Goal: Transaction & Acquisition: Book appointment/travel/reservation

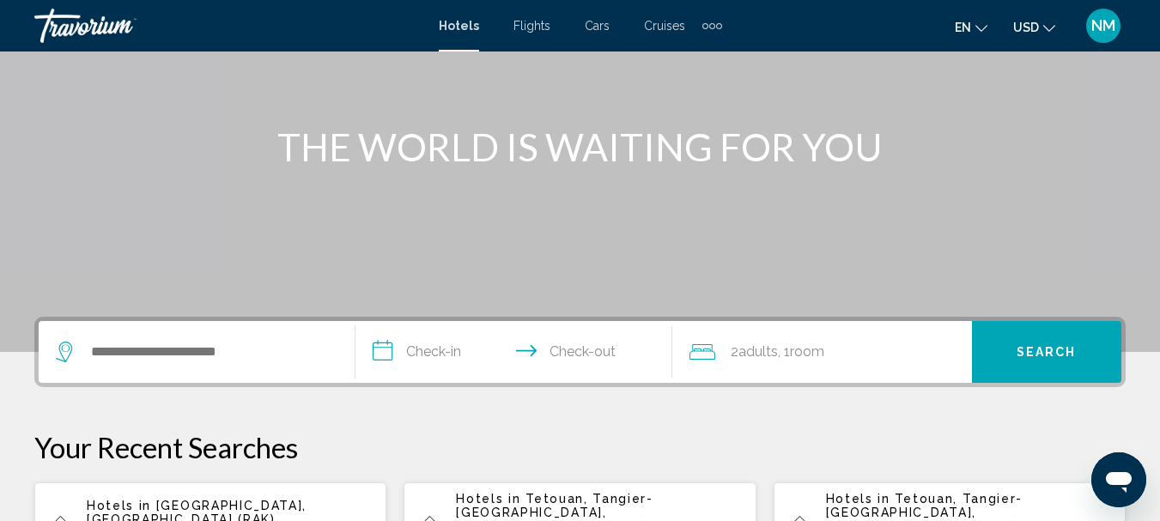
scroll to position [169, 0]
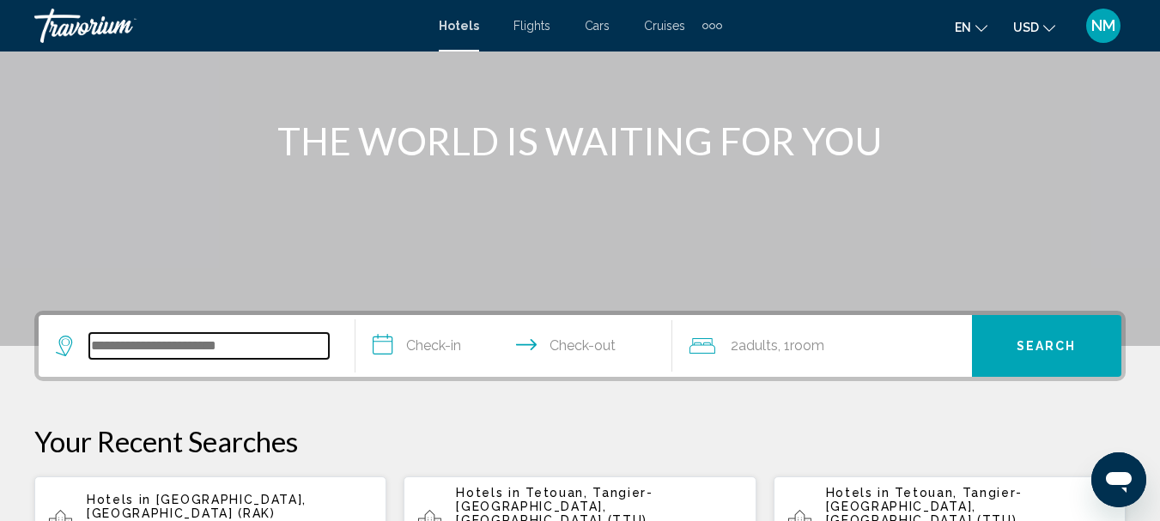
click at [242, 346] on input "Search widget" at bounding box center [209, 346] width 240 height 26
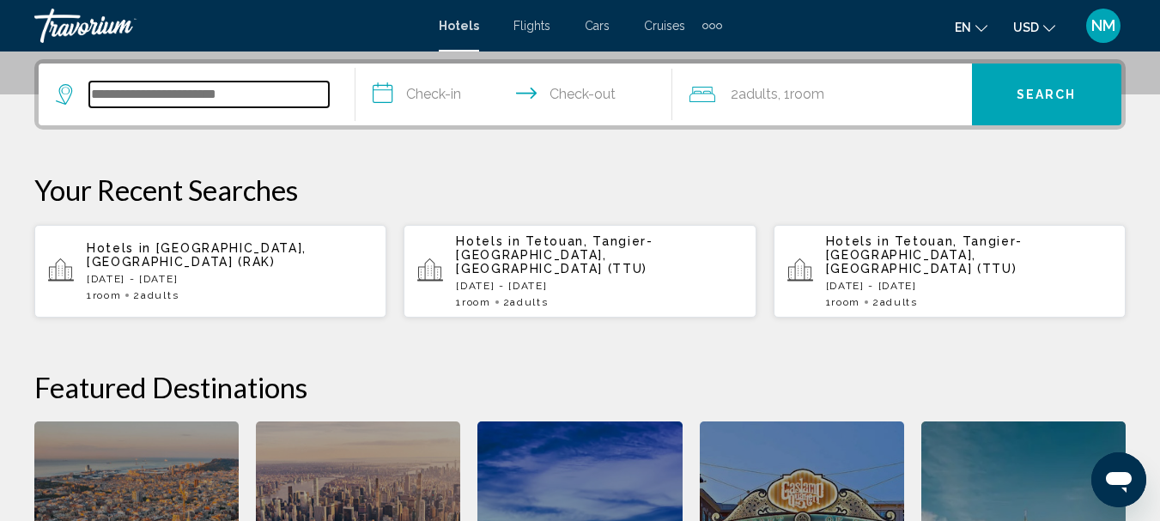
scroll to position [424, 0]
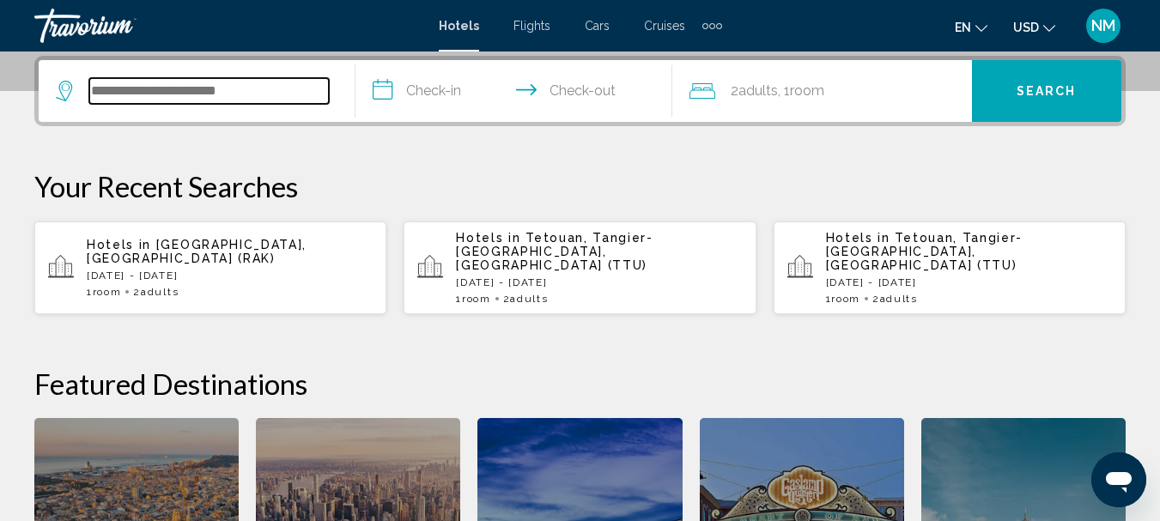
click at [201, 95] on input "Search widget" at bounding box center [209, 91] width 240 height 26
type input "*"
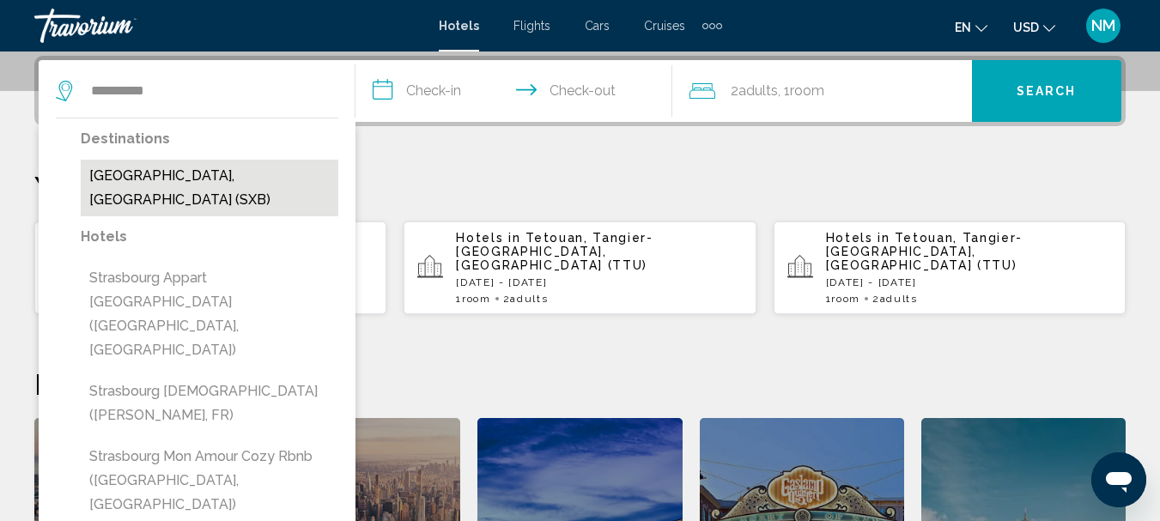
click at [210, 170] on button "[GEOGRAPHIC_DATA], [GEOGRAPHIC_DATA] (SXB)" at bounding box center [210, 188] width 258 height 57
type input "**********"
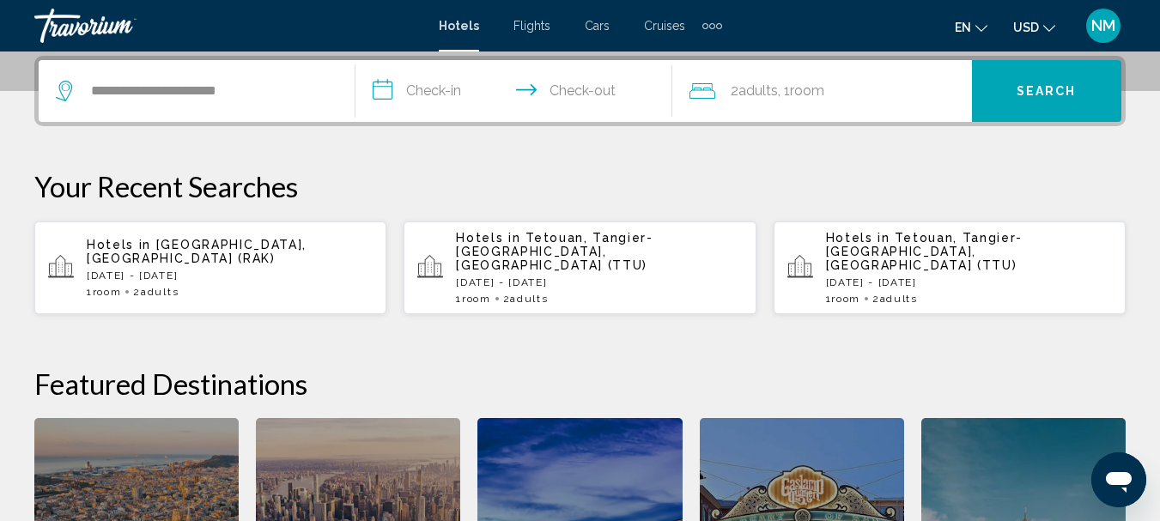
click at [468, 82] on input "**********" at bounding box center [517, 93] width 324 height 67
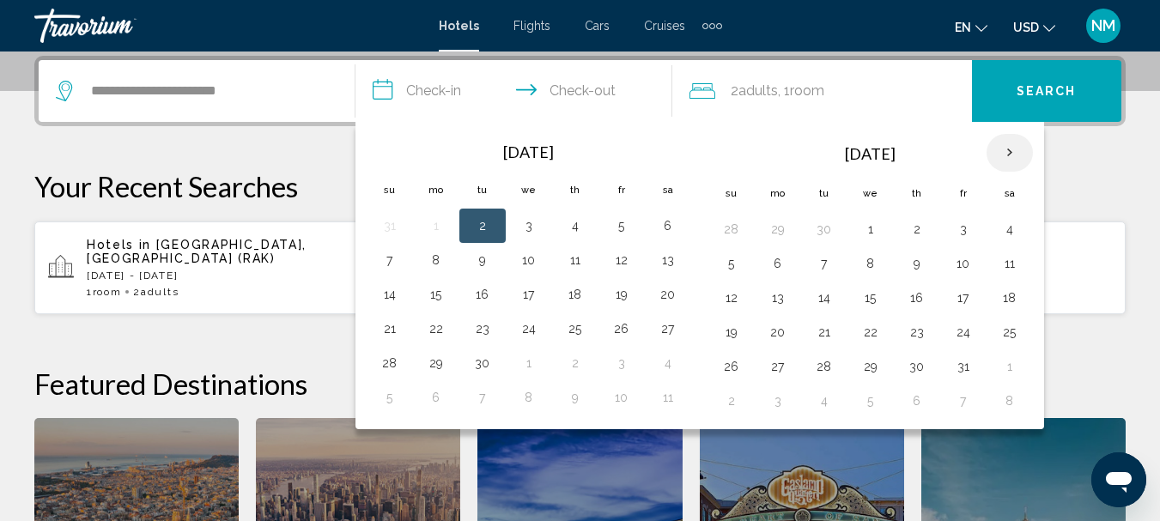
click at [1005, 156] on th "Next month" at bounding box center [1010, 153] width 46 height 38
click at [392, 297] on button "12" at bounding box center [389, 298] width 27 height 24
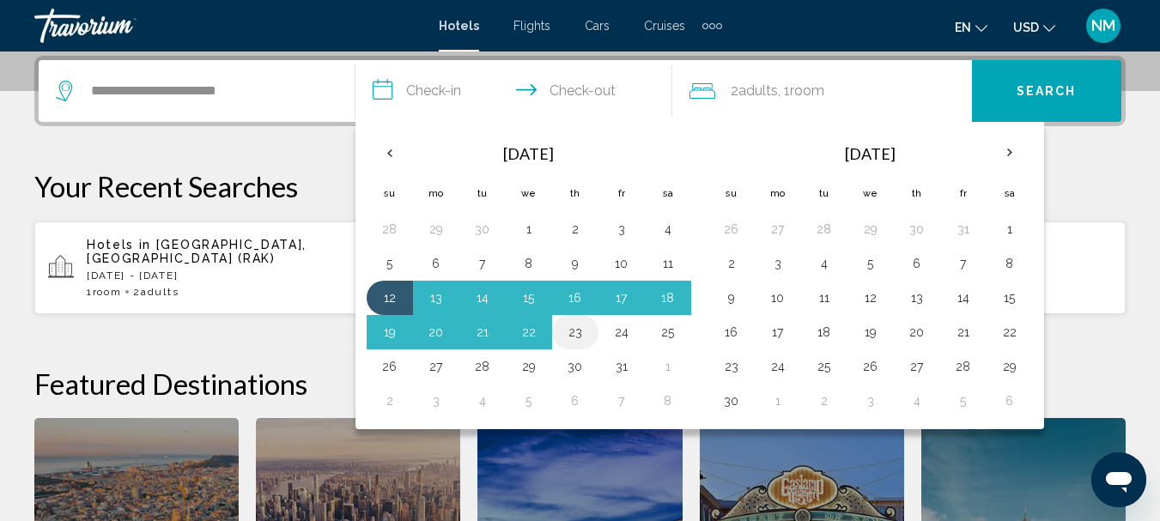
click at [578, 328] on button "23" at bounding box center [575, 332] width 27 height 24
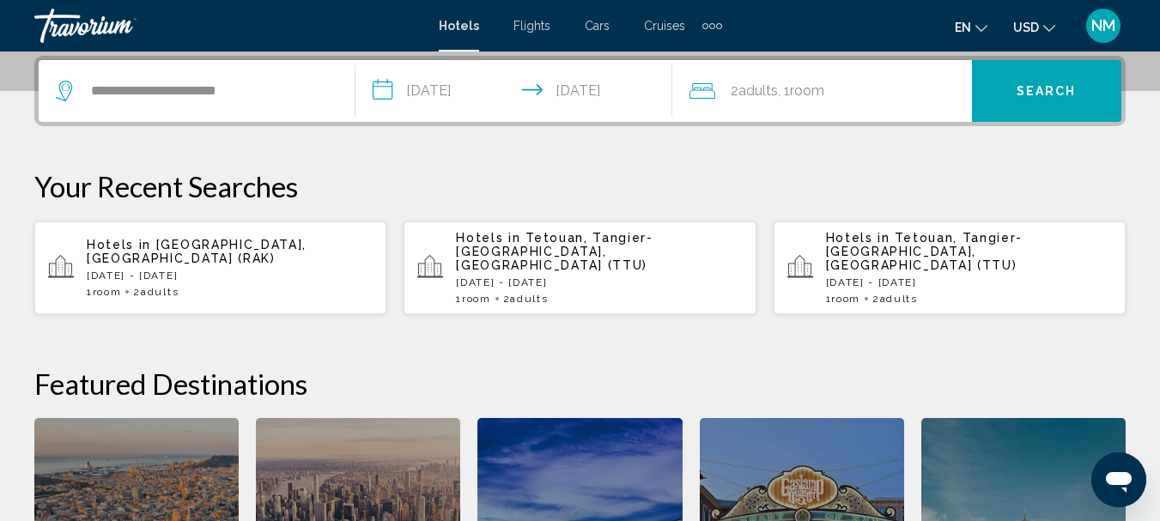
click at [583, 102] on input "**********" at bounding box center [517, 93] width 324 height 67
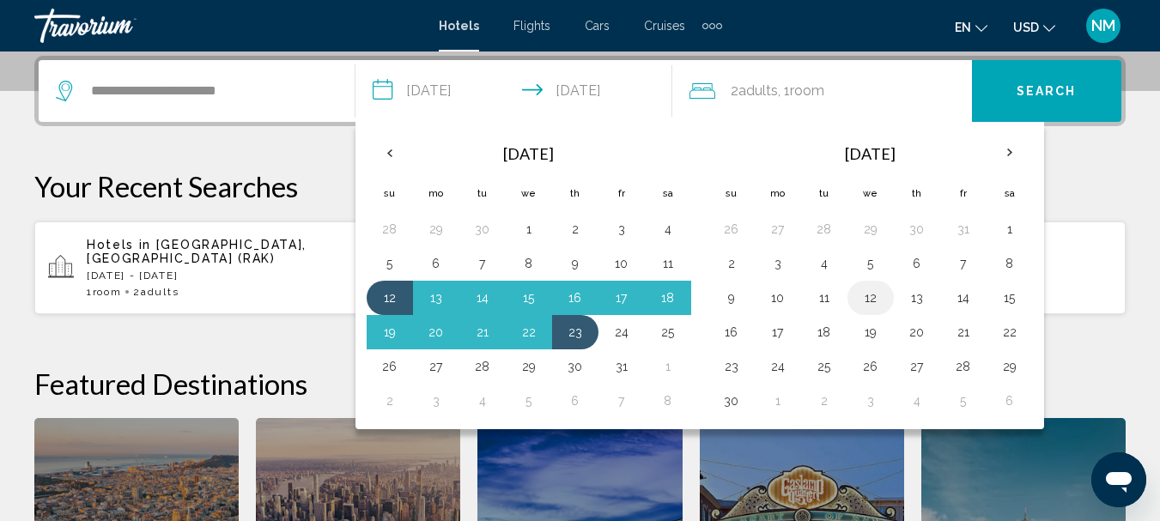
click at [862, 289] on button "12" at bounding box center [870, 298] width 27 height 24
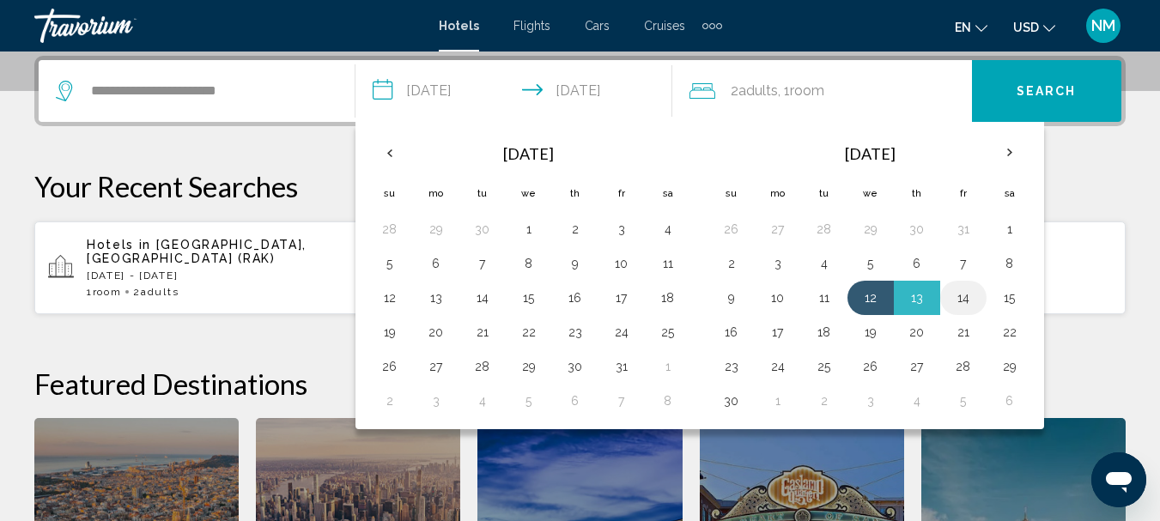
click at [961, 301] on button "14" at bounding box center [963, 298] width 27 height 24
type input "**********"
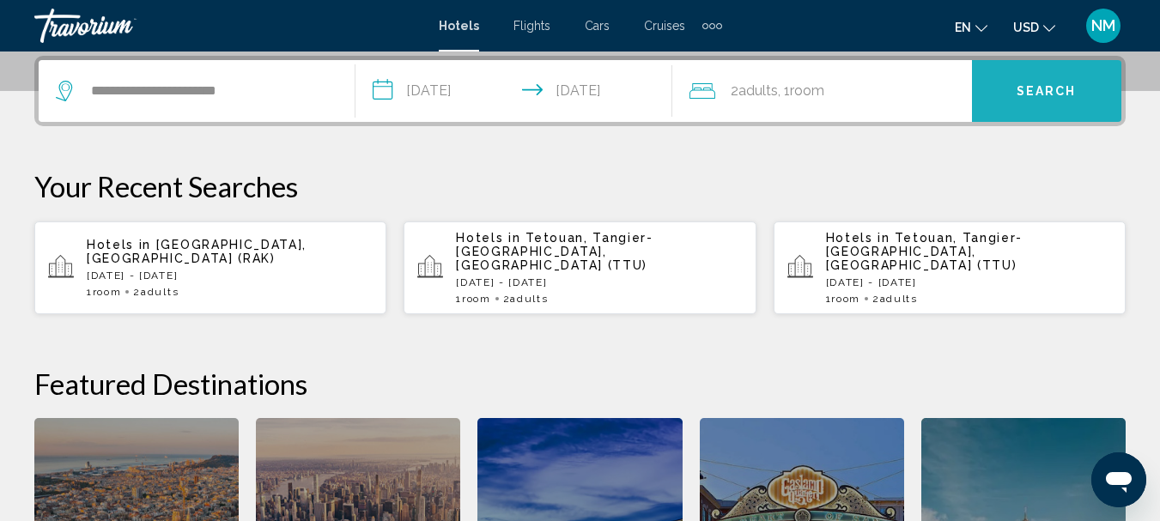
click at [1060, 91] on span "Search" at bounding box center [1047, 92] width 60 height 14
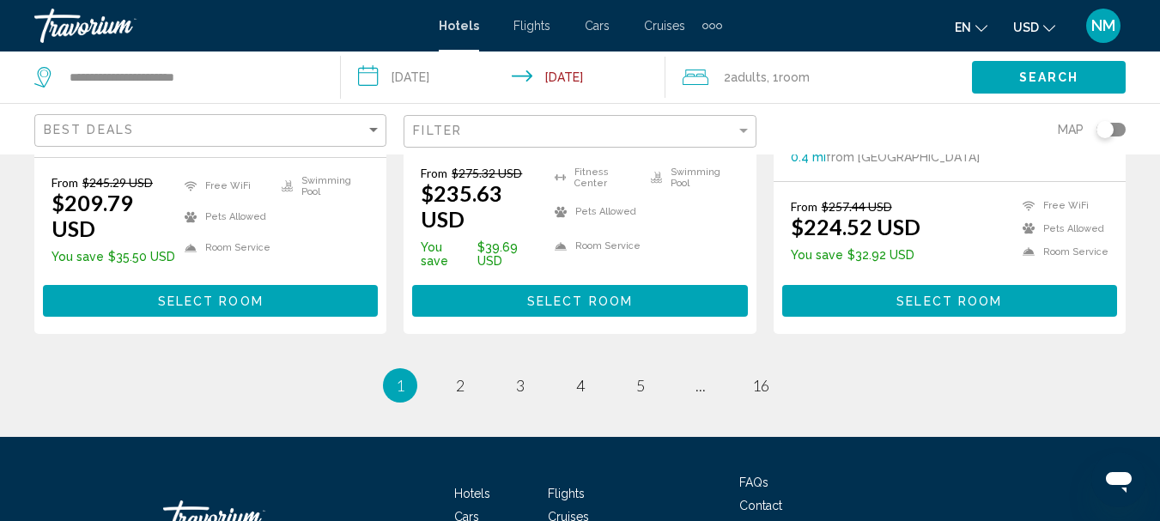
scroll to position [2485, 0]
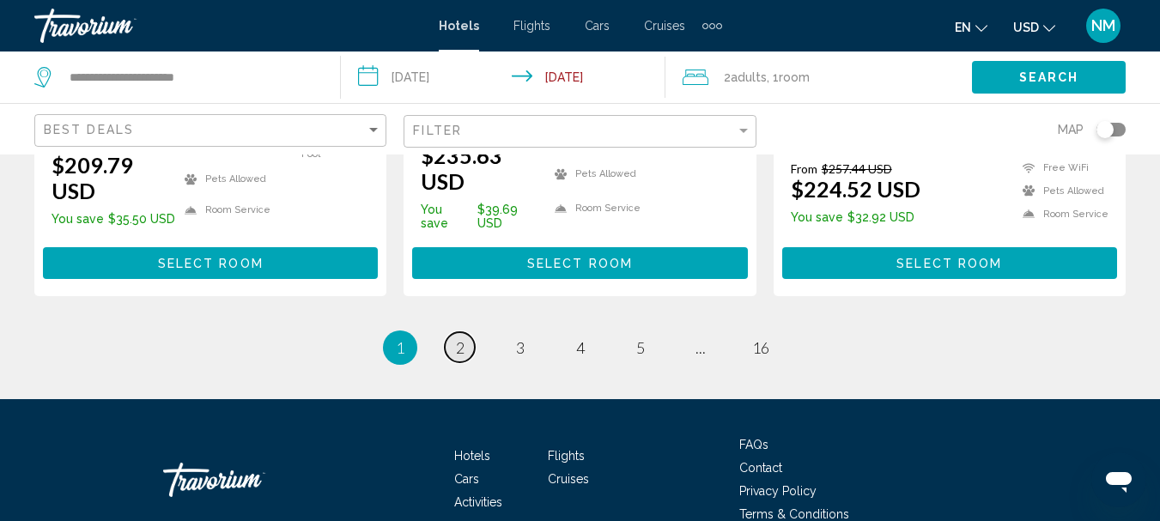
click at [463, 338] on span "2" at bounding box center [460, 347] width 9 height 19
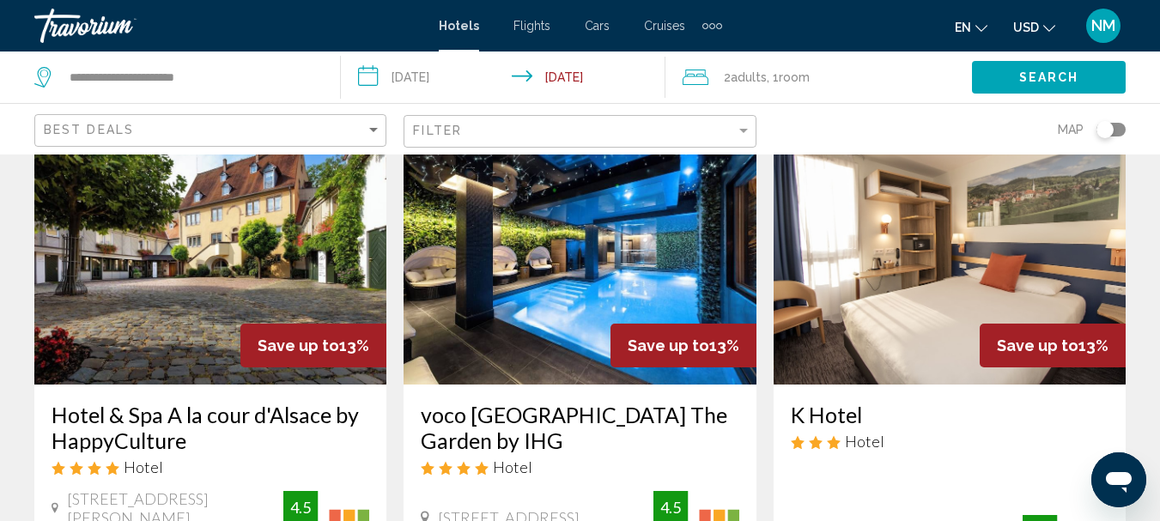
scroll to position [94, 0]
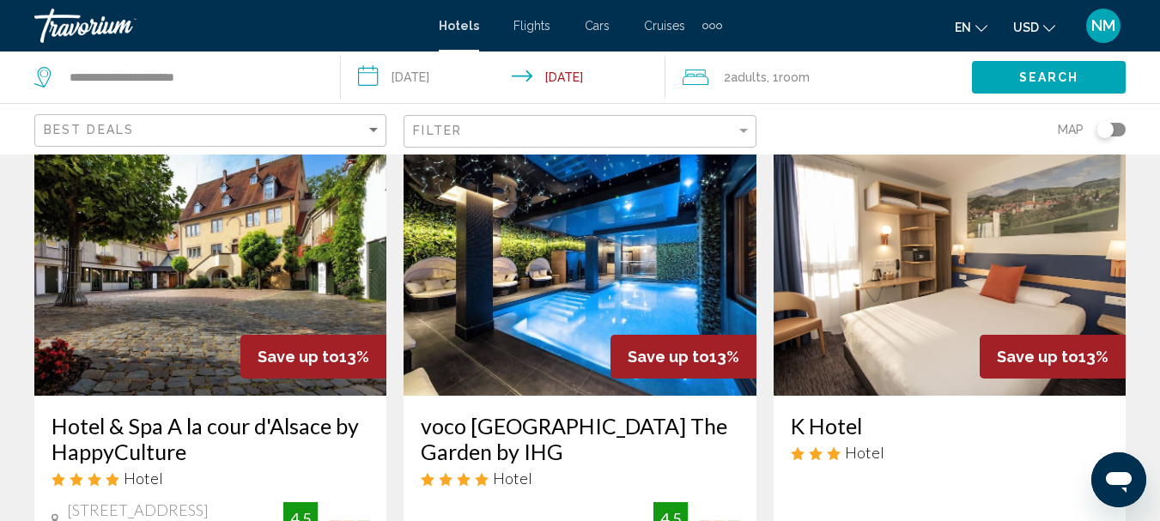
click at [217, 426] on h3 "Hotel & Spa A la cour d'Alsace by HappyCulture" at bounding box center [211, 439] width 318 height 52
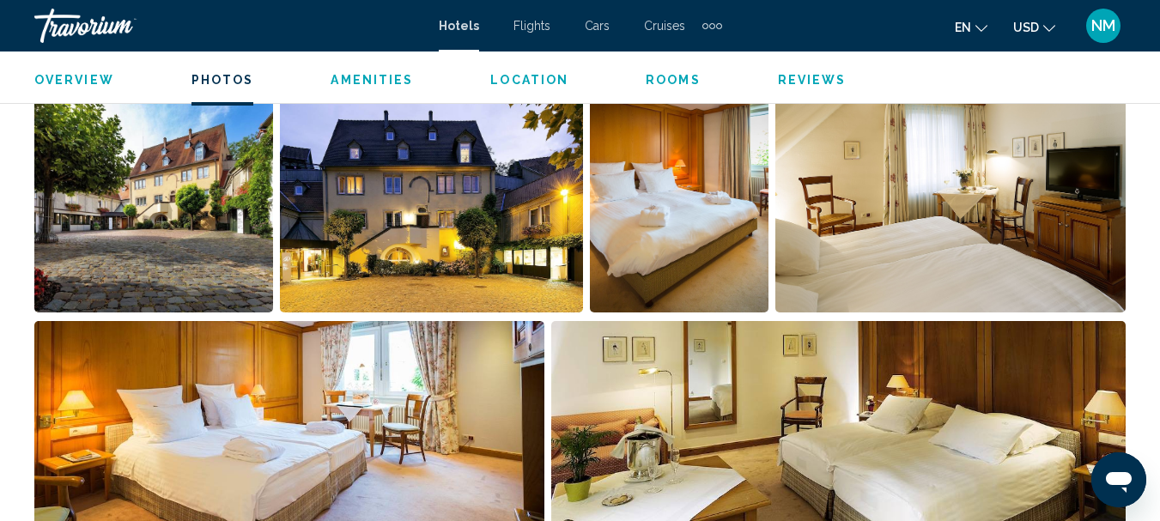
scroll to position [1197, 0]
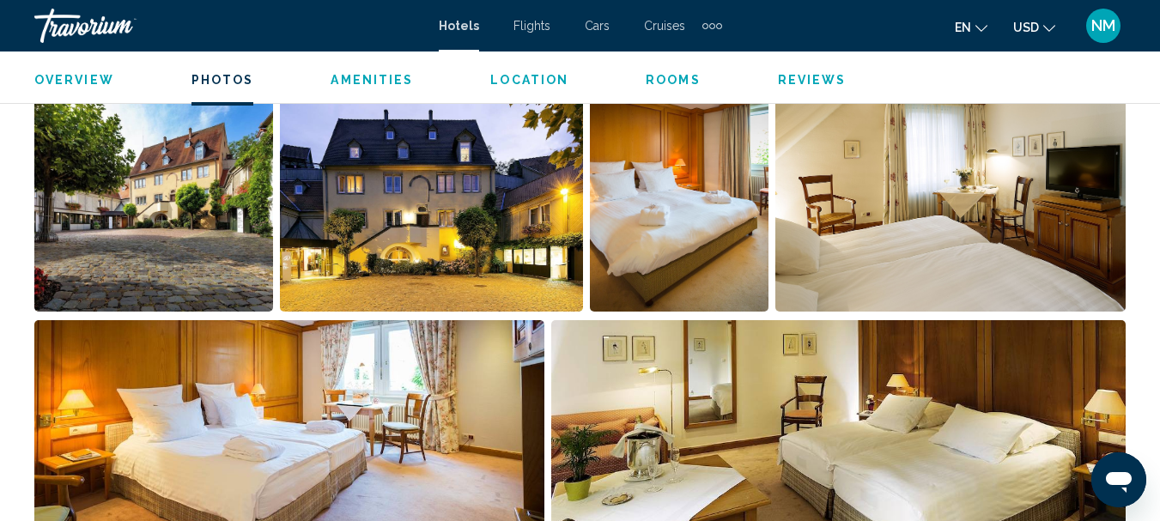
click at [176, 264] on img "Open full-screen image slider" at bounding box center [153, 205] width 239 height 213
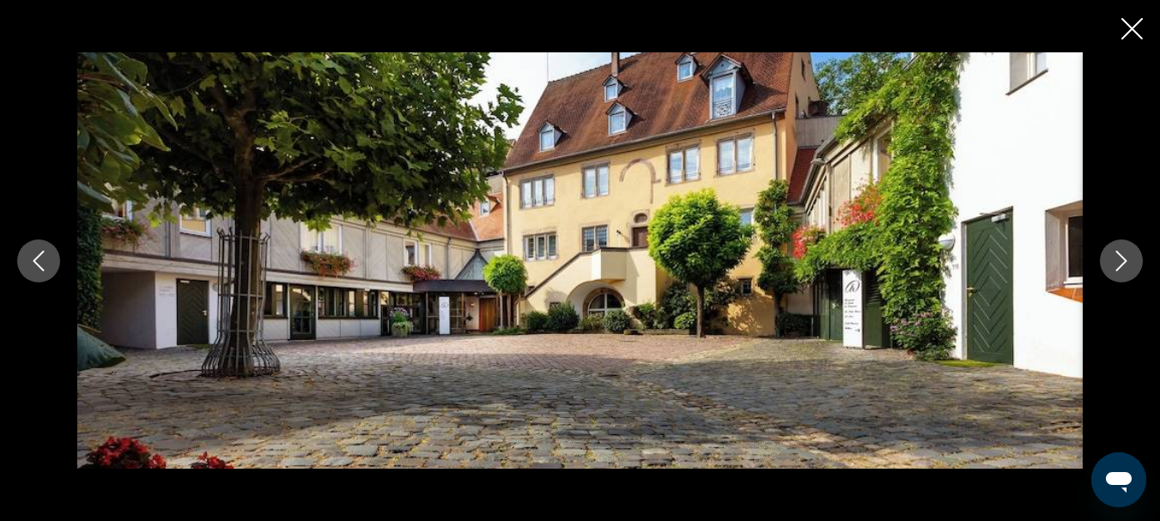
click at [1117, 263] on icon "Next image" at bounding box center [1121, 261] width 21 height 21
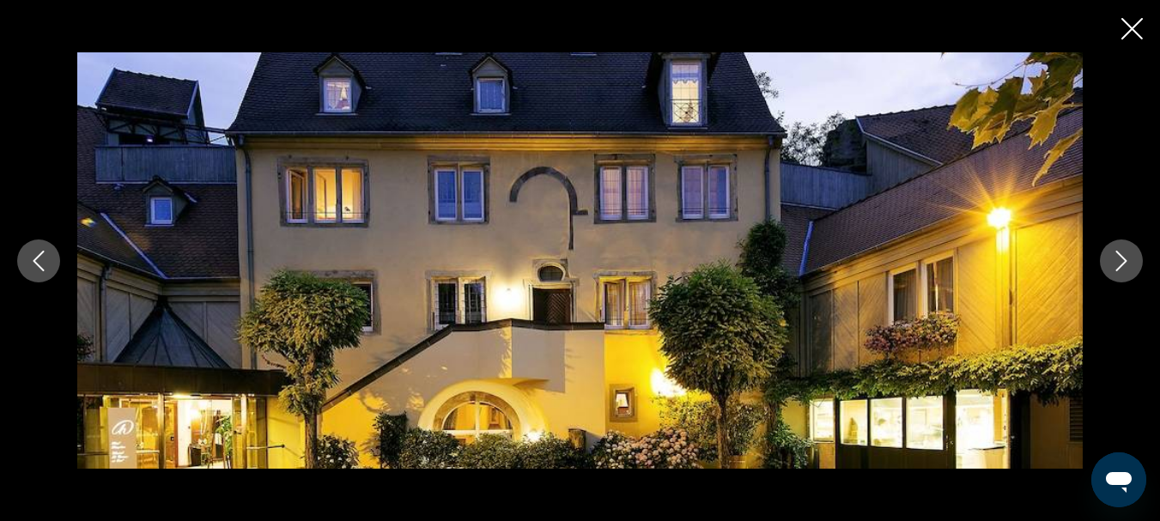
click at [1117, 263] on icon "Next image" at bounding box center [1121, 261] width 21 height 21
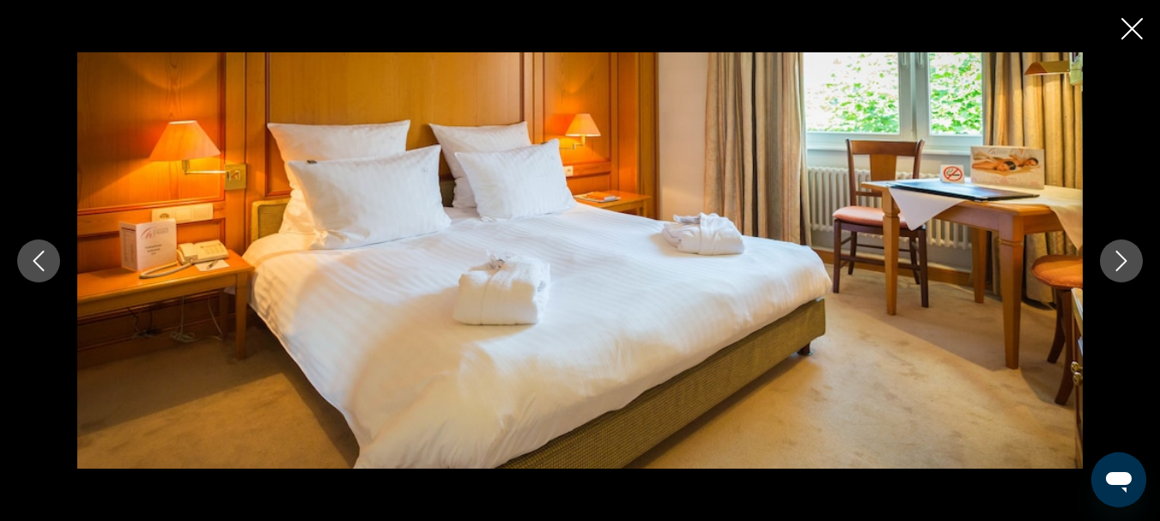
click at [1117, 263] on icon "Next image" at bounding box center [1121, 261] width 21 height 21
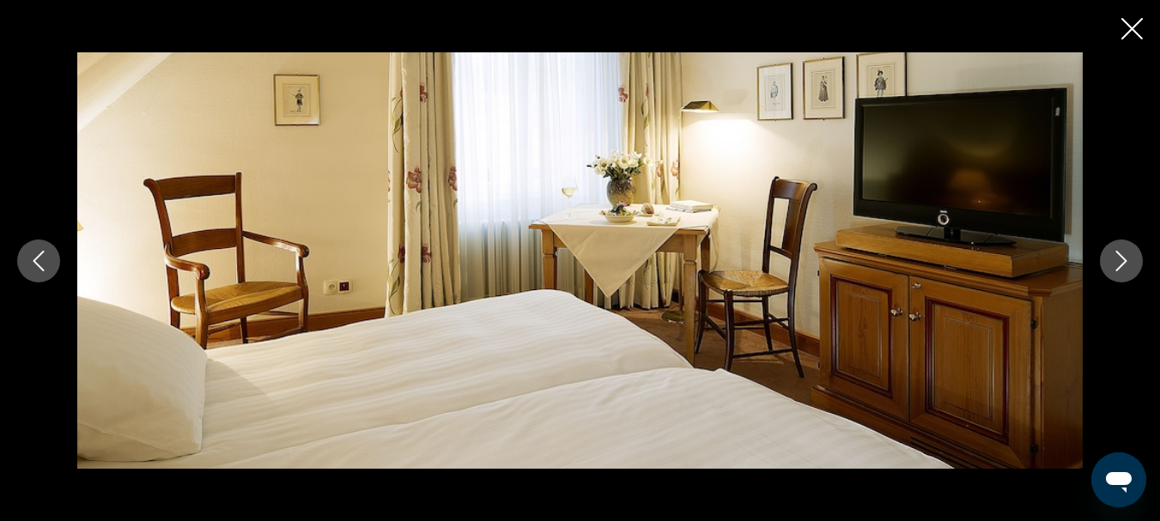
click at [1117, 263] on icon "Next image" at bounding box center [1121, 261] width 21 height 21
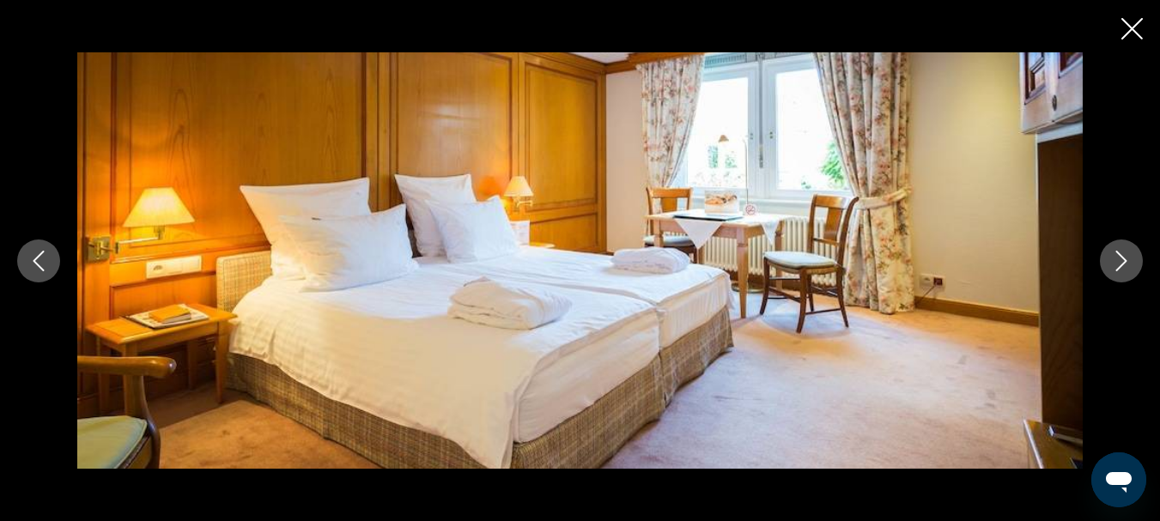
click at [1117, 263] on icon "Next image" at bounding box center [1121, 261] width 21 height 21
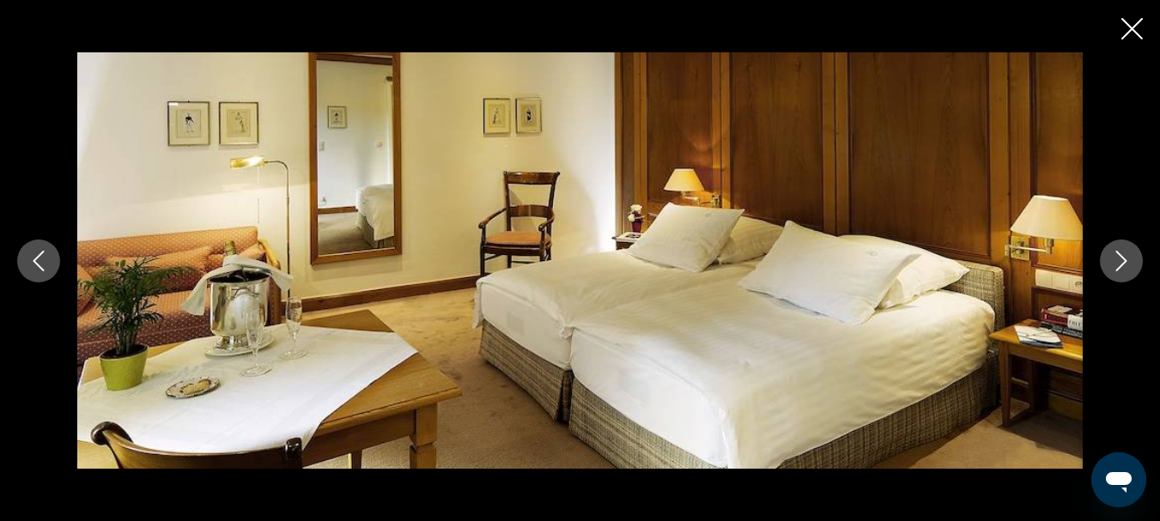
click at [1117, 263] on icon "Next image" at bounding box center [1121, 261] width 21 height 21
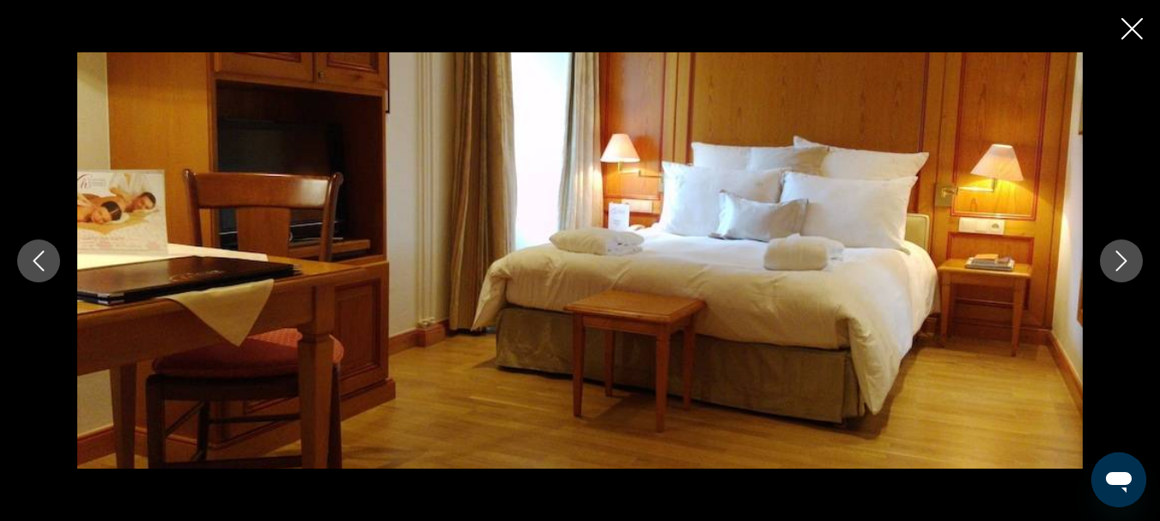
click at [1117, 263] on icon "Next image" at bounding box center [1121, 261] width 21 height 21
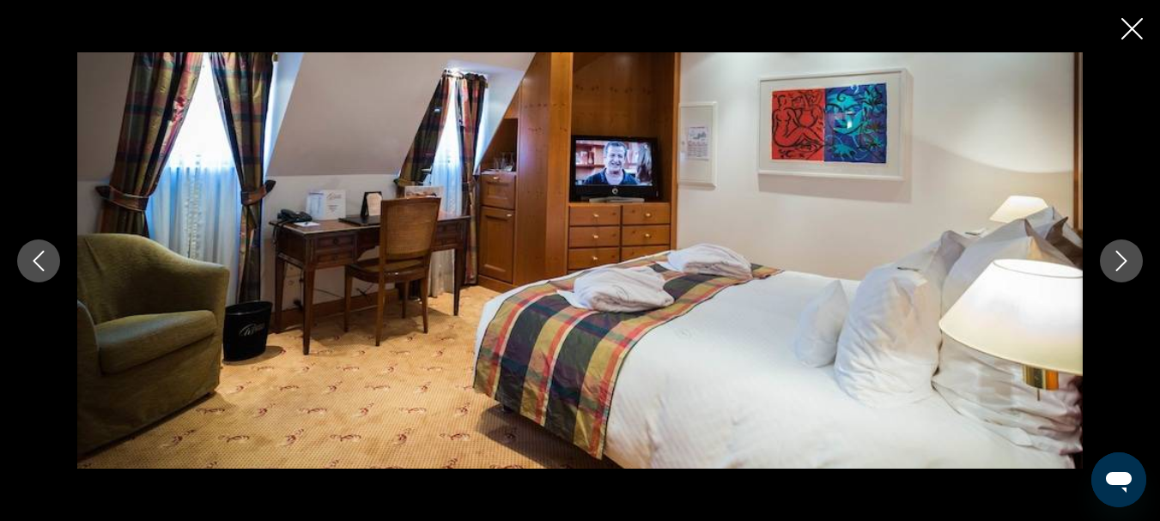
click at [1117, 263] on icon "Next image" at bounding box center [1121, 261] width 21 height 21
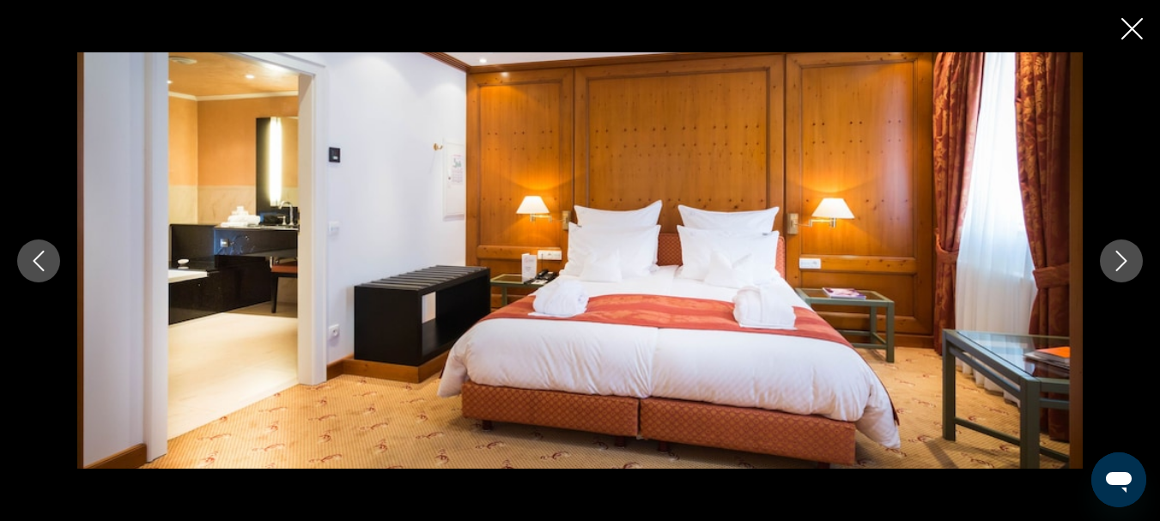
click at [1117, 263] on icon "Next image" at bounding box center [1121, 261] width 21 height 21
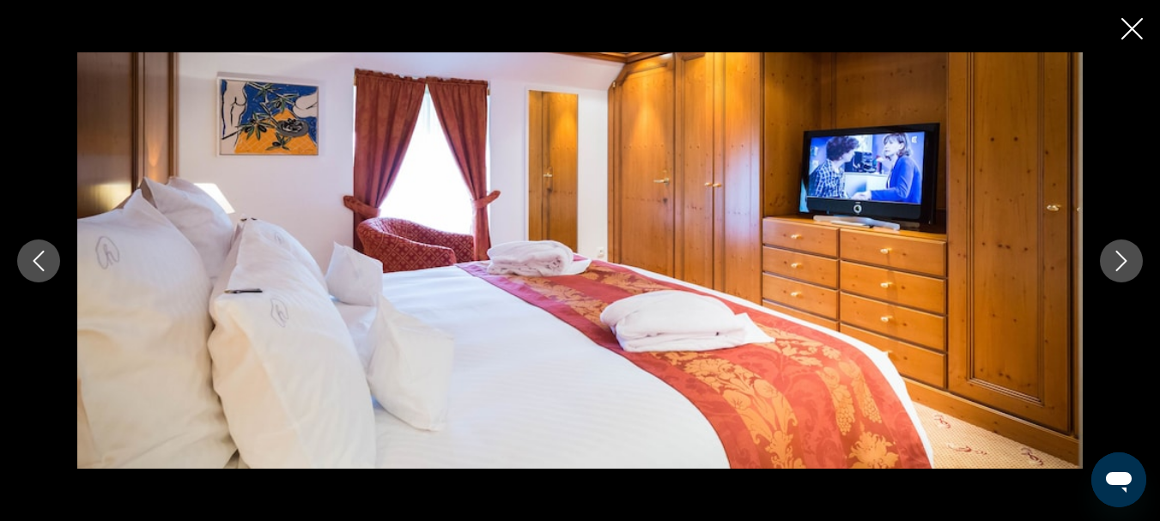
click at [1117, 263] on icon "Next image" at bounding box center [1121, 261] width 21 height 21
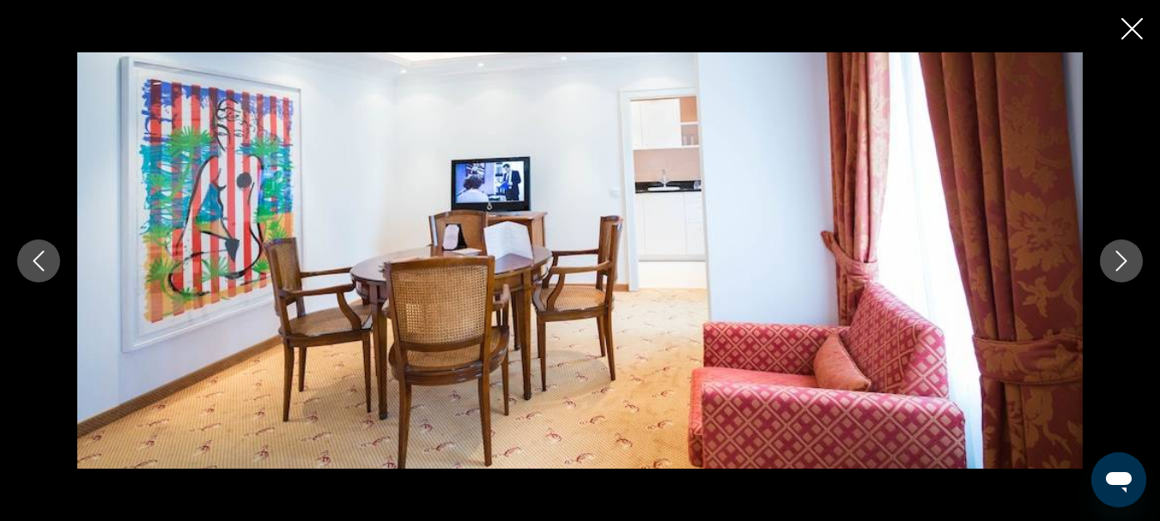
click at [1117, 263] on icon "Next image" at bounding box center [1121, 261] width 21 height 21
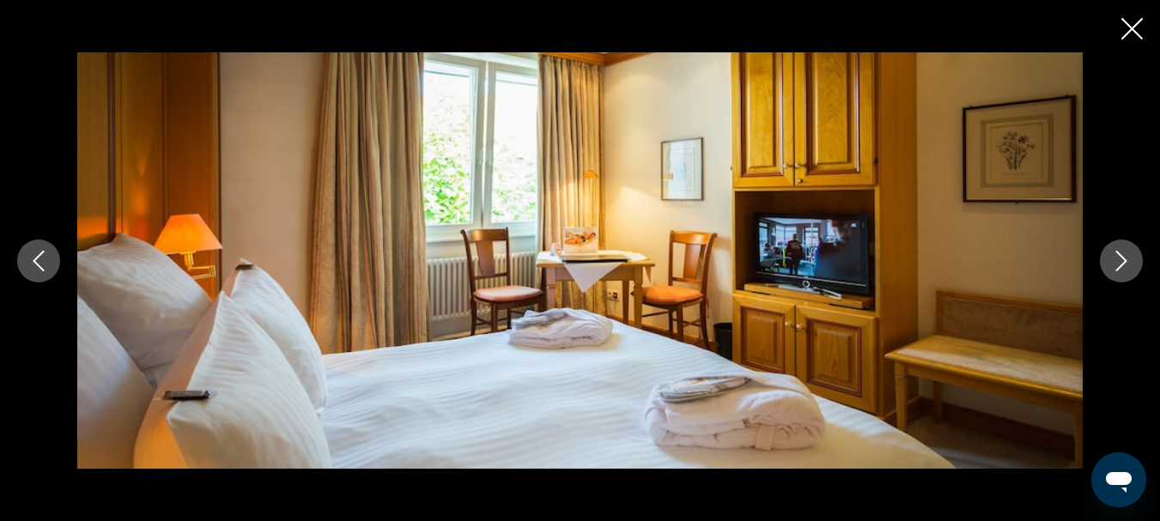
click at [1117, 263] on icon "Next image" at bounding box center [1121, 261] width 21 height 21
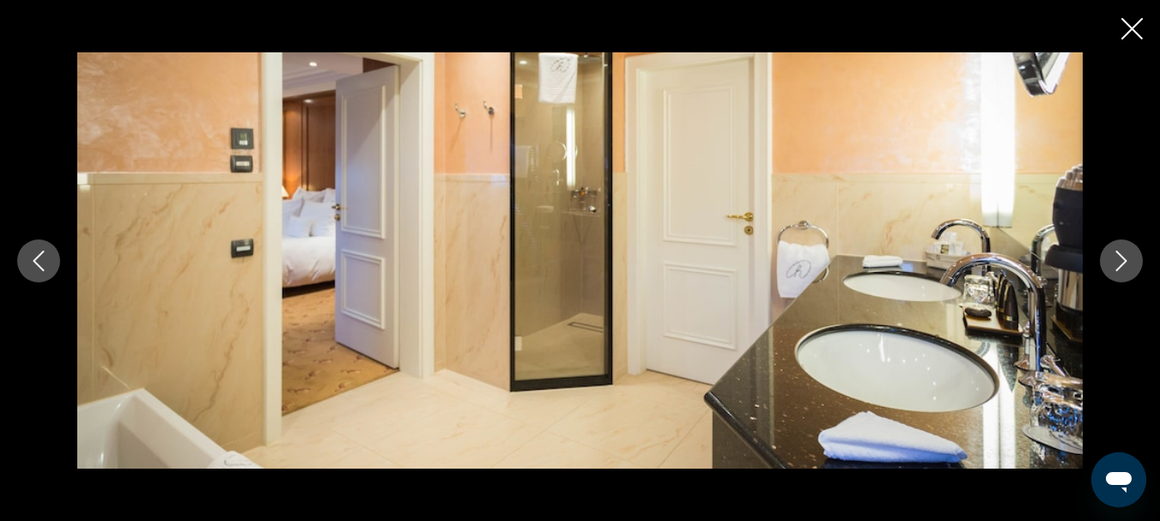
click at [1117, 263] on icon "Next image" at bounding box center [1121, 261] width 21 height 21
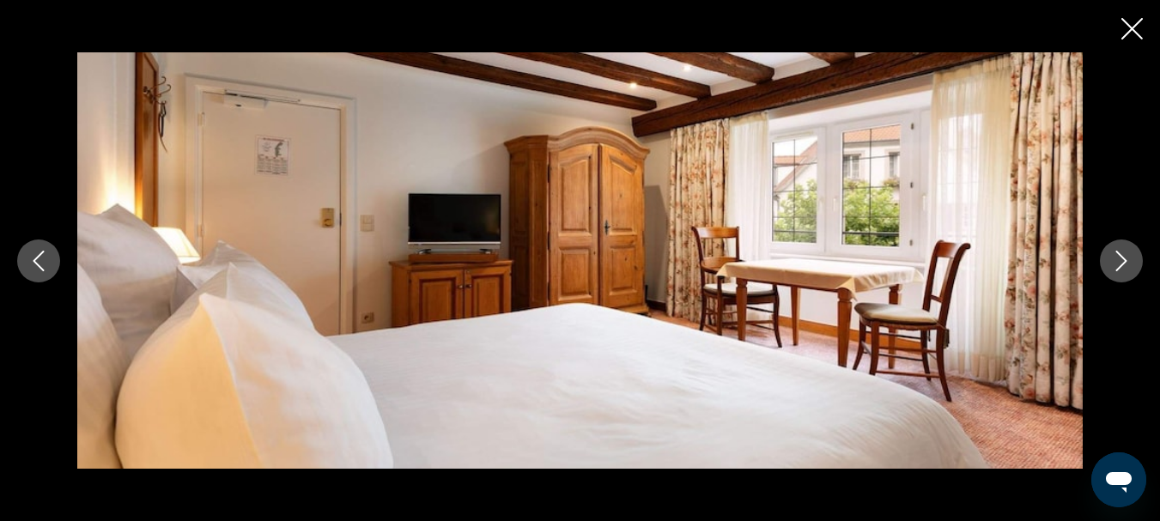
click at [1117, 263] on icon "Next image" at bounding box center [1121, 261] width 21 height 21
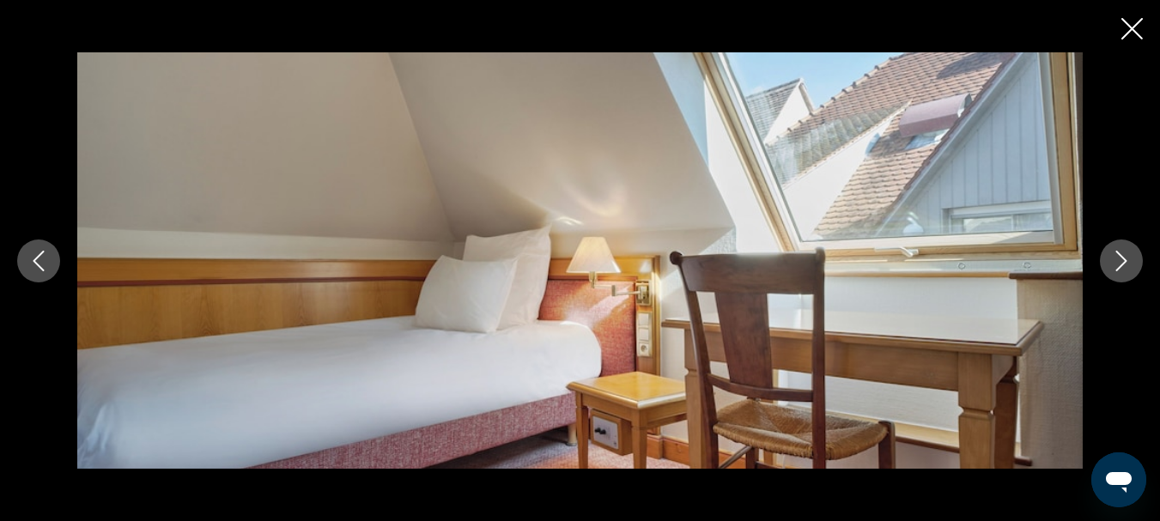
click at [1117, 263] on icon "Next image" at bounding box center [1121, 261] width 21 height 21
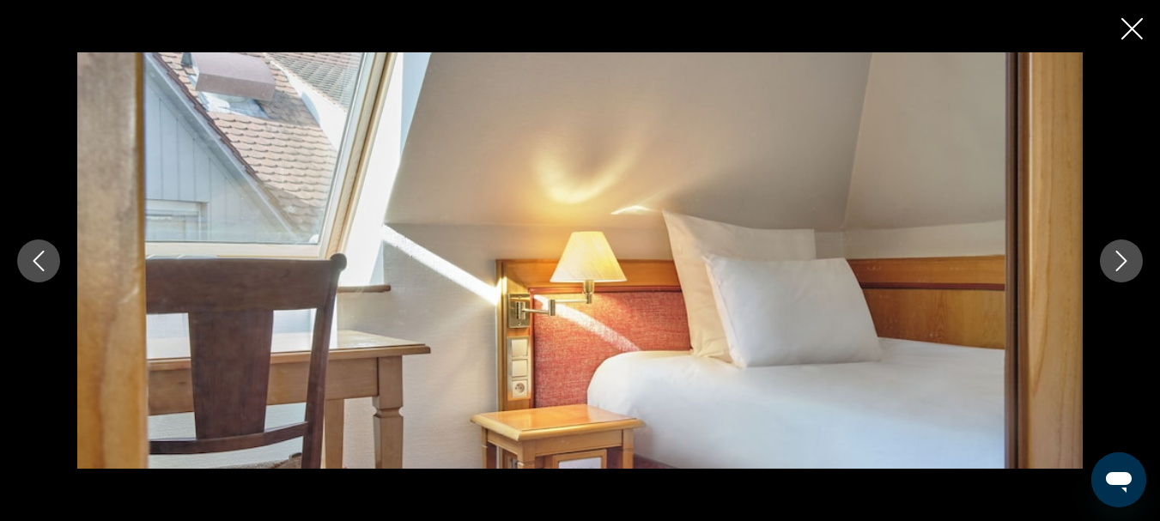
click at [1125, 35] on icon "Close slideshow" at bounding box center [1131, 28] width 21 height 21
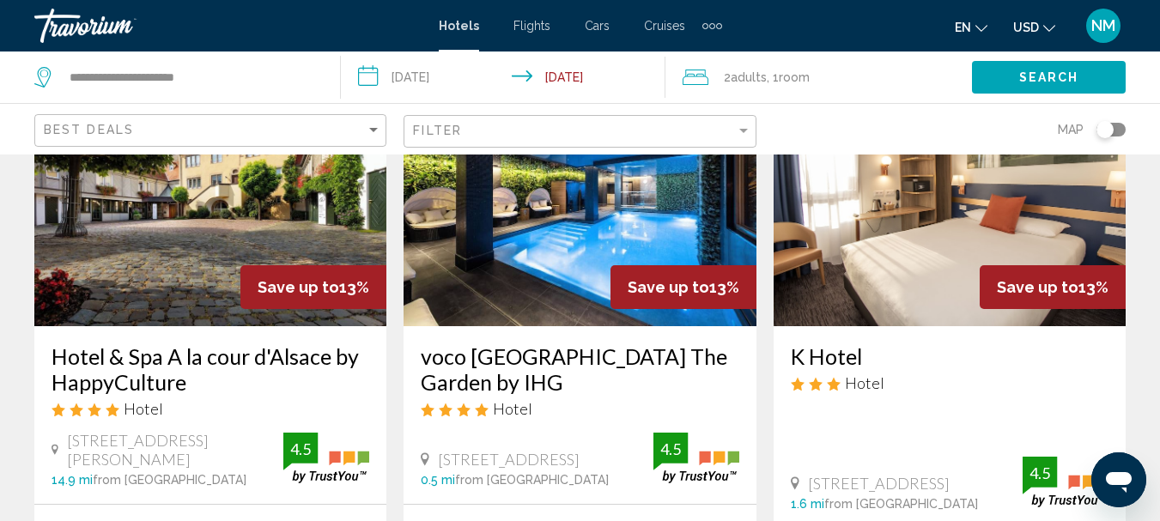
scroll to position [70, 0]
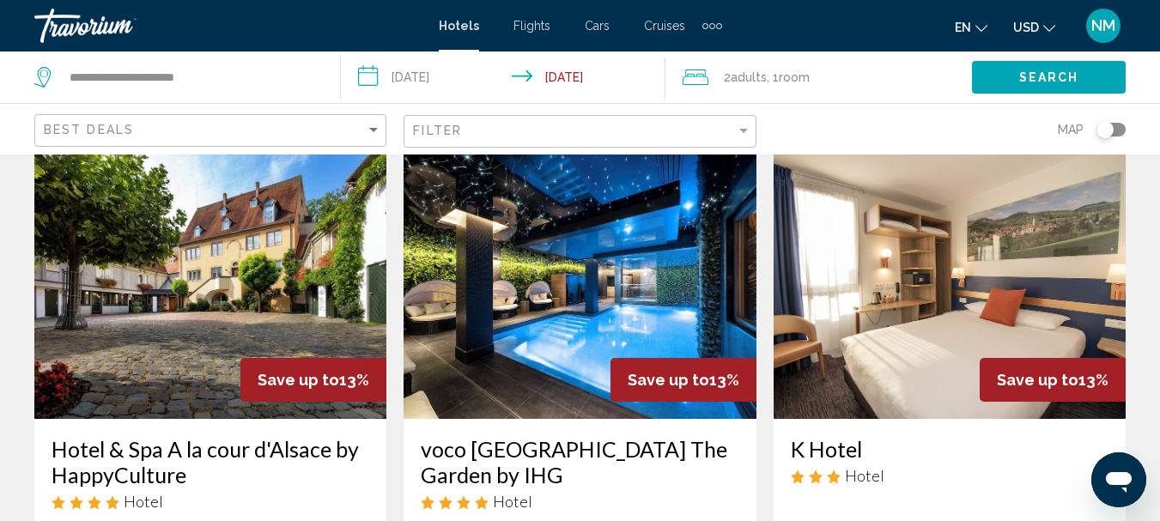
click at [519, 455] on h3 "voco [GEOGRAPHIC_DATA] The Garden by IHG" at bounding box center [580, 462] width 318 height 52
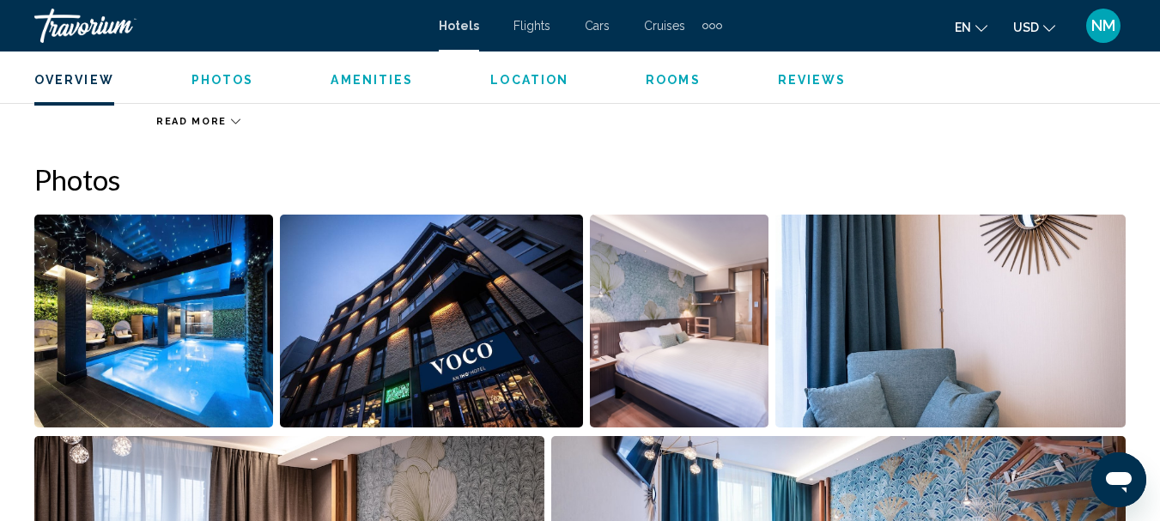
scroll to position [1073, 0]
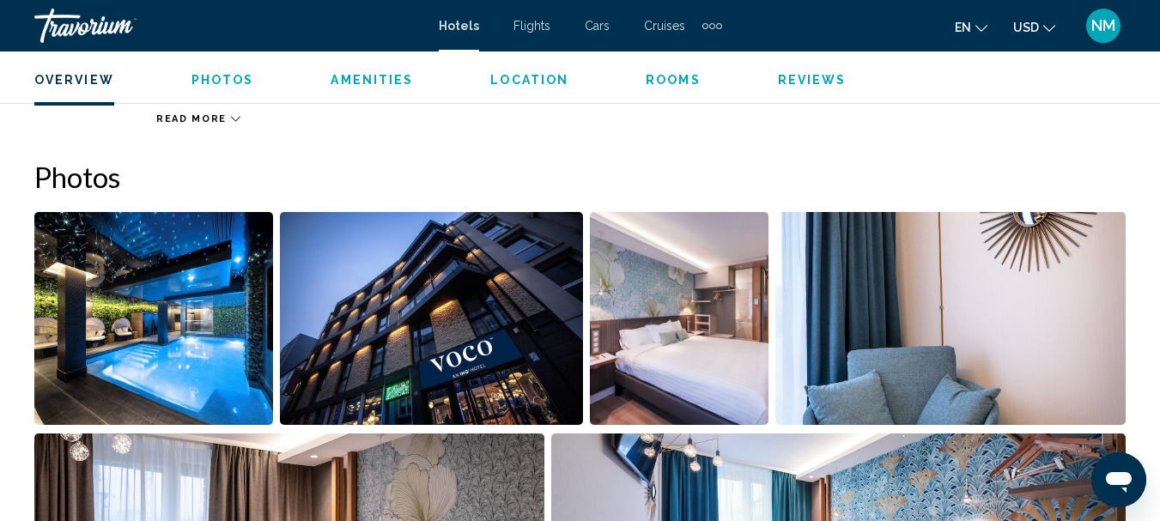
click at [210, 307] on img "Open full-screen image slider" at bounding box center [153, 318] width 239 height 213
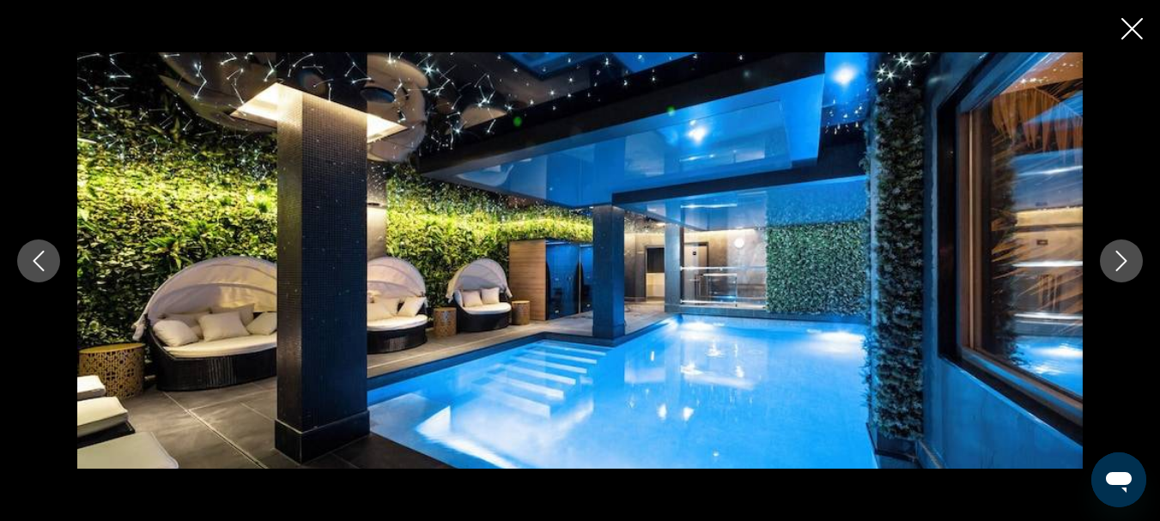
click at [1128, 252] on icon "Next image" at bounding box center [1121, 261] width 21 height 21
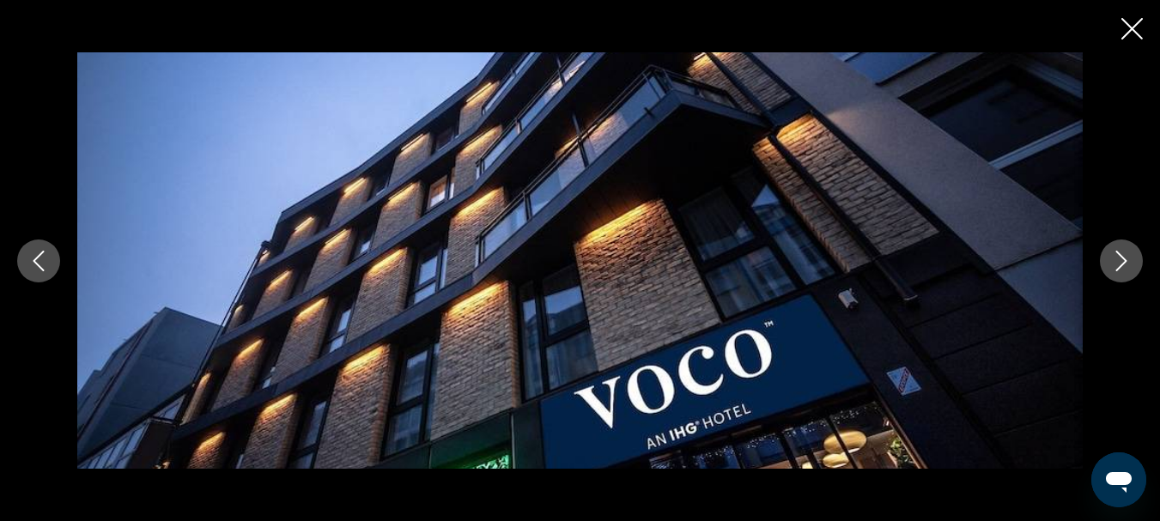
click at [1128, 252] on icon "Next image" at bounding box center [1121, 261] width 21 height 21
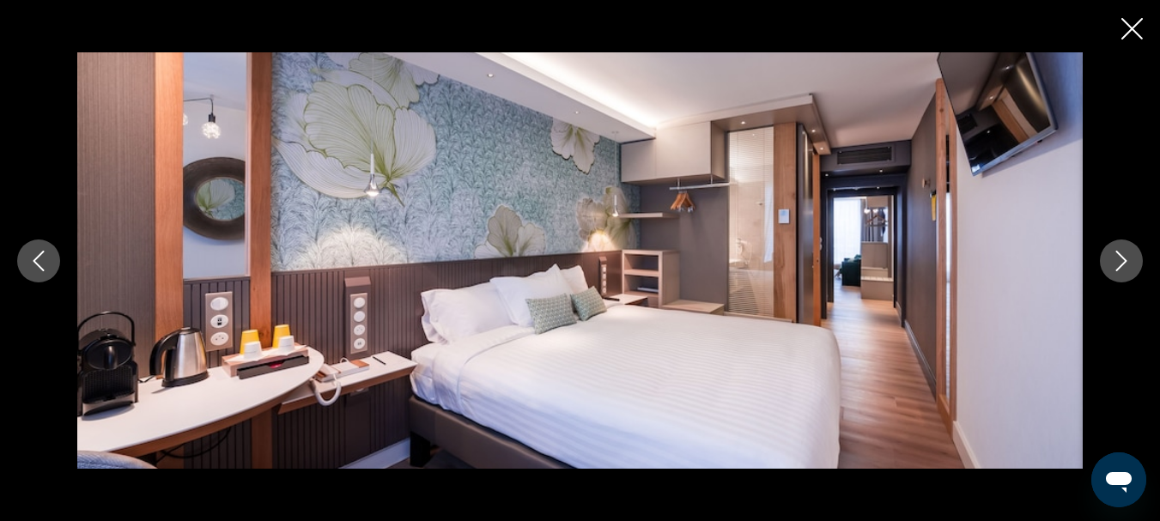
click at [1128, 252] on icon "Next image" at bounding box center [1121, 261] width 21 height 21
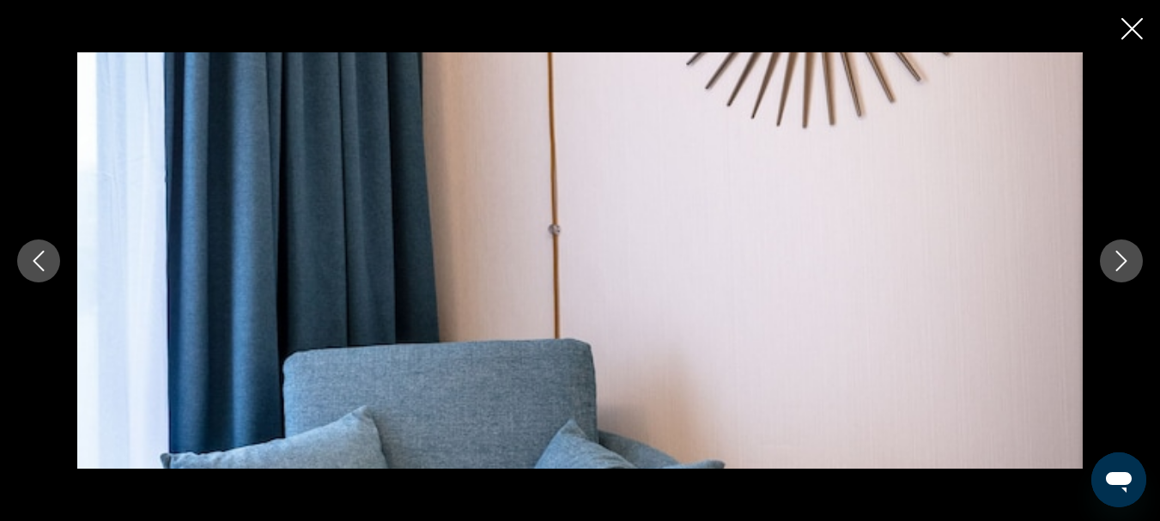
click at [1128, 252] on icon "Next image" at bounding box center [1121, 261] width 21 height 21
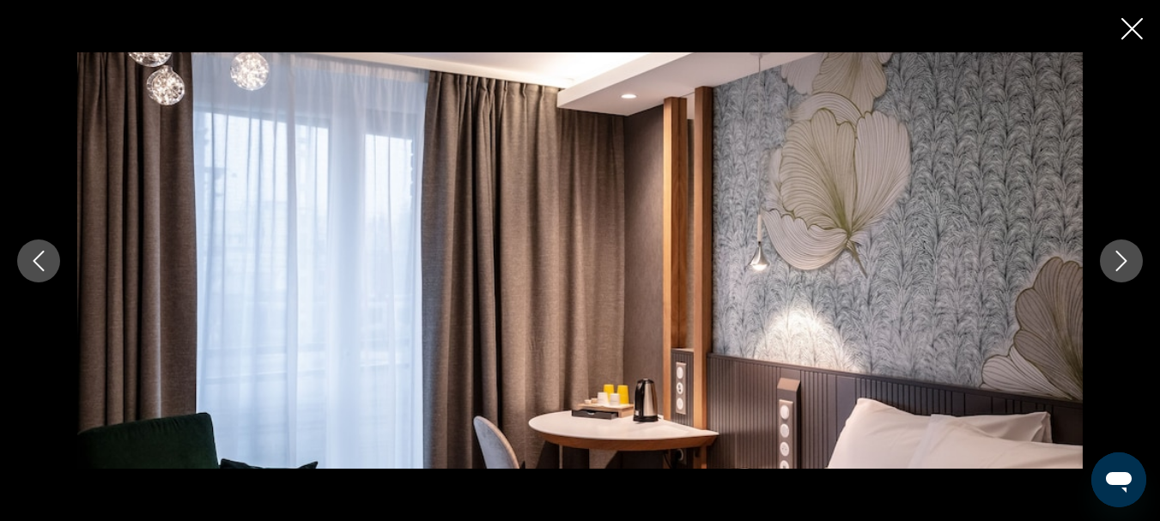
click at [1128, 252] on icon "Next image" at bounding box center [1121, 261] width 21 height 21
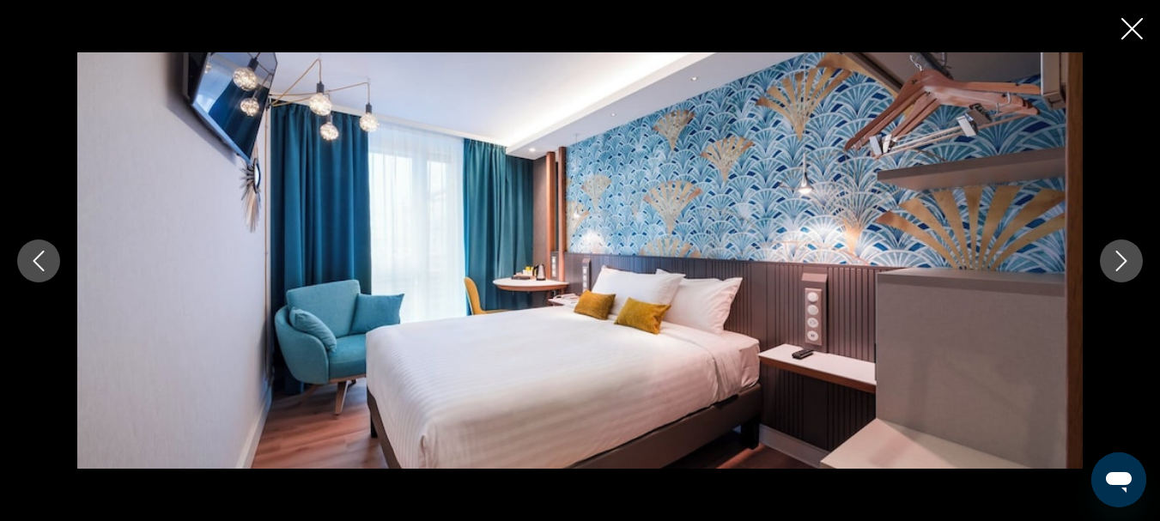
click at [1128, 252] on icon "Next image" at bounding box center [1121, 261] width 21 height 21
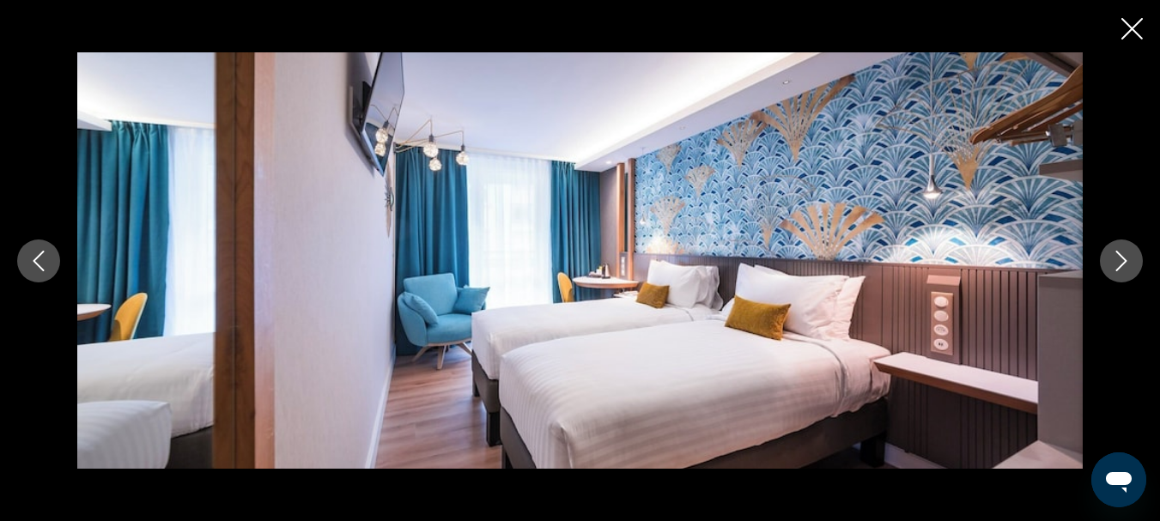
click at [1128, 252] on icon "Next image" at bounding box center [1121, 261] width 21 height 21
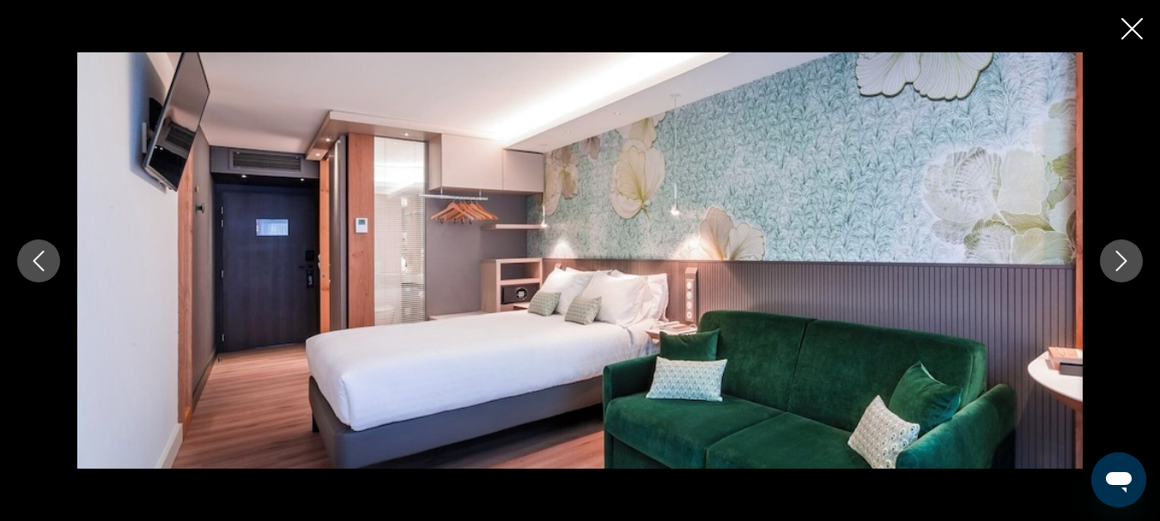
click at [1128, 252] on icon "Next image" at bounding box center [1121, 261] width 21 height 21
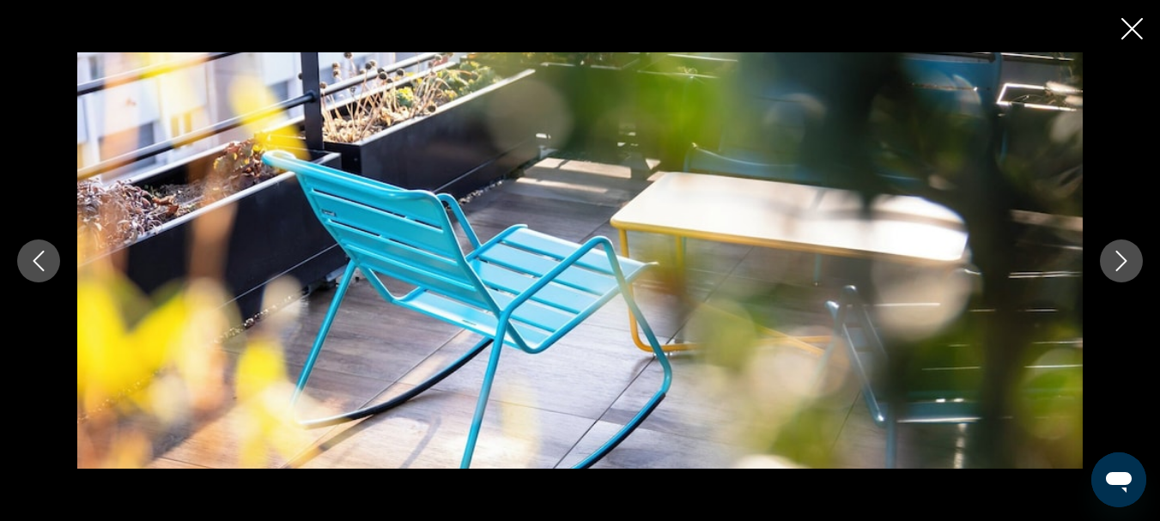
click at [1128, 252] on icon "Next image" at bounding box center [1121, 261] width 21 height 21
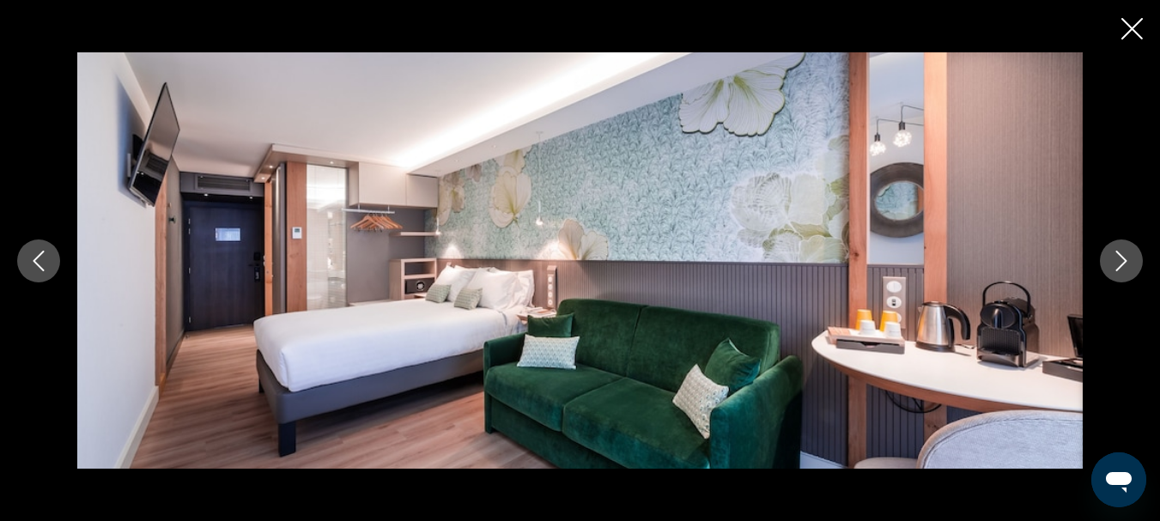
click at [1128, 252] on icon "Next image" at bounding box center [1121, 261] width 21 height 21
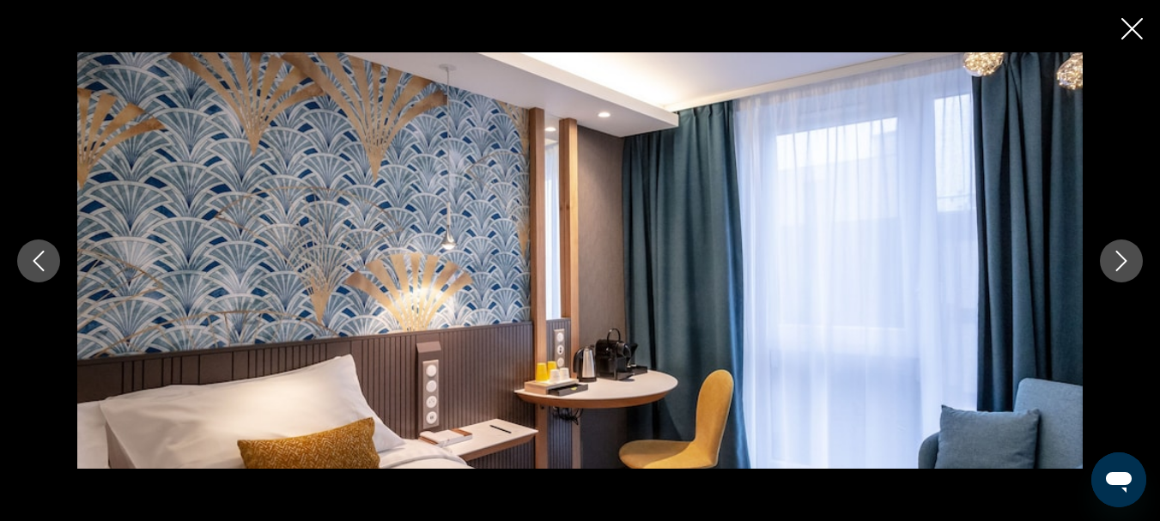
click at [1128, 252] on icon "Next image" at bounding box center [1121, 261] width 21 height 21
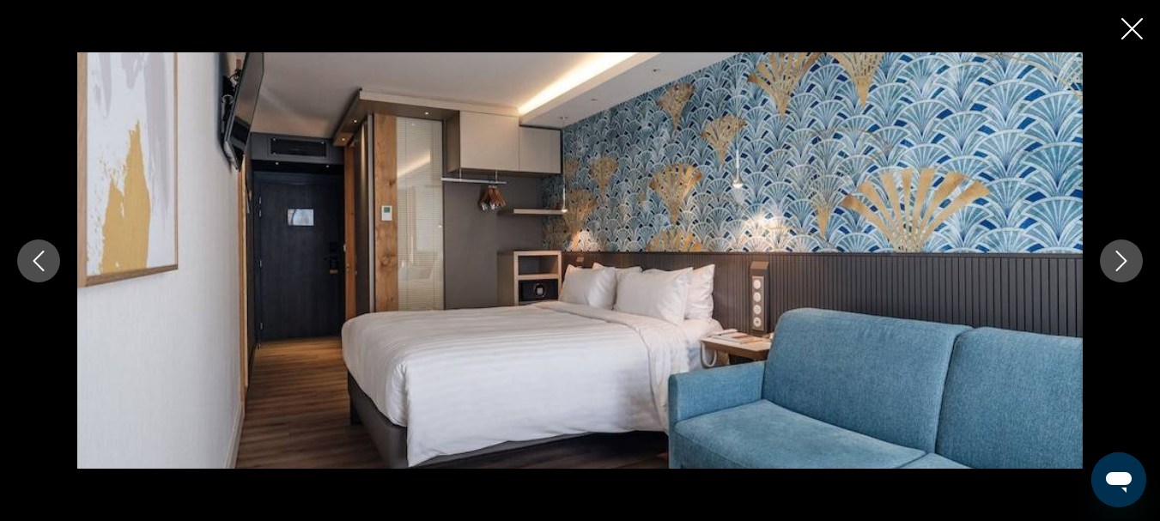
click at [1128, 252] on icon "Next image" at bounding box center [1121, 261] width 21 height 21
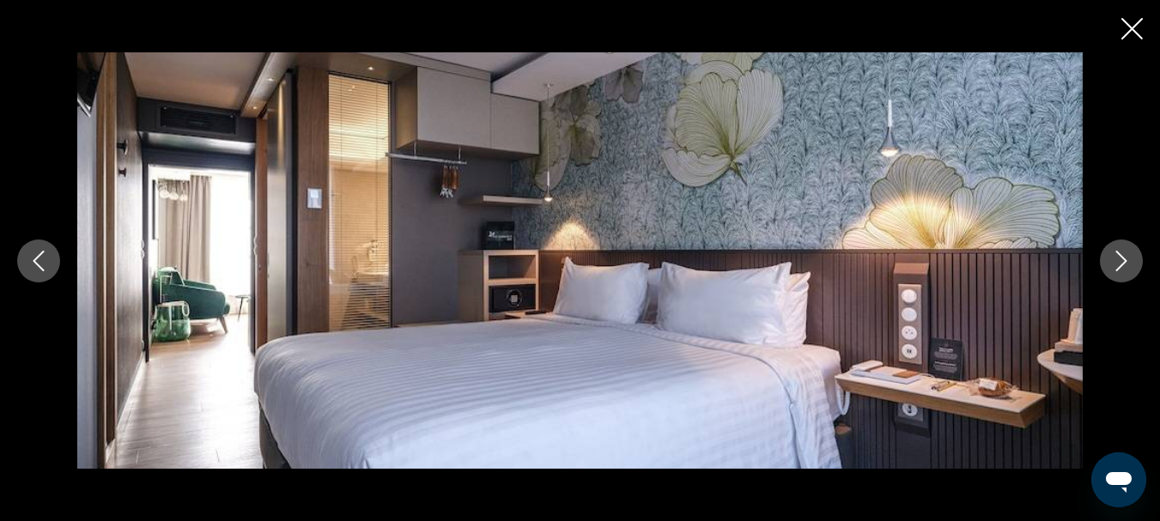
click at [1127, 256] on icon "Next image" at bounding box center [1121, 261] width 21 height 21
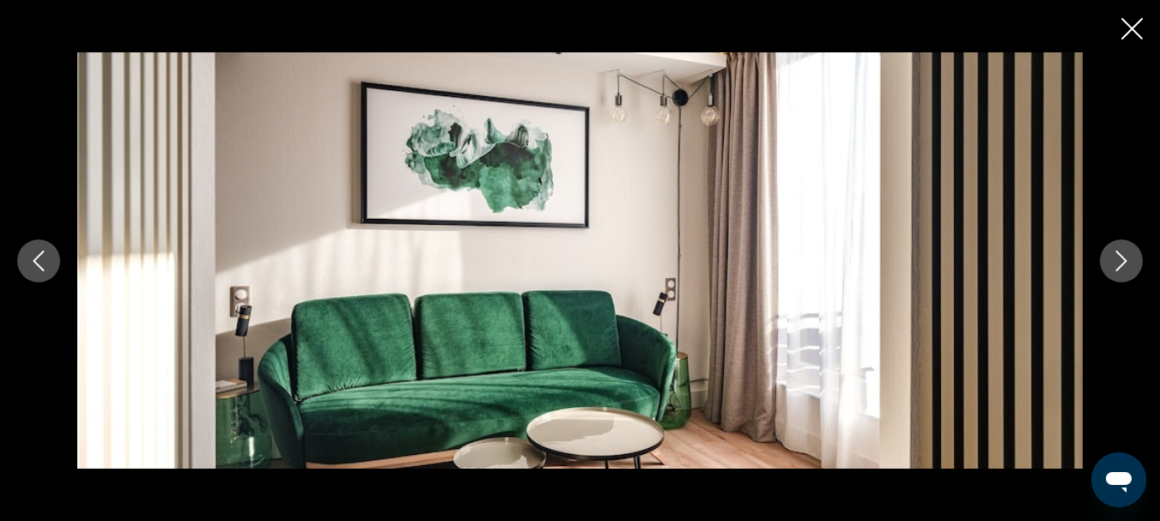
click at [1127, 256] on icon "Next image" at bounding box center [1121, 261] width 21 height 21
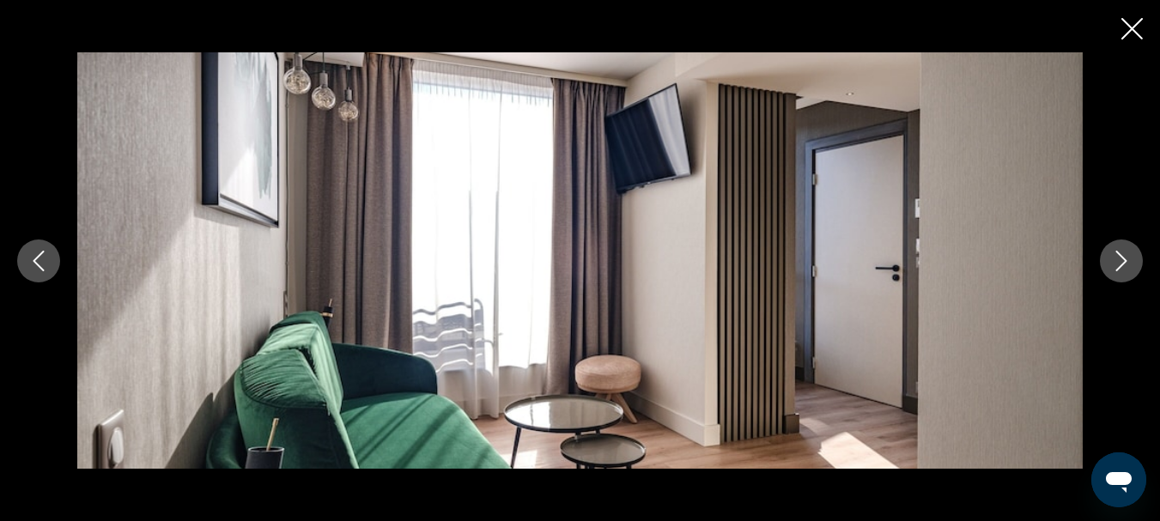
click at [1127, 256] on icon "Next image" at bounding box center [1121, 261] width 21 height 21
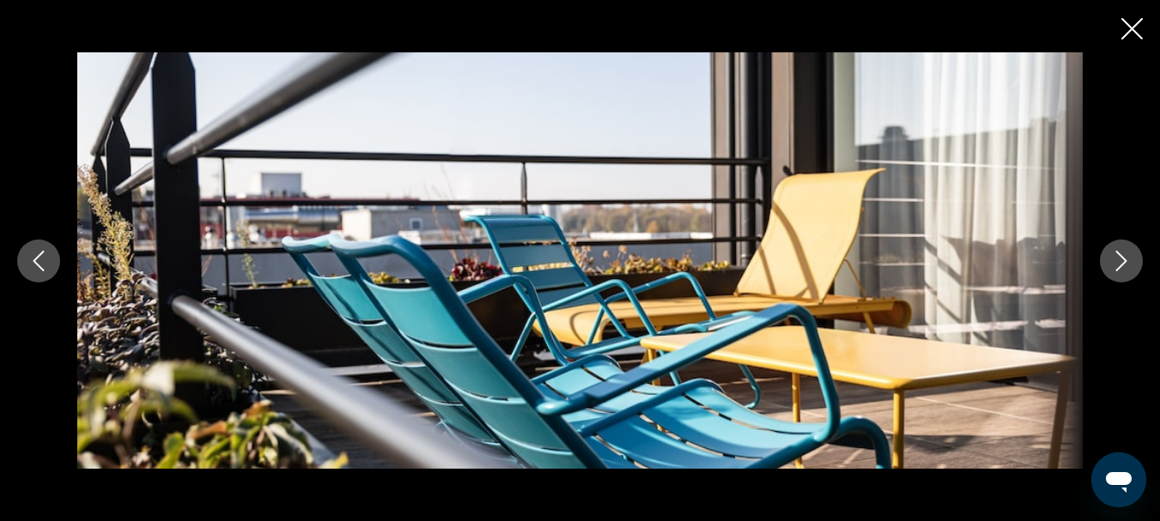
click at [1127, 256] on icon "Next image" at bounding box center [1121, 261] width 21 height 21
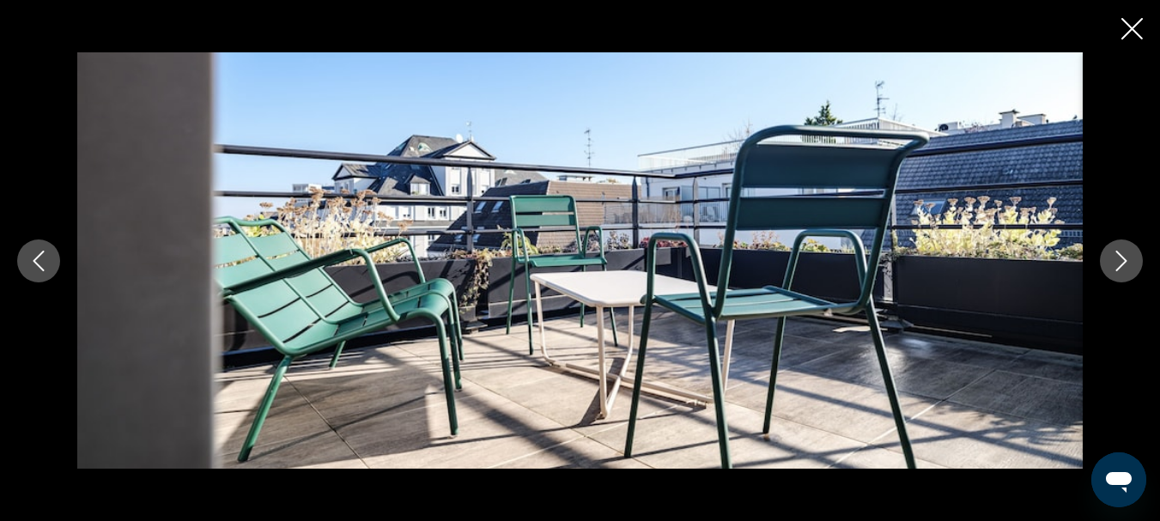
click at [1127, 256] on icon "Next image" at bounding box center [1121, 261] width 21 height 21
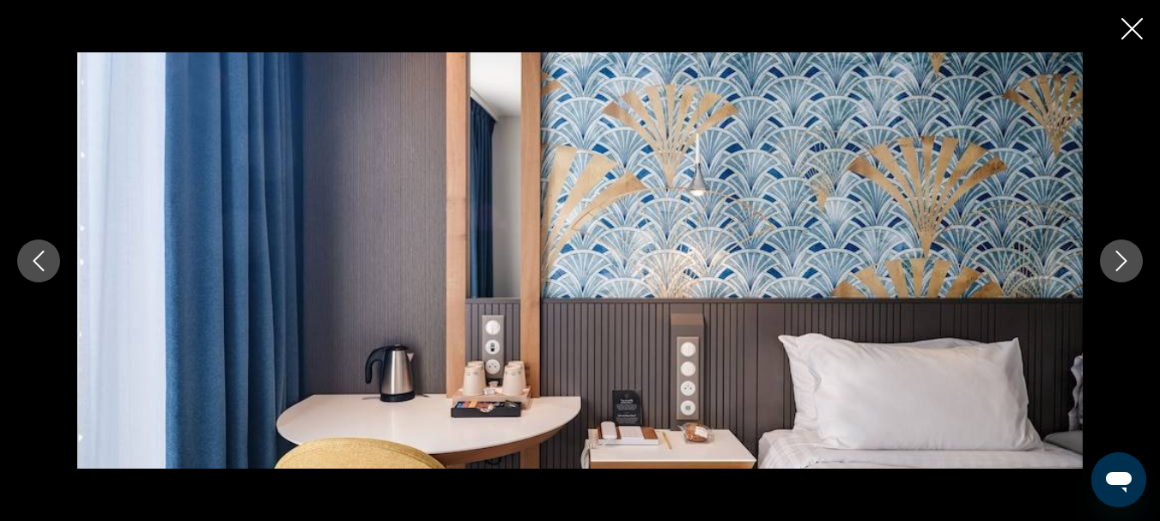
click at [1127, 256] on icon "Next image" at bounding box center [1121, 261] width 21 height 21
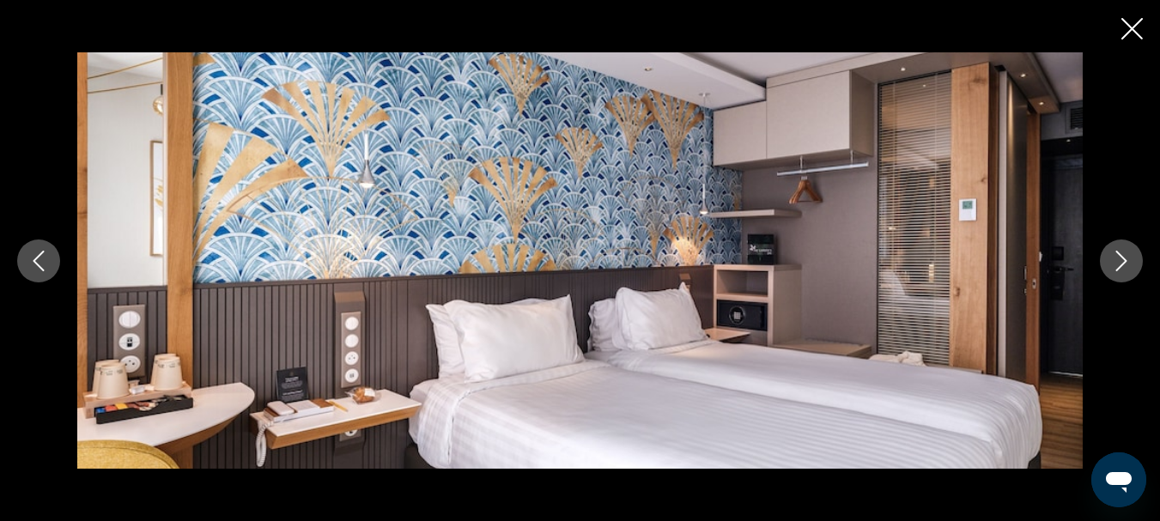
click at [1127, 256] on icon "Next image" at bounding box center [1121, 261] width 21 height 21
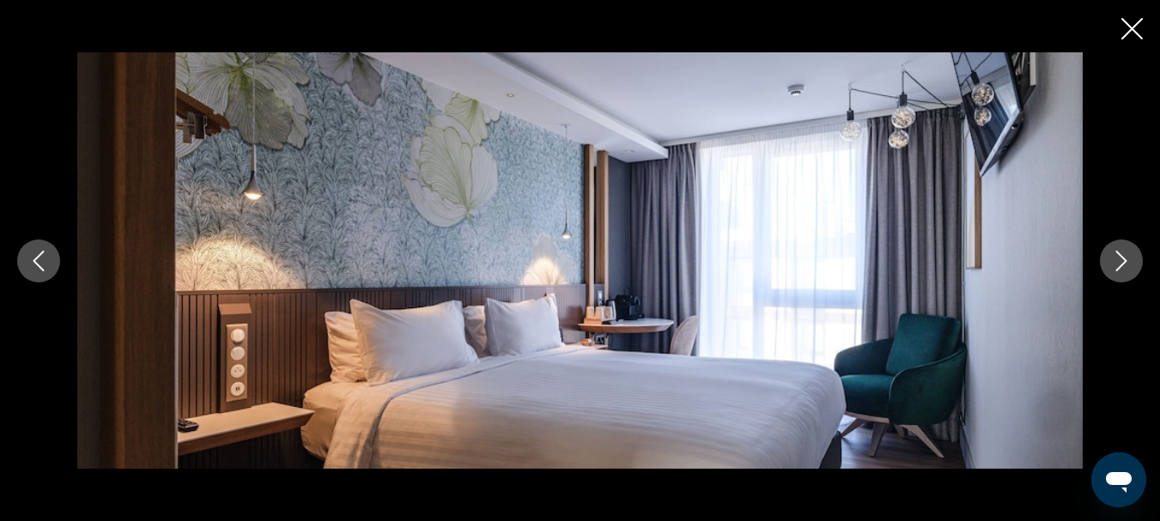
click at [1127, 256] on icon "Next image" at bounding box center [1121, 261] width 21 height 21
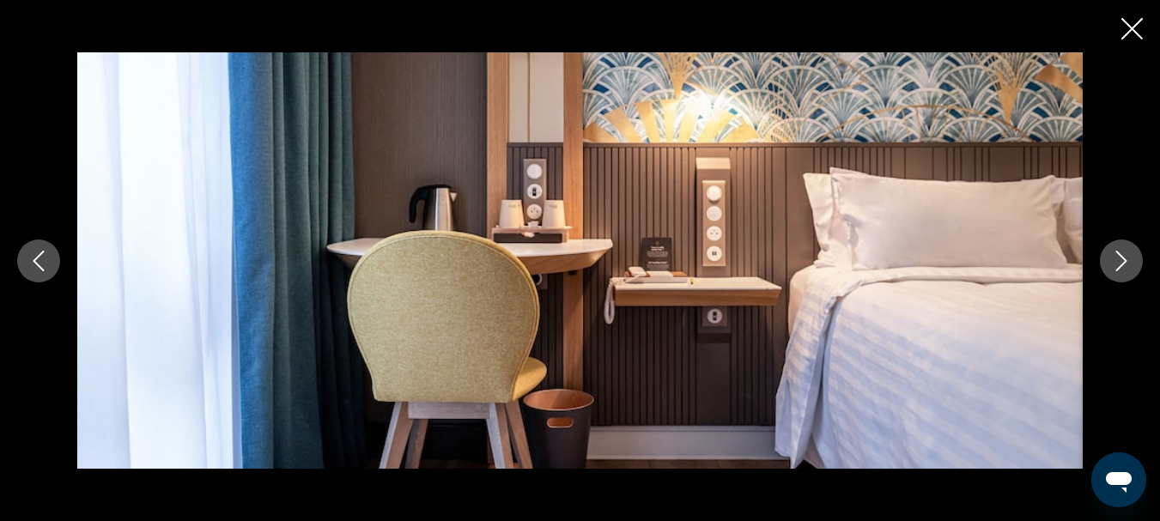
click at [1127, 256] on icon "Next image" at bounding box center [1121, 261] width 21 height 21
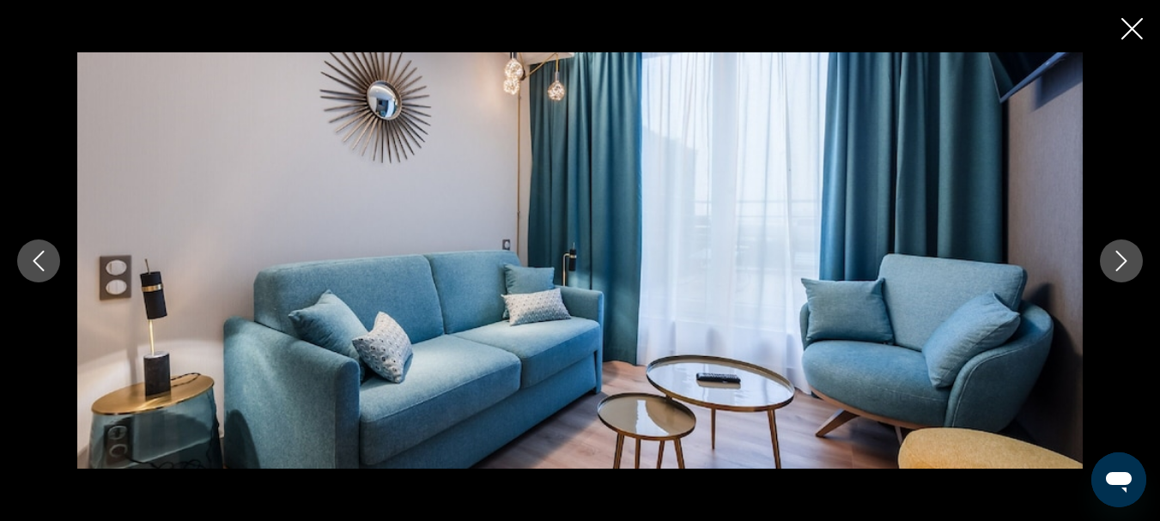
click at [1127, 256] on icon "Next image" at bounding box center [1121, 261] width 21 height 21
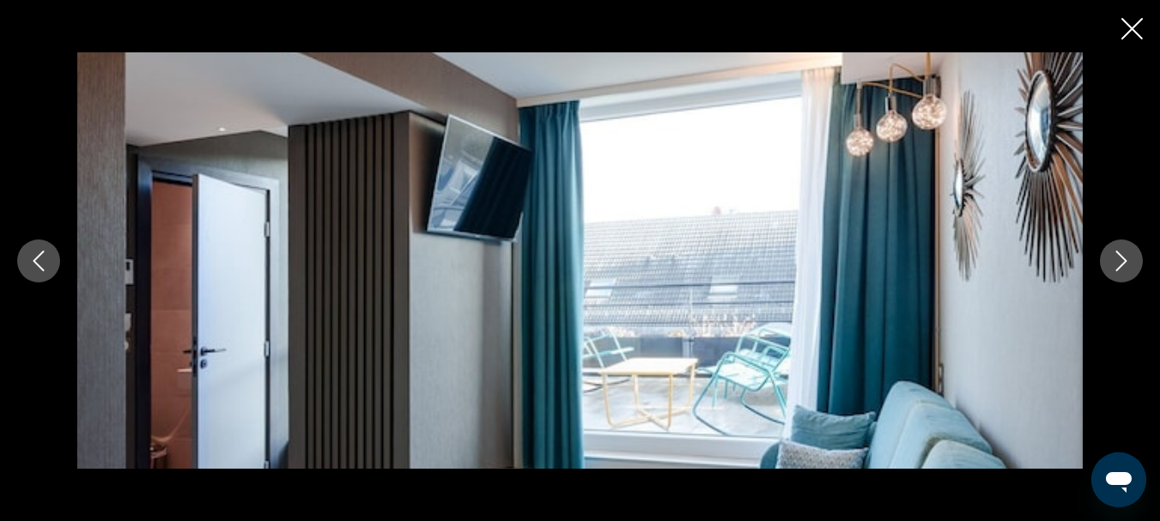
click at [1127, 256] on icon "Next image" at bounding box center [1121, 261] width 21 height 21
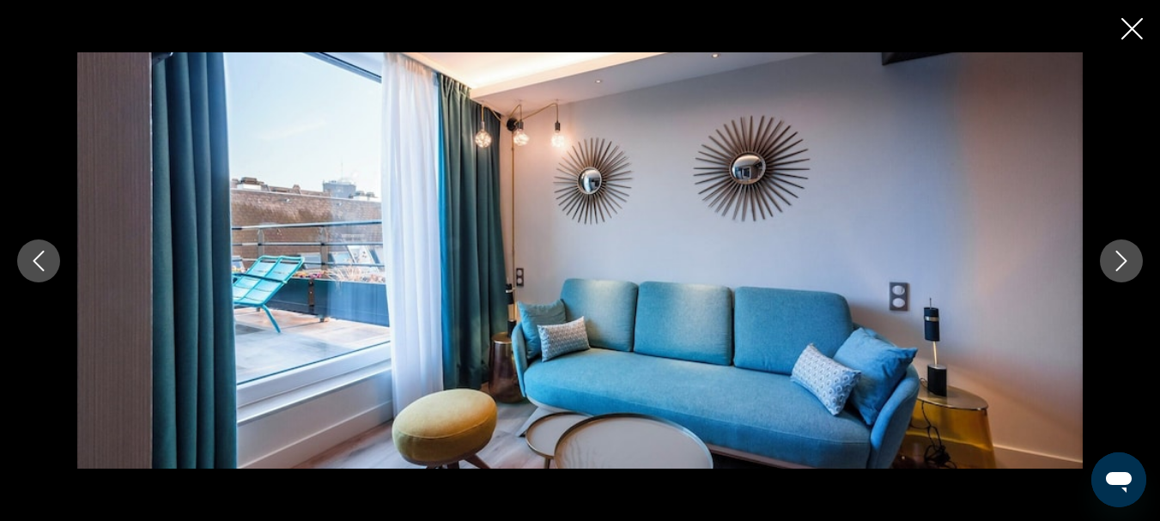
click at [1127, 256] on icon "Next image" at bounding box center [1121, 261] width 21 height 21
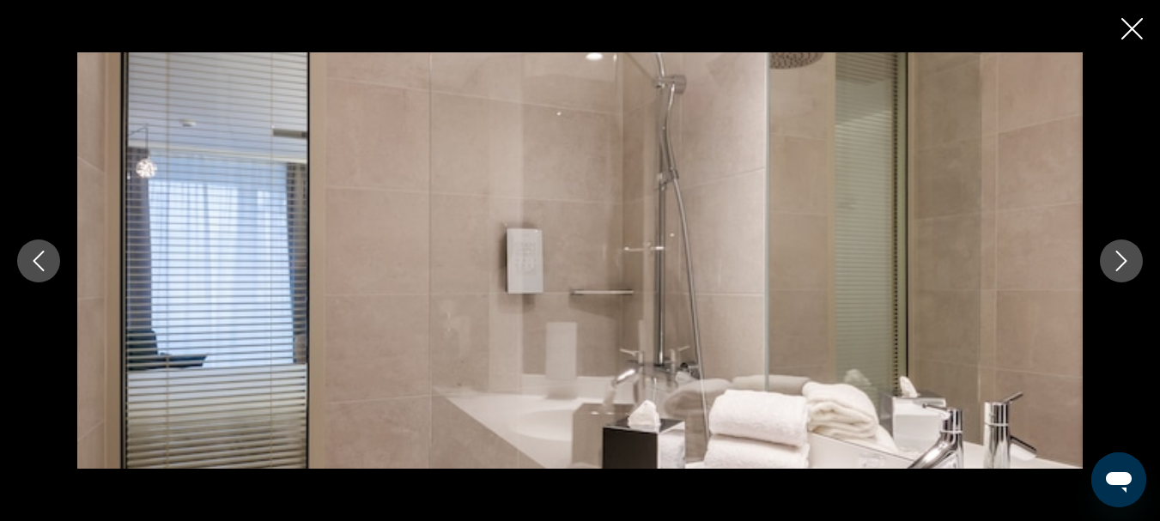
click at [1127, 256] on icon "Next image" at bounding box center [1121, 261] width 21 height 21
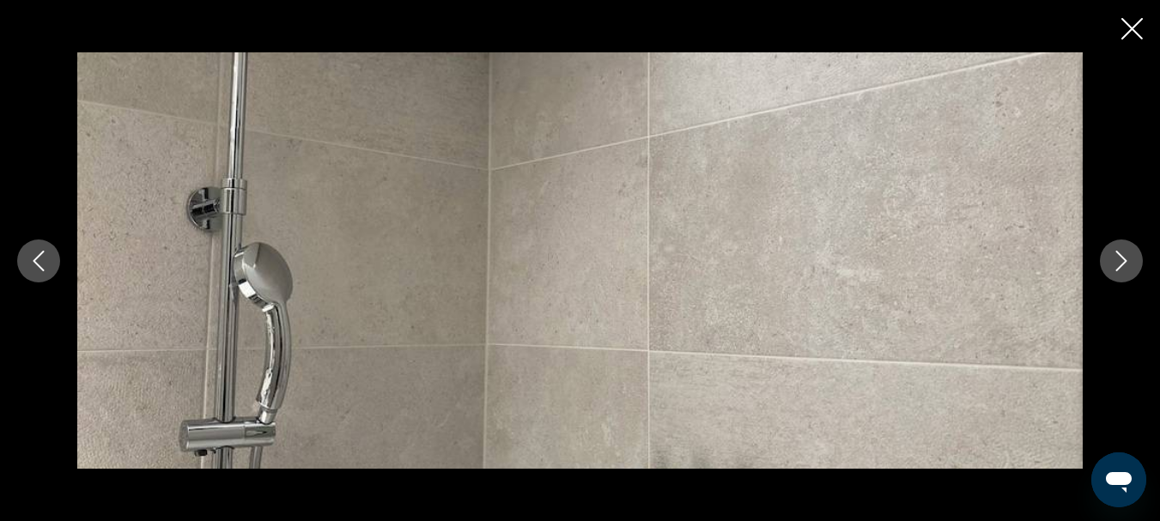
click at [1127, 256] on icon "Next image" at bounding box center [1121, 261] width 21 height 21
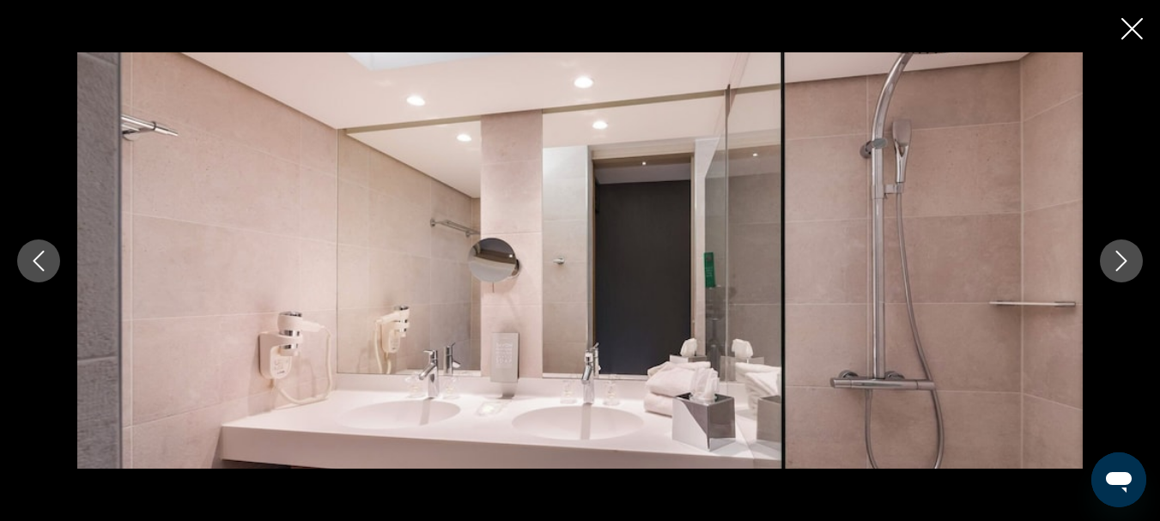
click at [1127, 256] on icon "Next image" at bounding box center [1121, 261] width 21 height 21
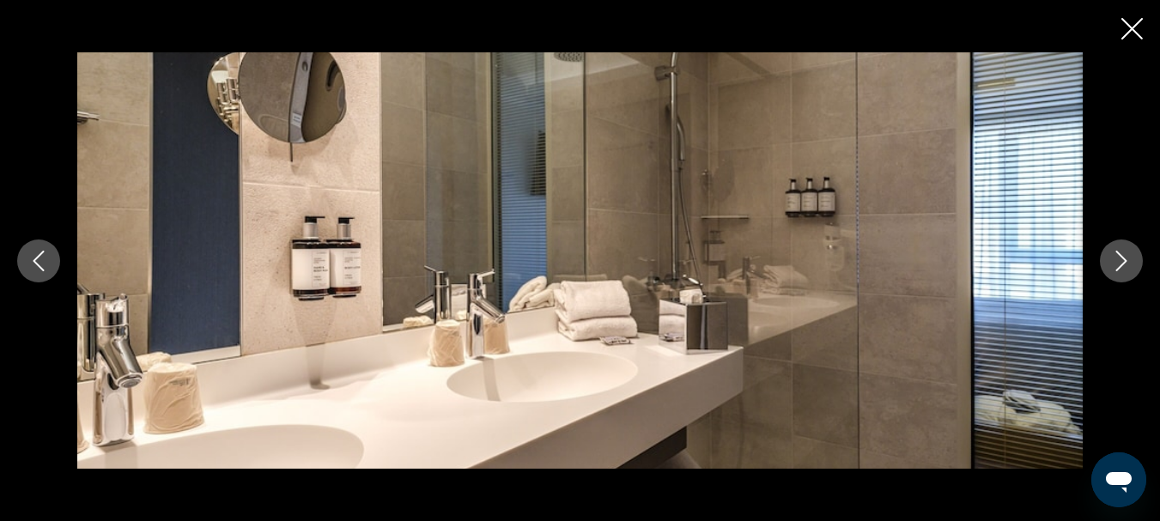
click at [1127, 256] on icon "Next image" at bounding box center [1121, 261] width 21 height 21
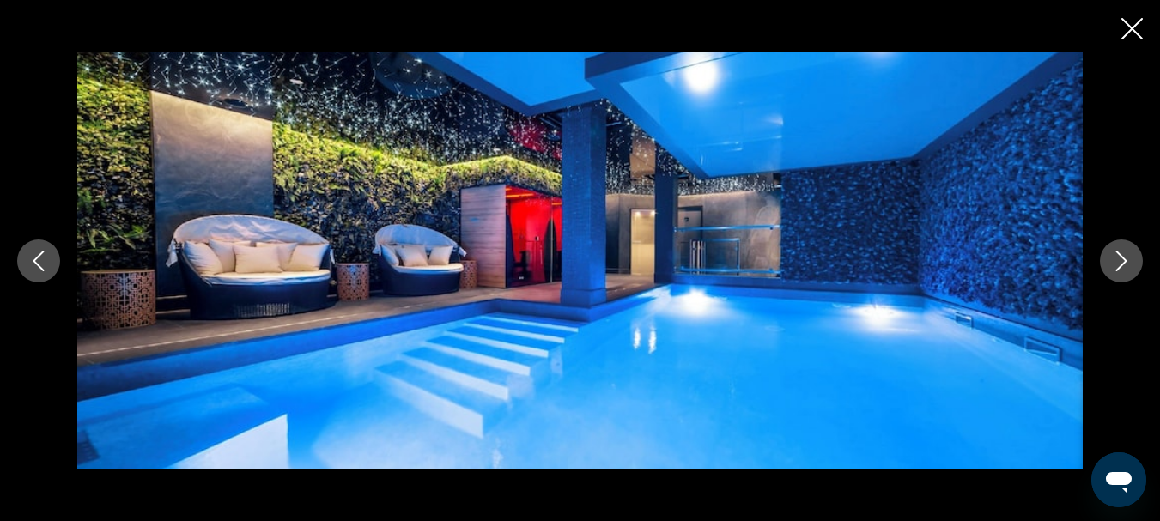
click at [1127, 256] on icon "Next image" at bounding box center [1121, 261] width 21 height 21
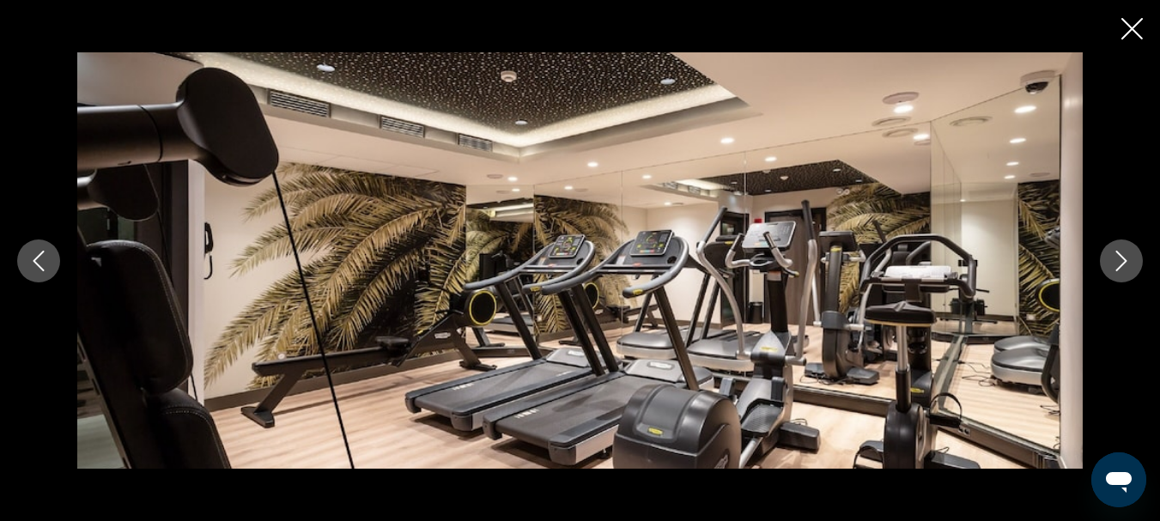
click at [1127, 256] on icon "Next image" at bounding box center [1121, 261] width 21 height 21
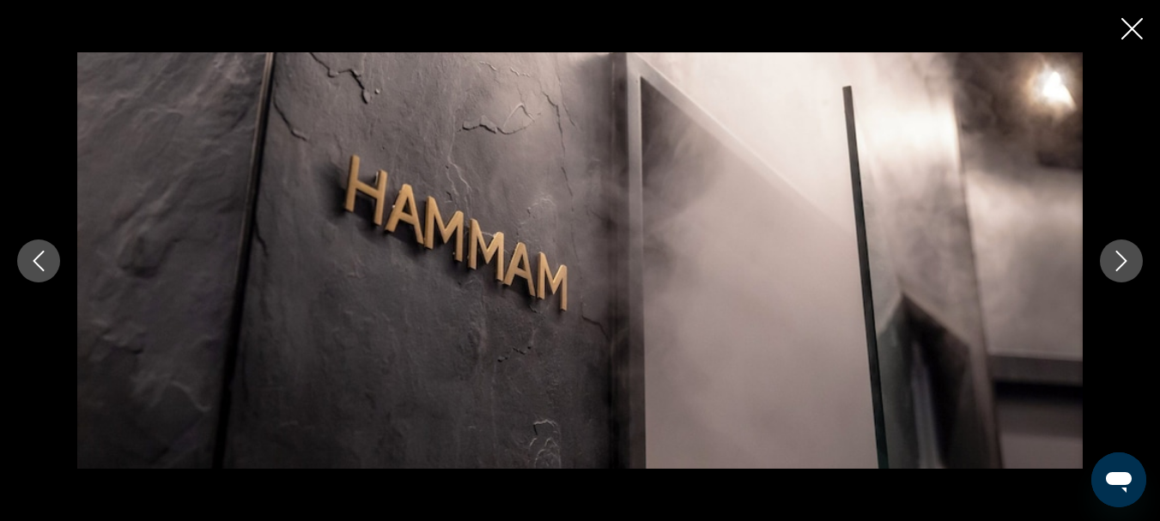
click at [1127, 256] on icon "Next image" at bounding box center [1121, 261] width 21 height 21
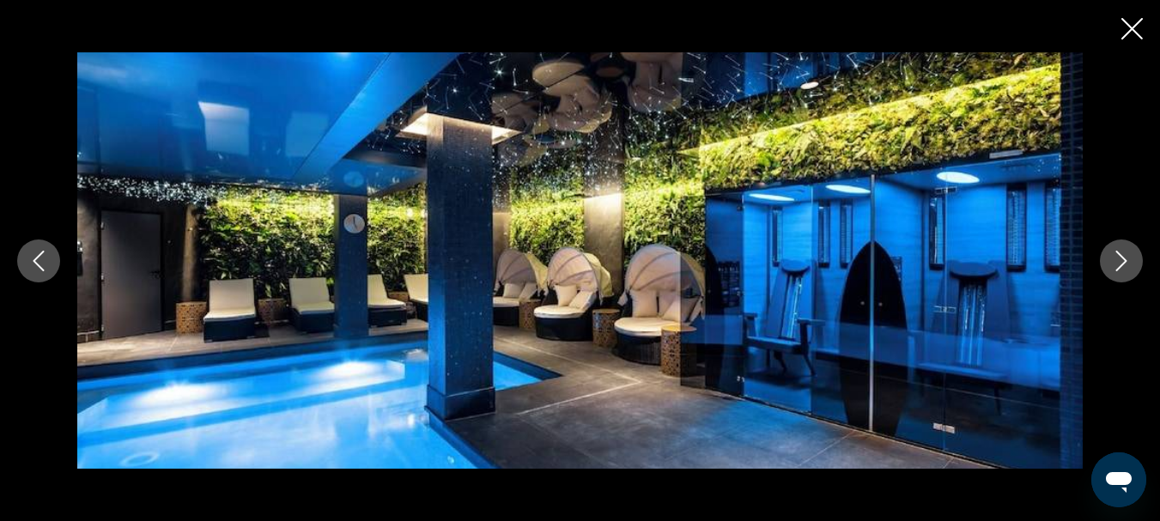
click at [1127, 256] on icon "Next image" at bounding box center [1121, 261] width 21 height 21
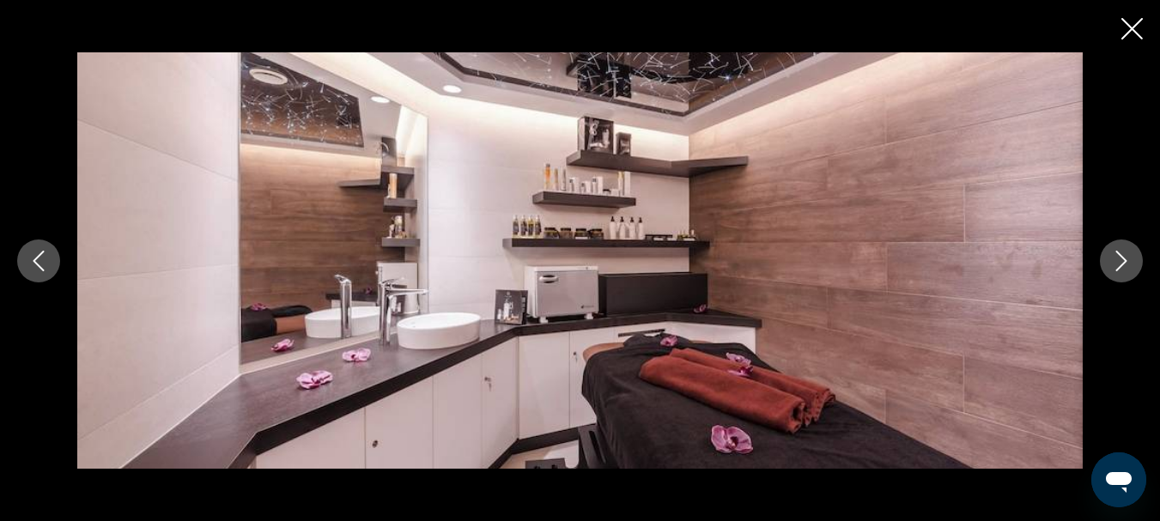
click at [1127, 256] on icon "Next image" at bounding box center [1121, 261] width 21 height 21
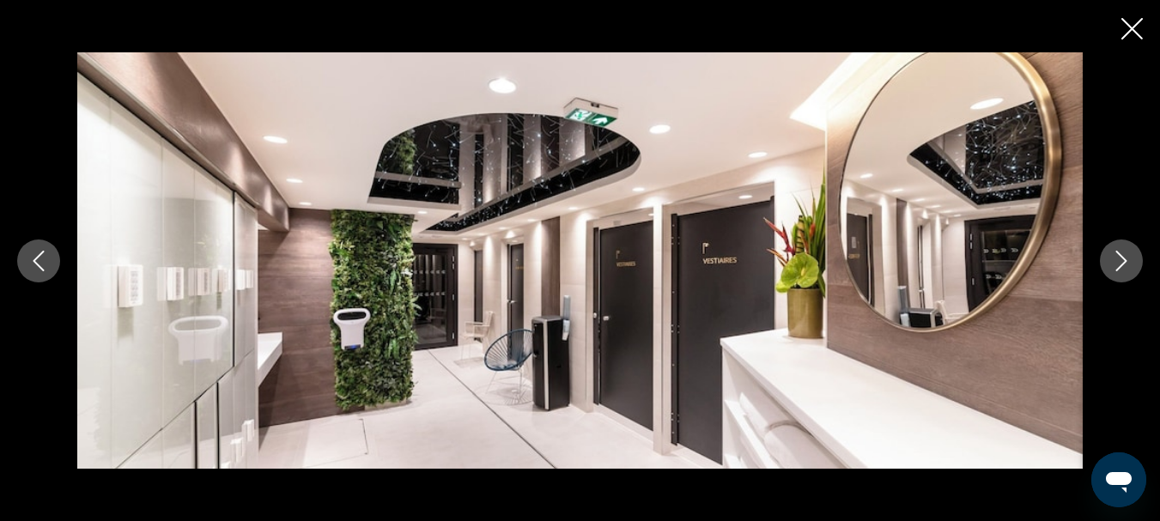
click at [1127, 256] on icon "Next image" at bounding box center [1121, 261] width 21 height 21
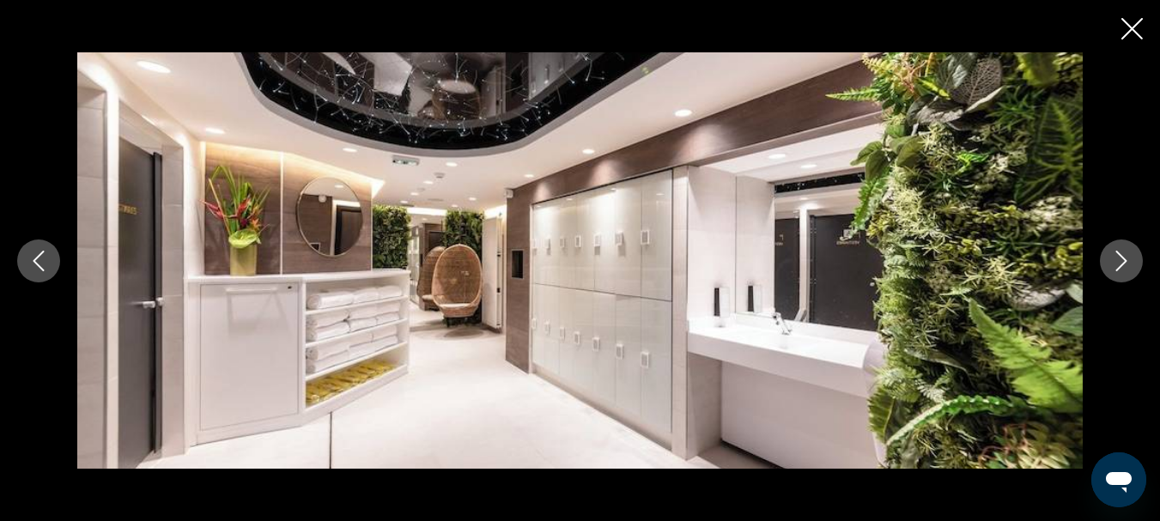
click at [1127, 256] on icon "Next image" at bounding box center [1121, 261] width 21 height 21
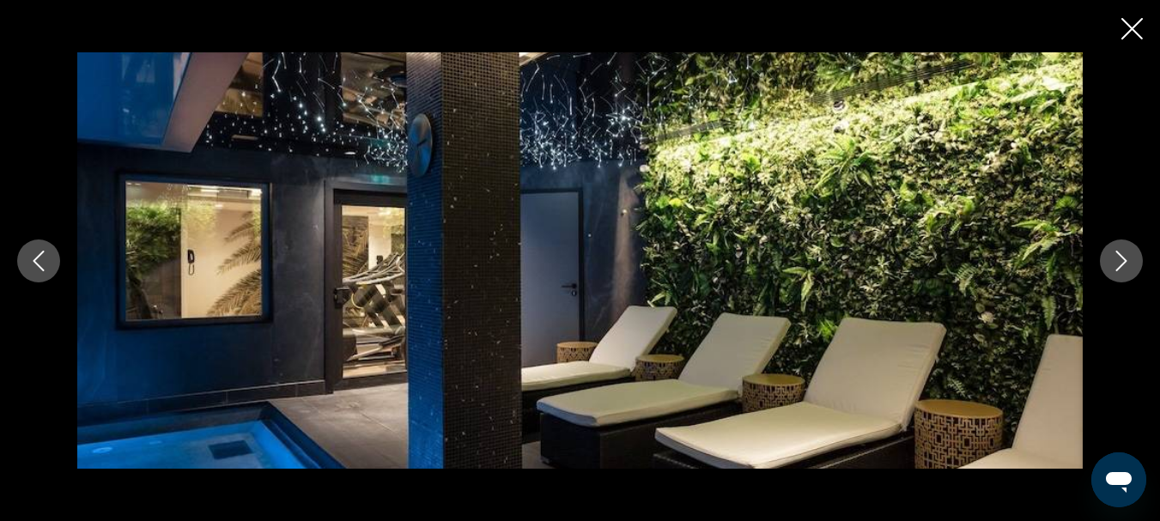
click at [1127, 256] on icon "Next image" at bounding box center [1121, 261] width 21 height 21
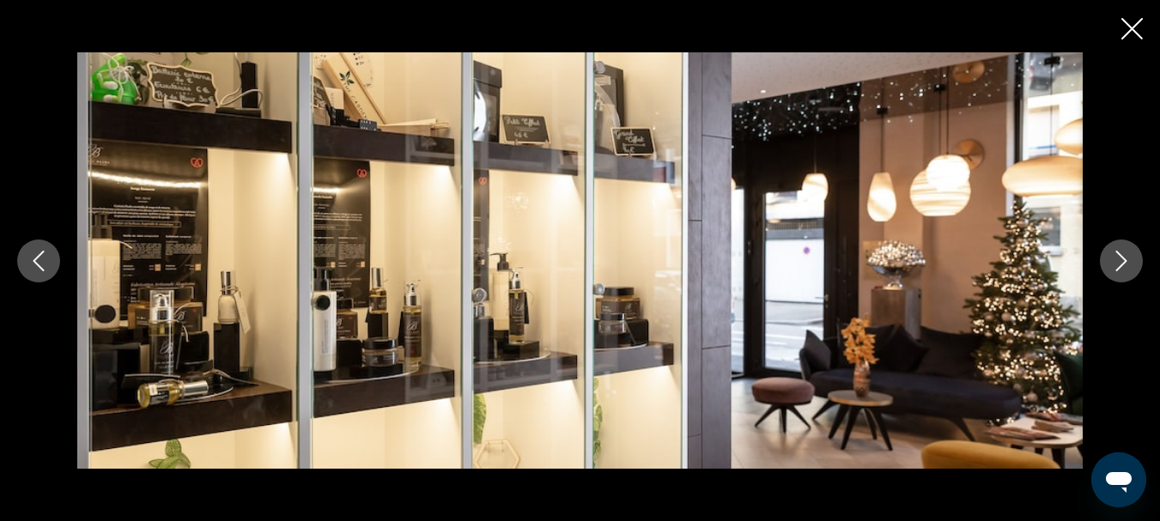
click at [1127, 256] on icon "Next image" at bounding box center [1121, 261] width 21 height 21
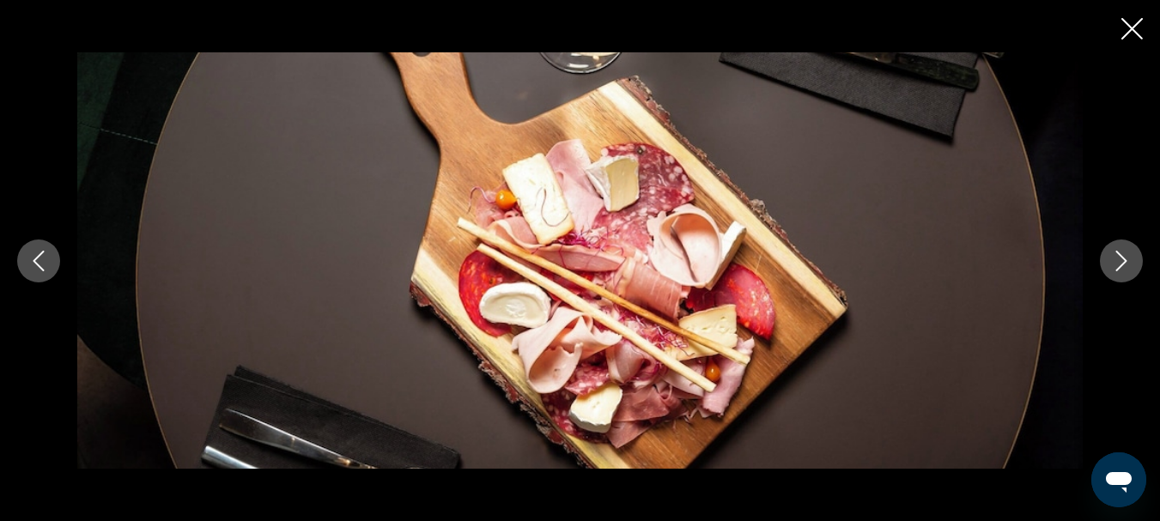
click at [1127, 256] on icon "Next image" at bounding box center [1121, 261] width 21 height 21
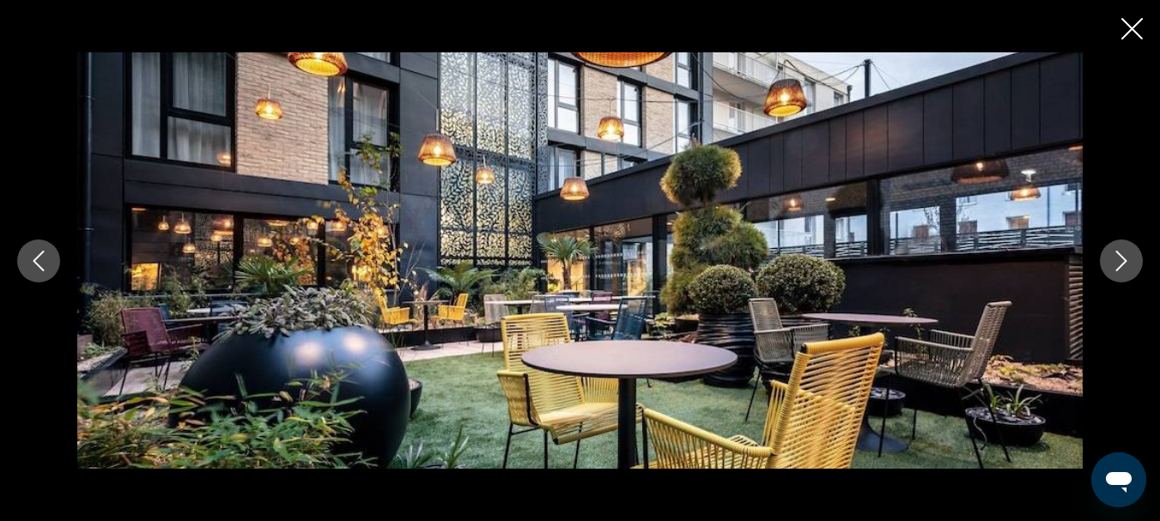
click at [1127, 256] on icon "Next image" at bounding box center [1121, 261] width 21 height 21
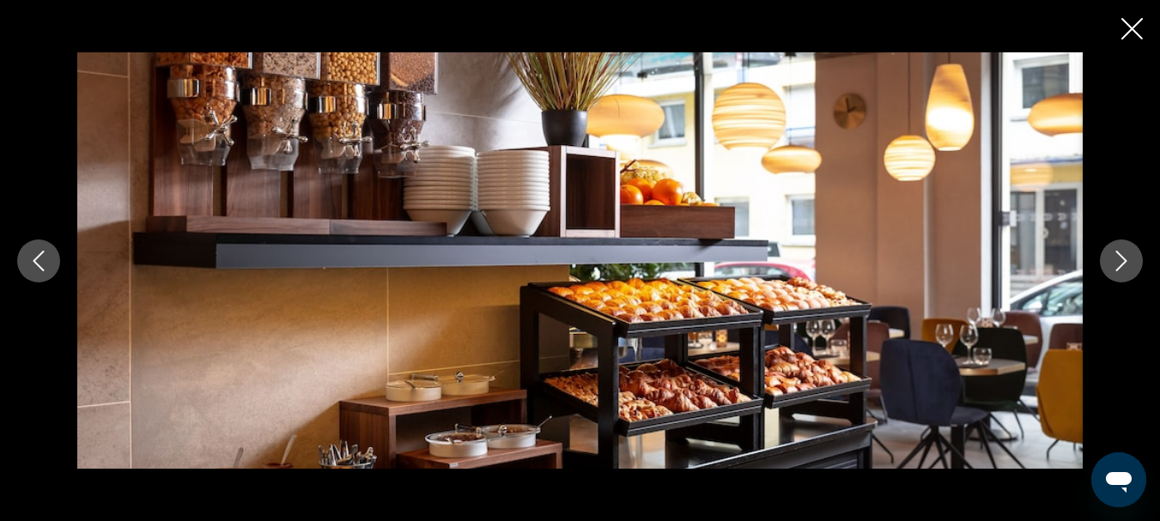
click at [1127, 256] on icon "Next image" at bounding box center [1121, 261] width 21 height 21
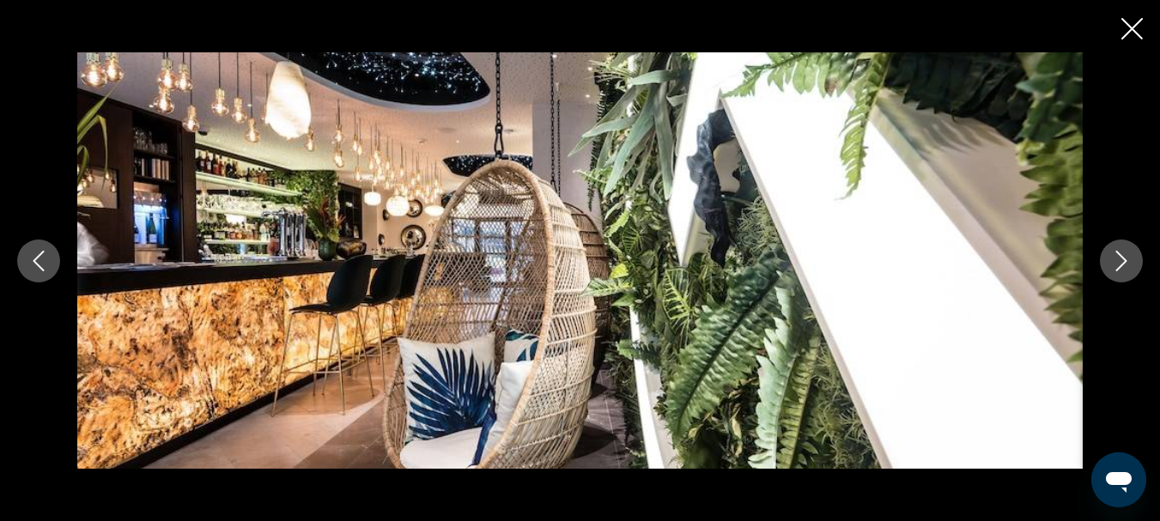
click at [1127, 256] on icon "Next image" at bounding box center [1121, 261] width 21 height 21
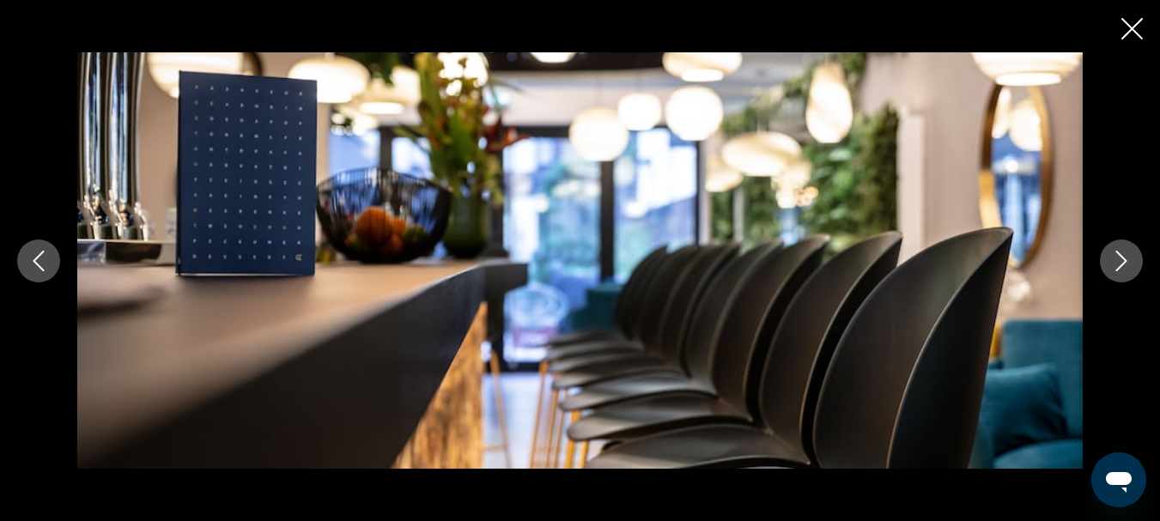
click at [1127, 256] on icon "Next image" at bounding box center [1121, 261] width 21 height 21
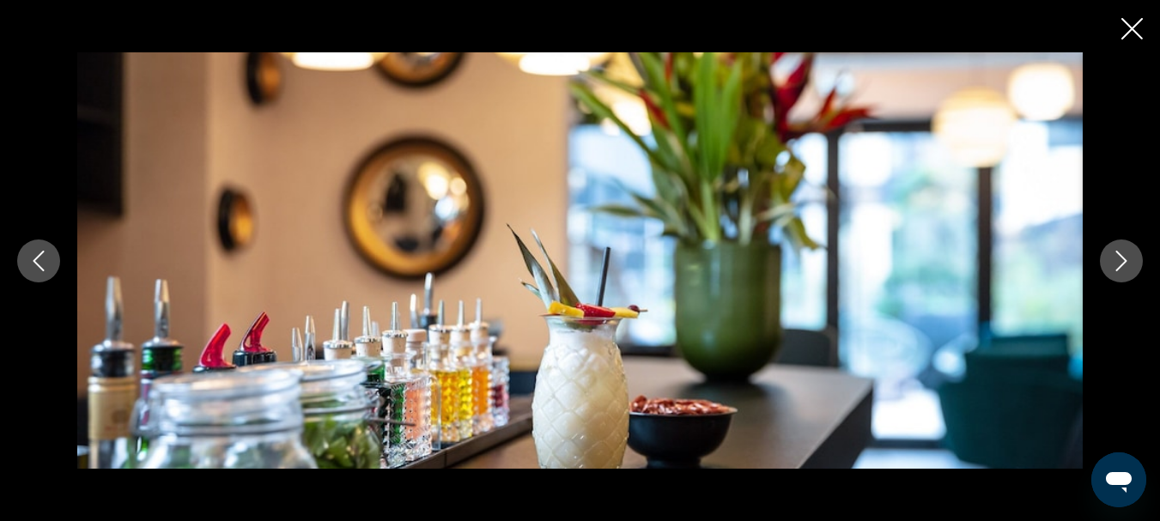
click at [1127, 256] on icon "Next image" at bounding box center [1121, 261] width 21 height 21
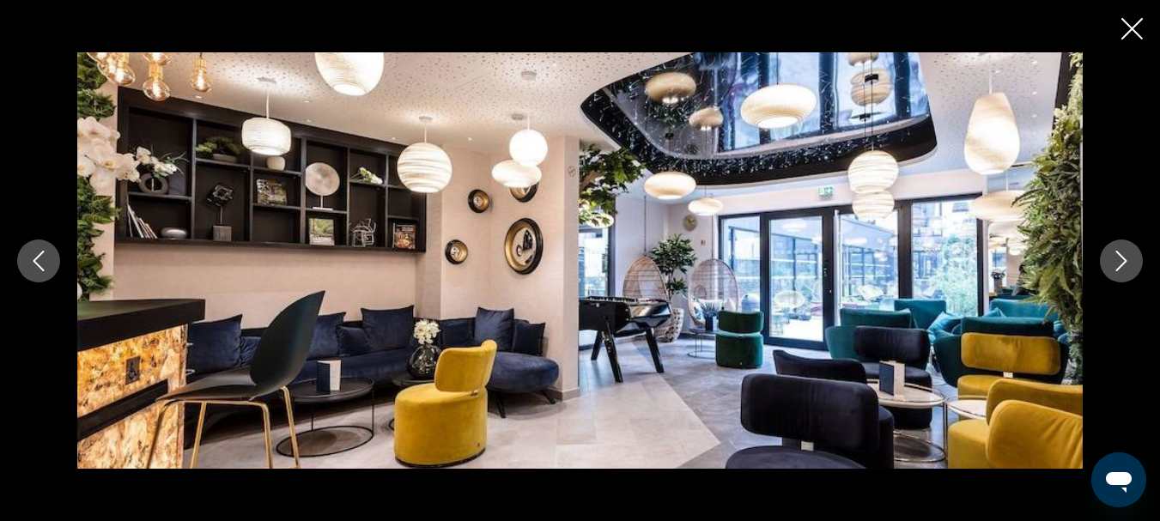
click at [1127, 256] on icon "Next image" at bounding box center [1121, 261] width 21 height 21
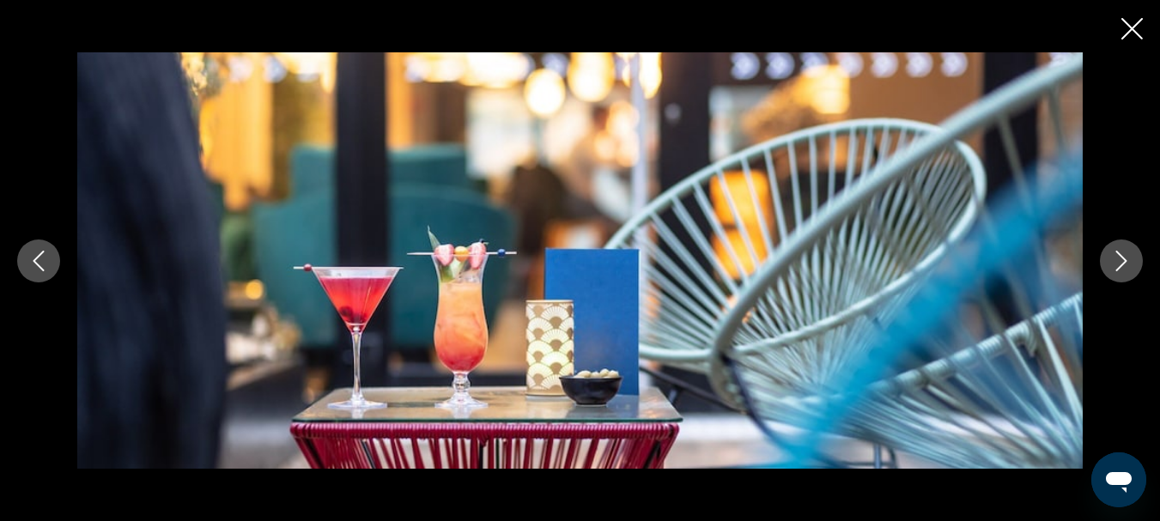
click at [1127, 256] on icon "Next image" at bounding box center [1121, 261] width 21 height 21
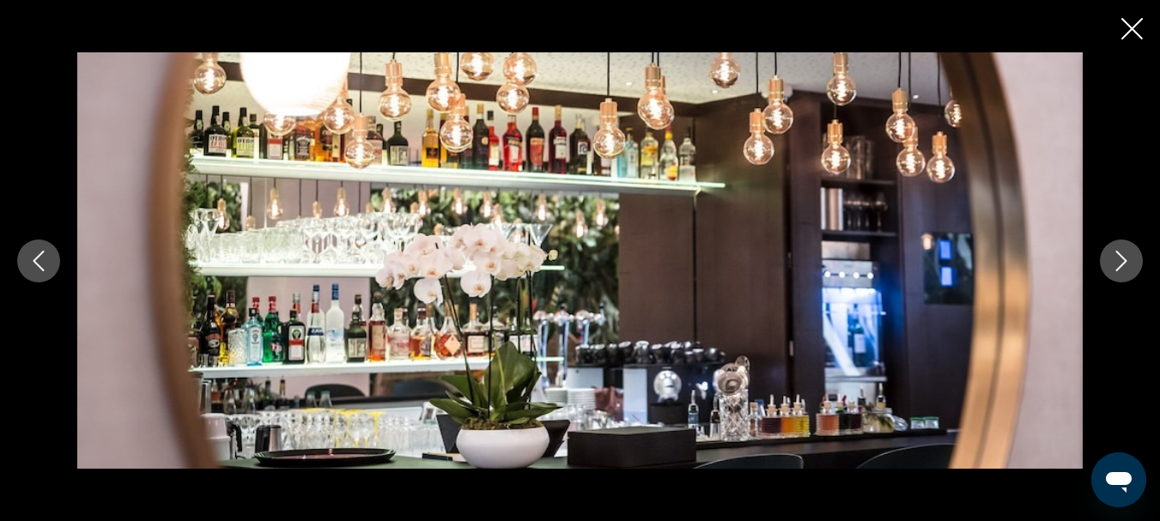
click at [1127, 256] on icon "Next image" at bounding box center [1121, 261] width 21 height 21
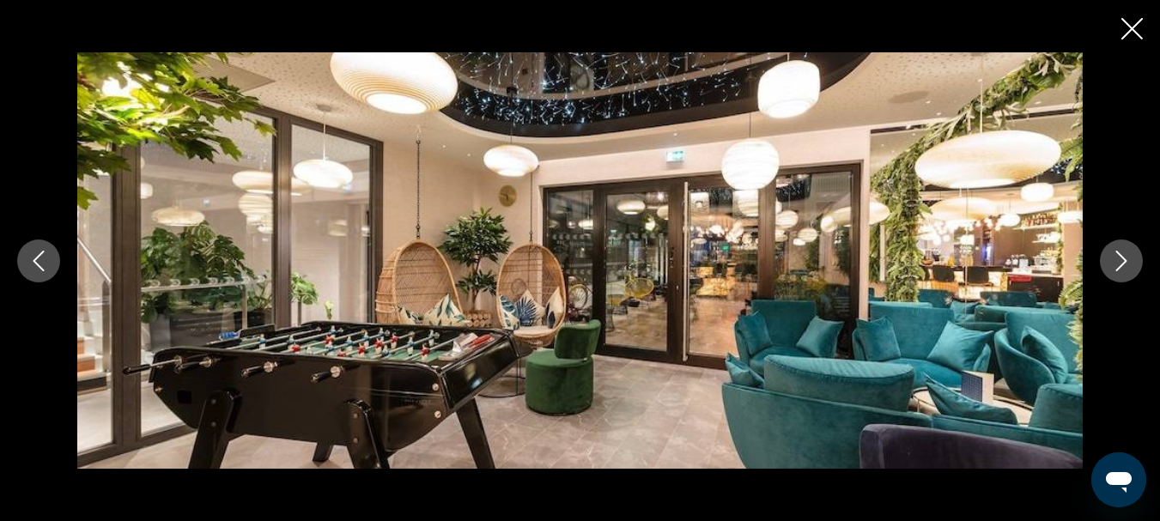
click at [1127, 256] on icon "Next image" at bounding box center [1121, 261] width 21 height 21
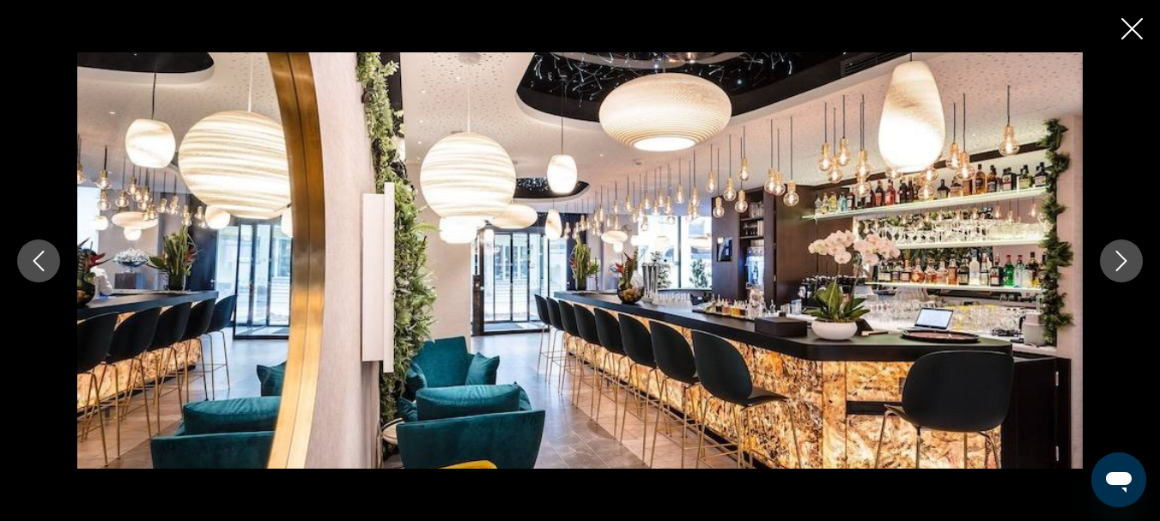
click at [1127, 256] on icon "Next image" at bounding box center [1121, 261] width 21 height 21
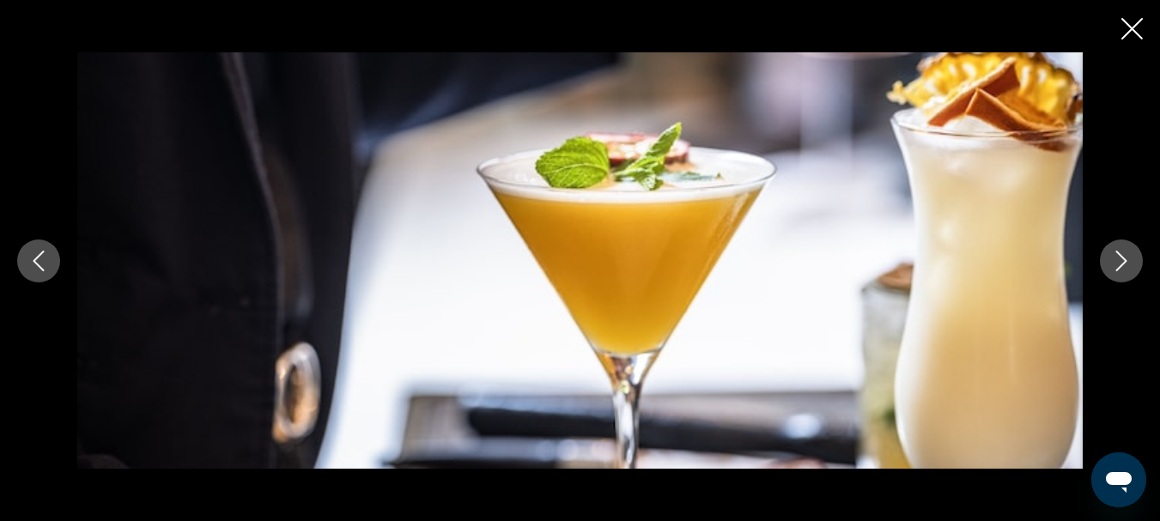
click at [1127, 256] on icon "Next image" at bounding box center [1121, 261] width 21 height 21
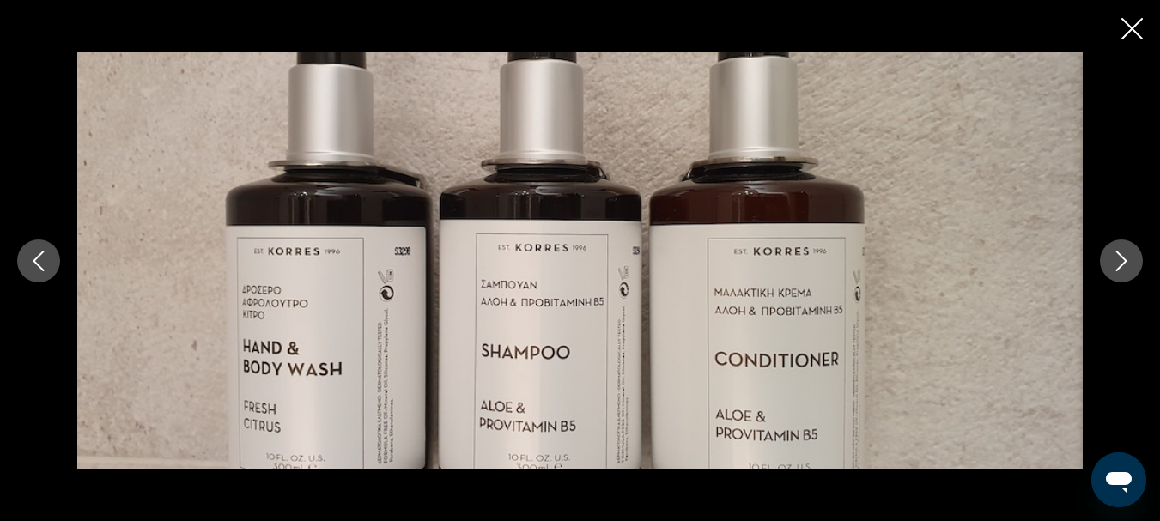
click at [1127, 256] on icon "Next image" at bounding box center [1121, 261] width 21 height 21
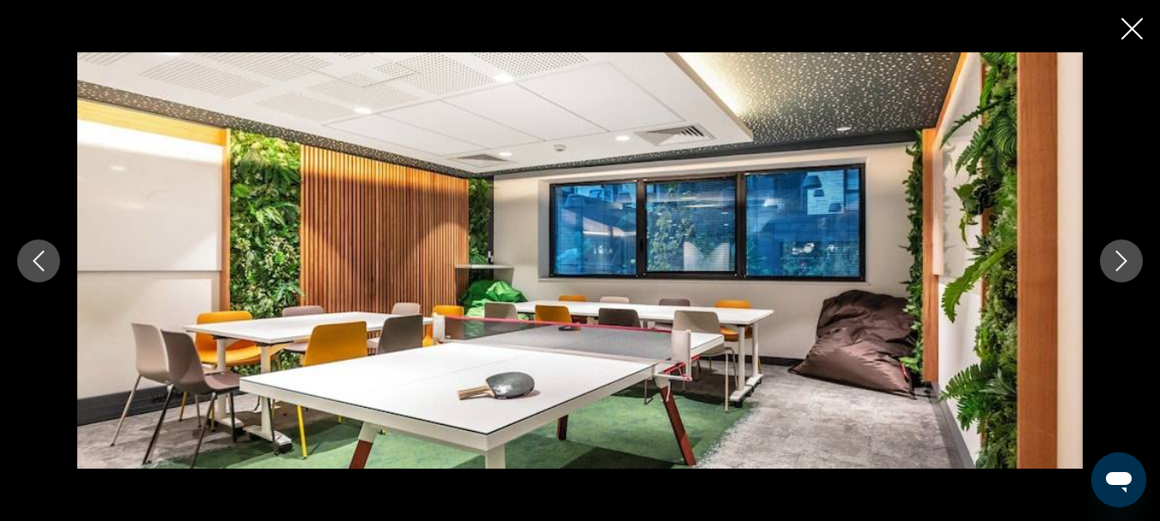
click at [1127, 256] on icon "Next image" at bounding box center [1121, 261] width 21 height 21
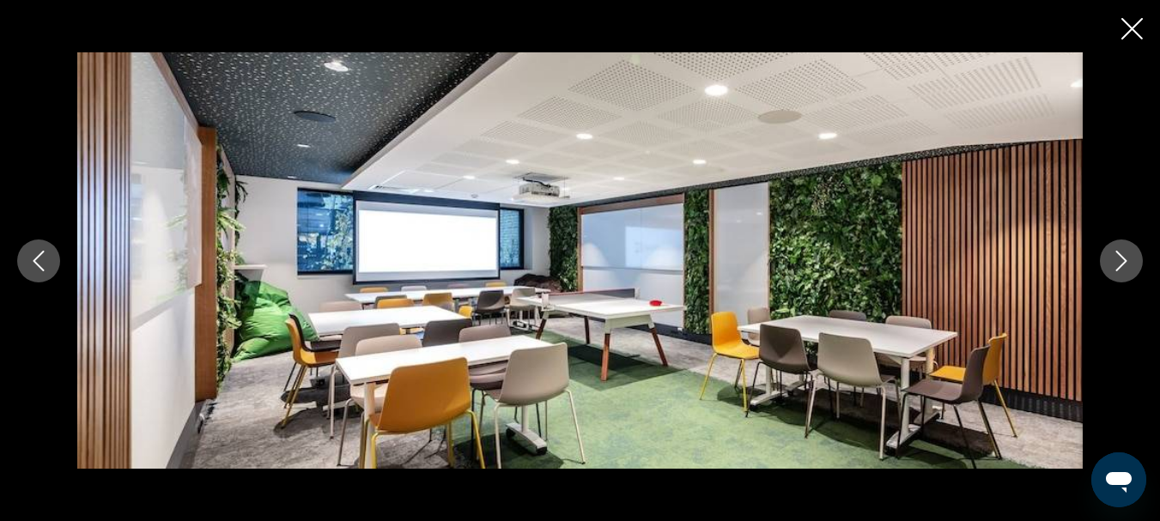
click at [1127, 256] on icon "Next image" at bounding box center [1121, 261] width 21 height 21
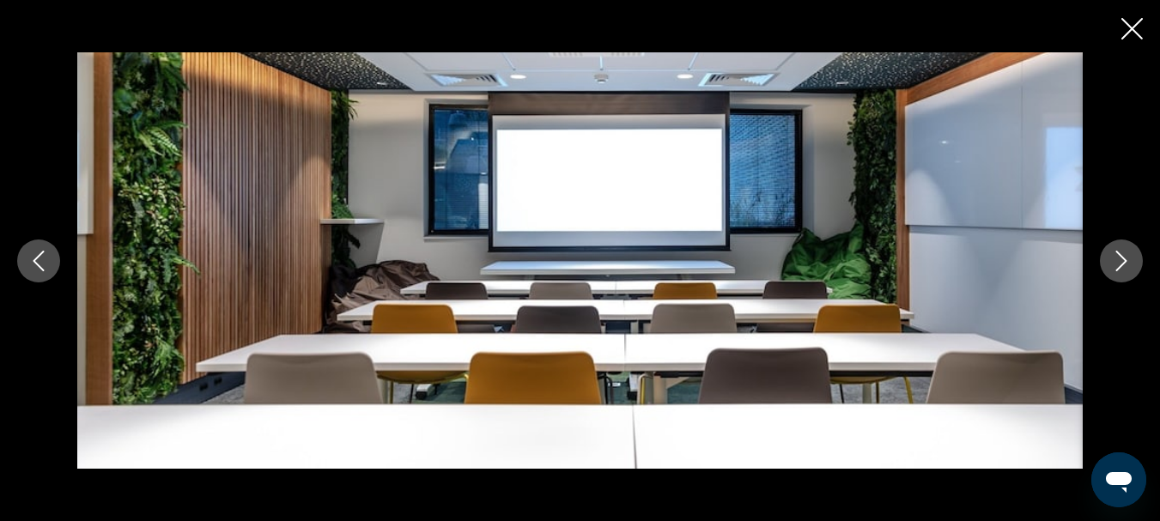
click at [1127, 256] on icon "Next image" at bounding box center [1121, 261] width 21 height 21
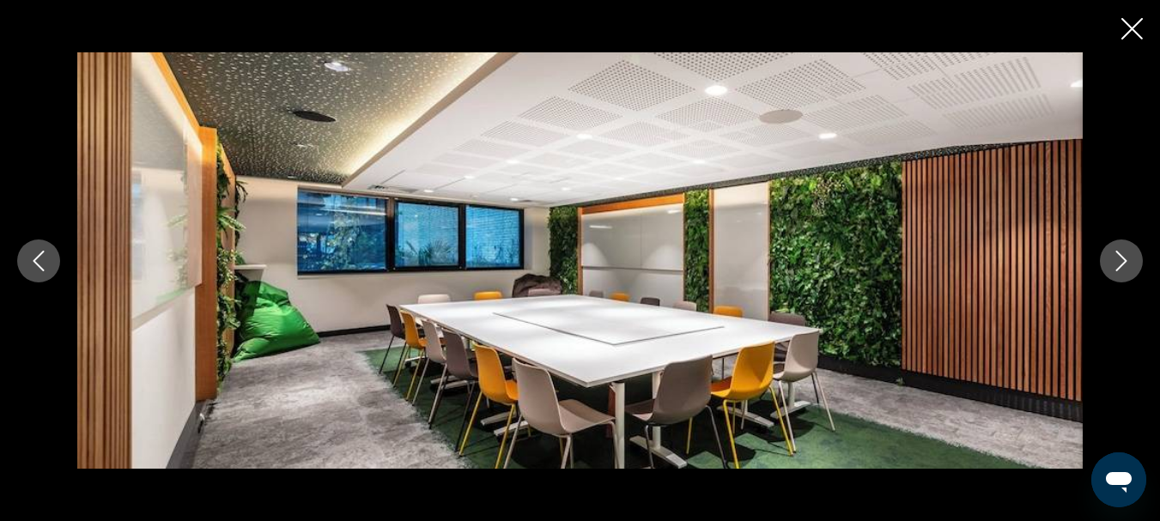
click at [1133, 38] on icon "Close slideshow" at bounding box center [1131, 28] width 21 height 21
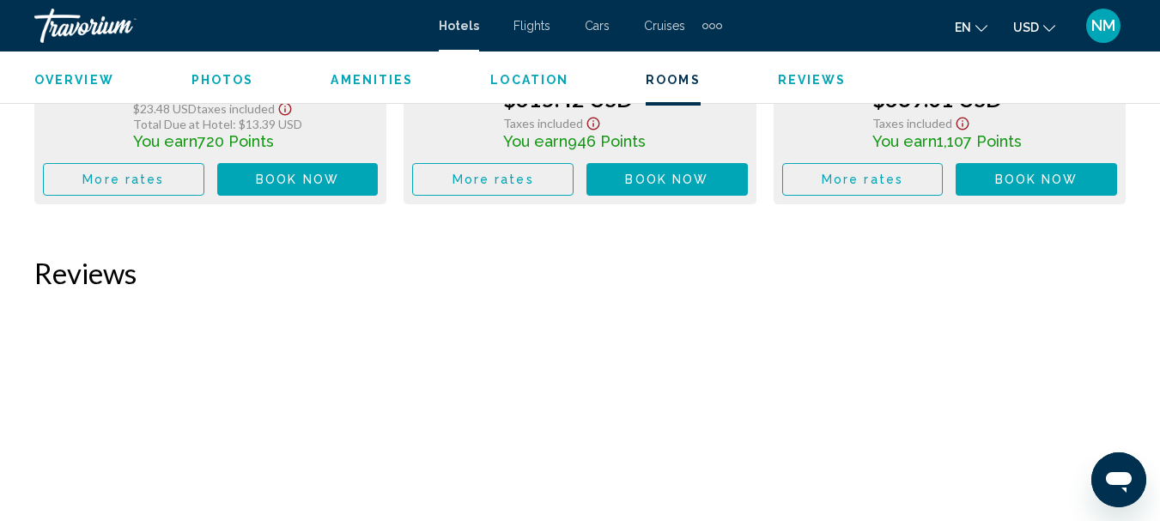
scroll to position [3691, 0]
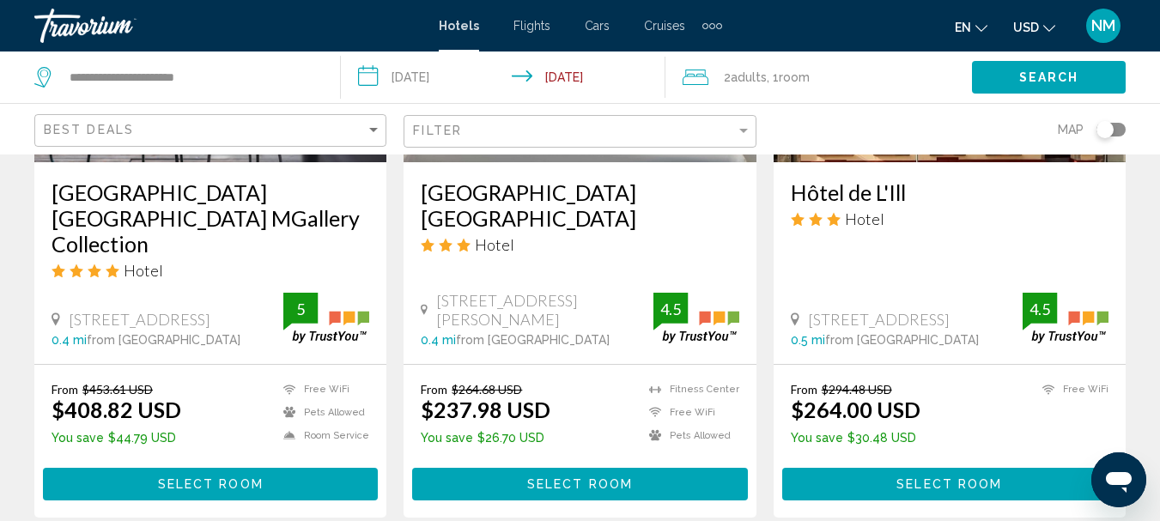
scroll to position [2371, 0]
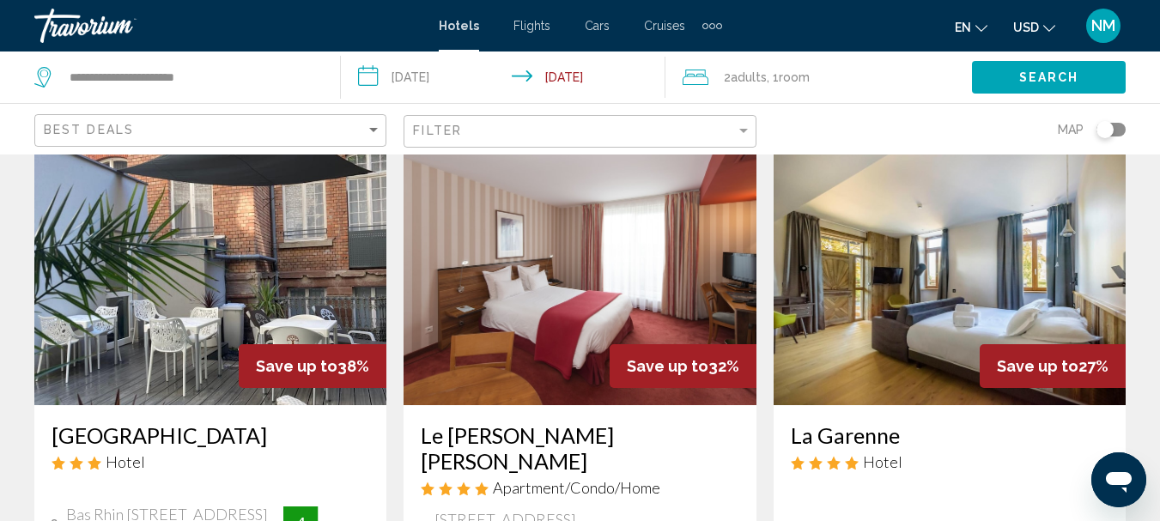
scroll to position [83, 0]
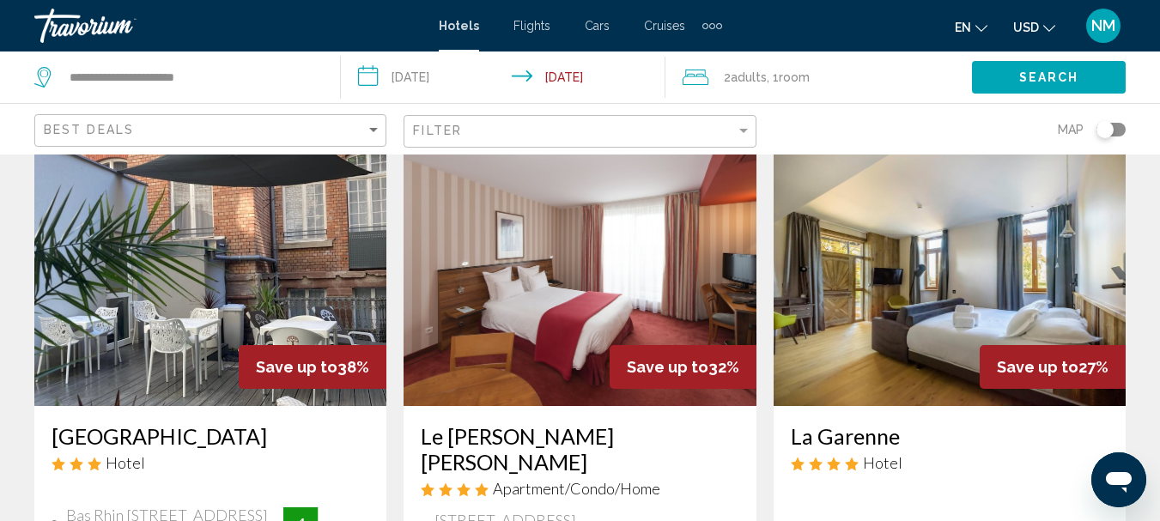
click at [847, 428] on h3 "La Garenne" at bounding box center [950, 436] width 318 height 26
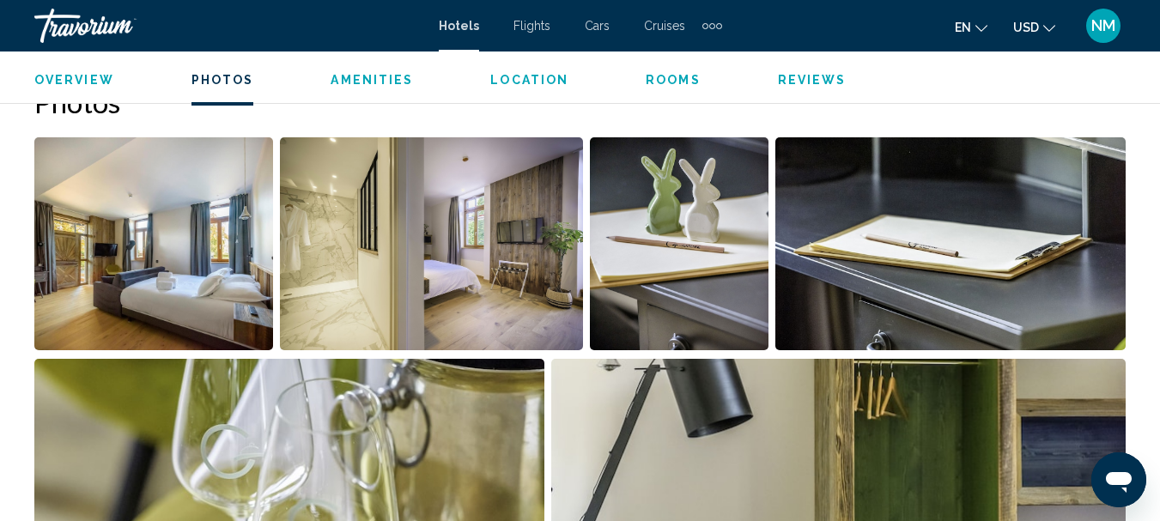
scroll to position [1159, 0]
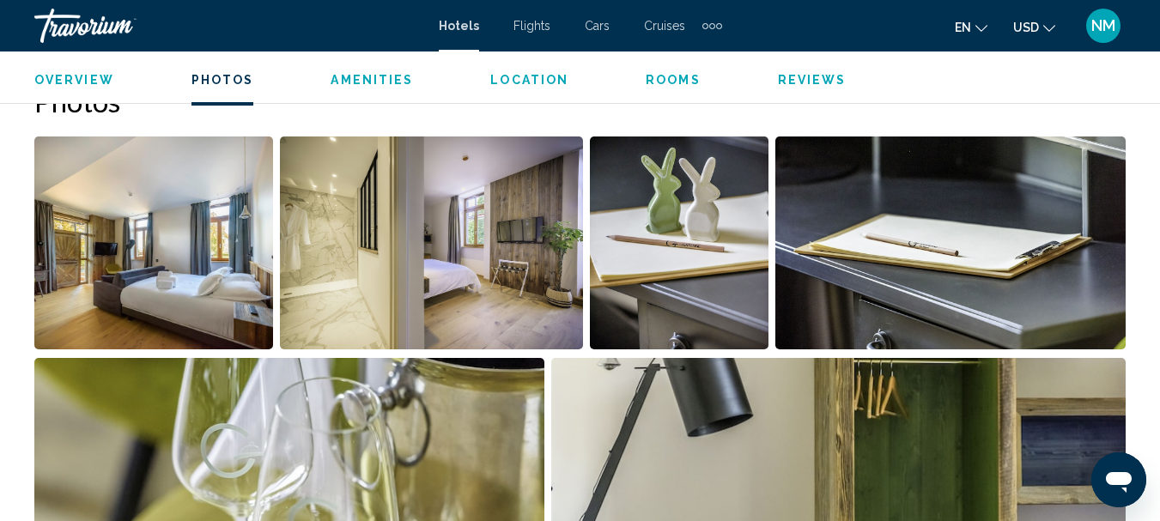
click at [225, 293] on img "Open full-screen image slider" at bounding box center [153, 243] width 239 height 213
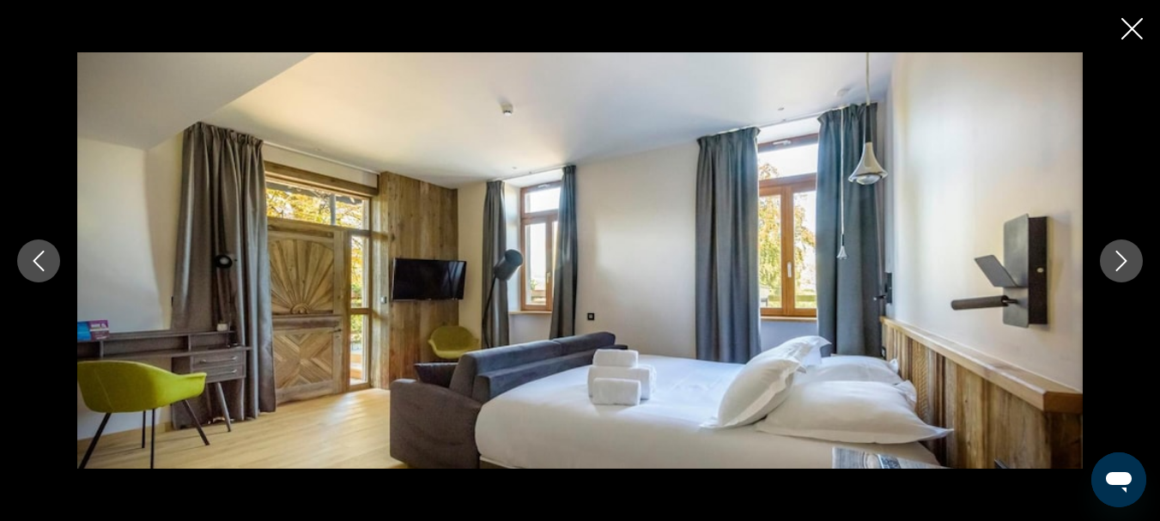
click at [1113, 255] on icon "Next image" at bounding box center [1121, 261] width 21 height 21
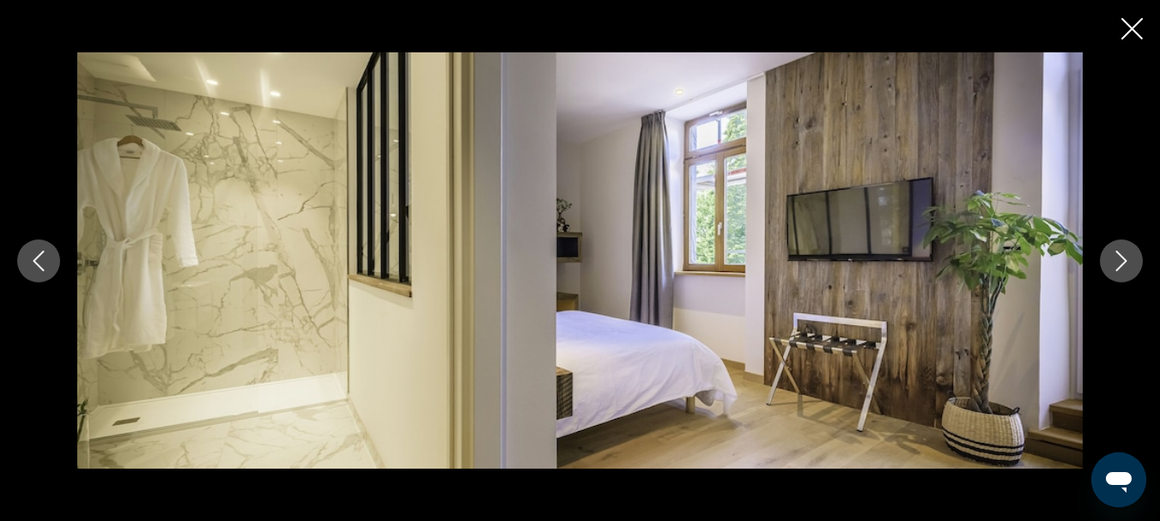
click at [1113, 255] on icon "Next image" at bounding box center [1121, 261] width 21 height 21
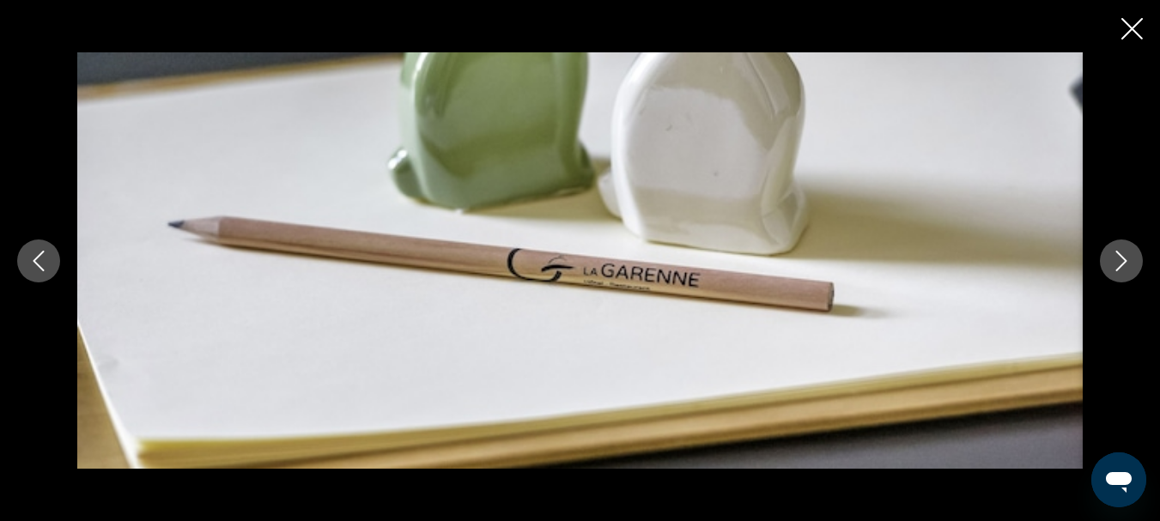
click at [1113, 255] on icon "Next image" at bounding box center [1121, 261] width 21 height 21
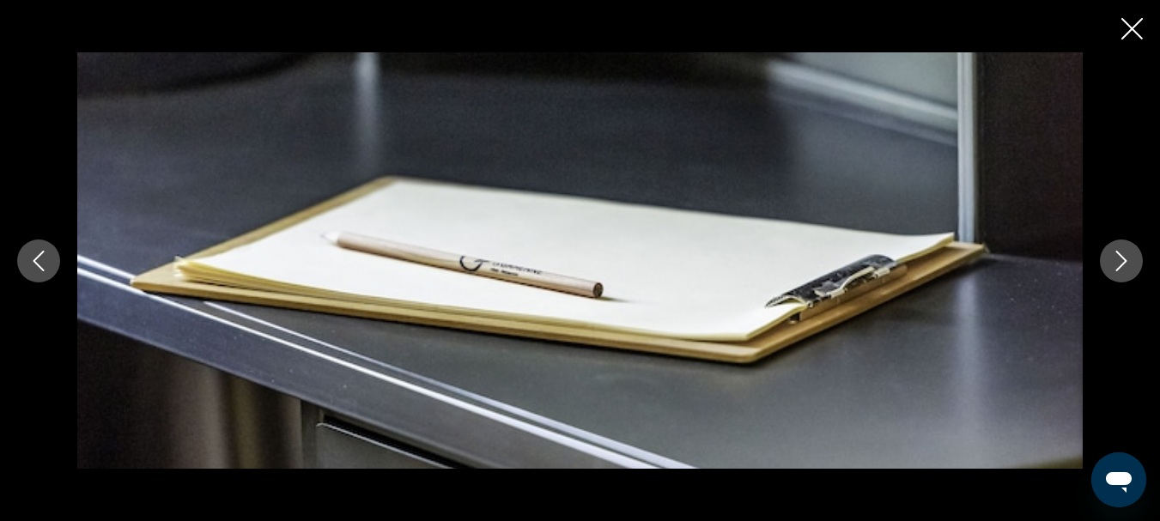
click at [1113, 255] on icon "Next image" at bounding box center [1121, 261] width 21 height 21
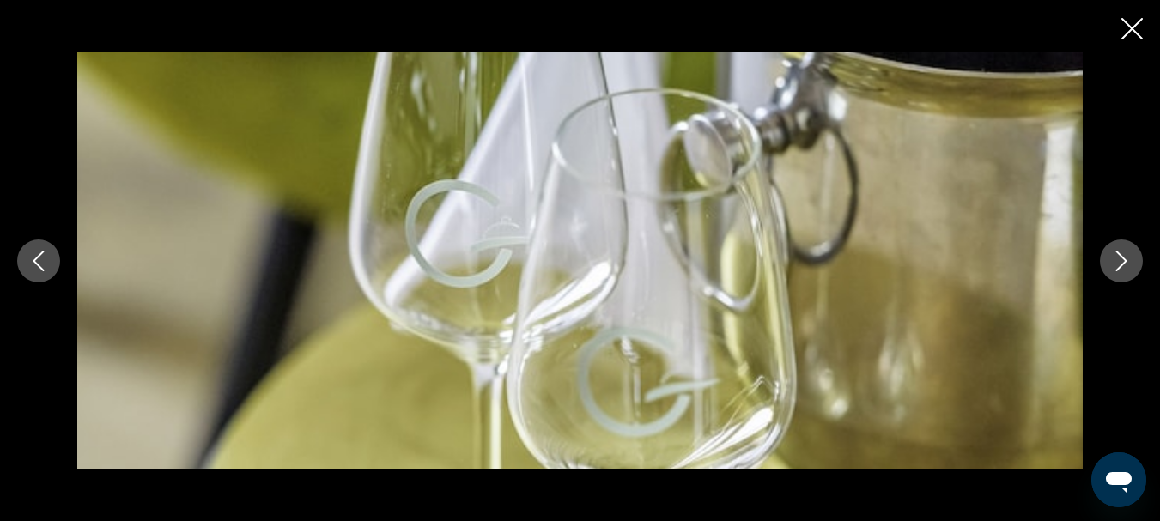
click at [1113, 255] on icon "Next image" at bounding box center [1121, 261] width 21 height 21
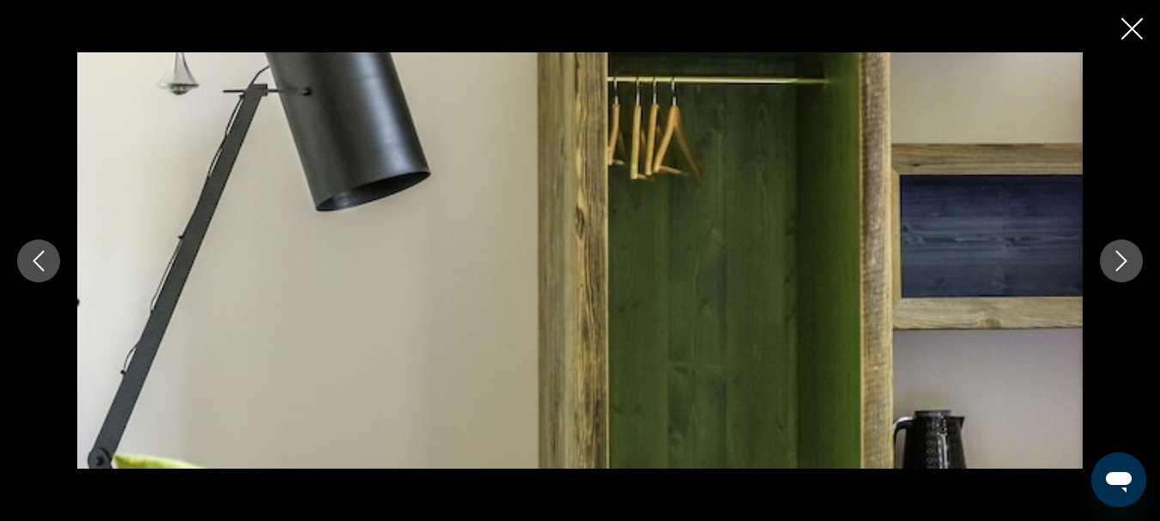
click at [1113, 255] on icon "Next image" at bounding box center [1121, 261] width 21 height 21
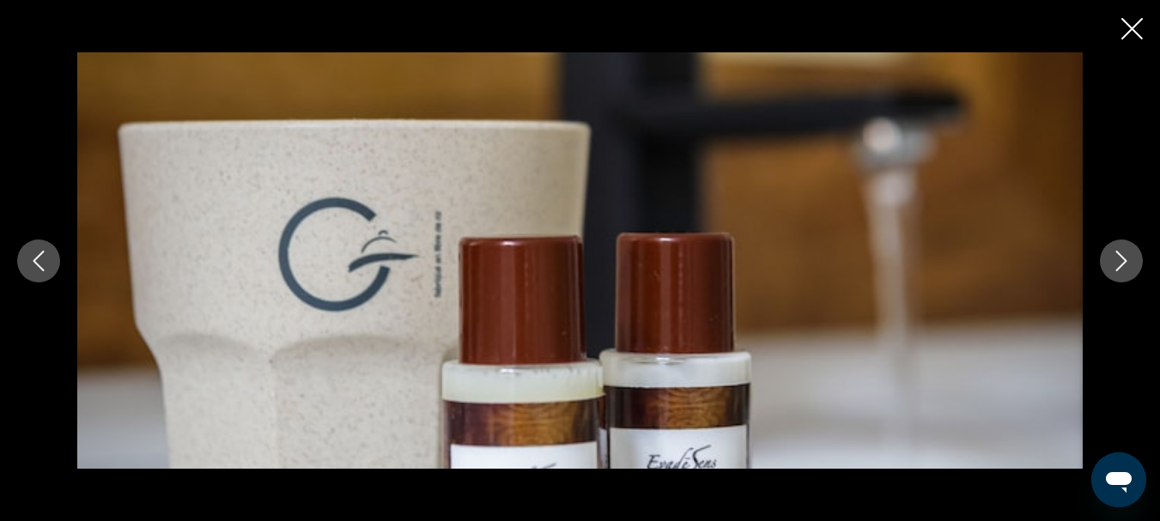
click at [1113, 255] on icon "Next image" at bounding box center [1121, 261] width 21 height 21
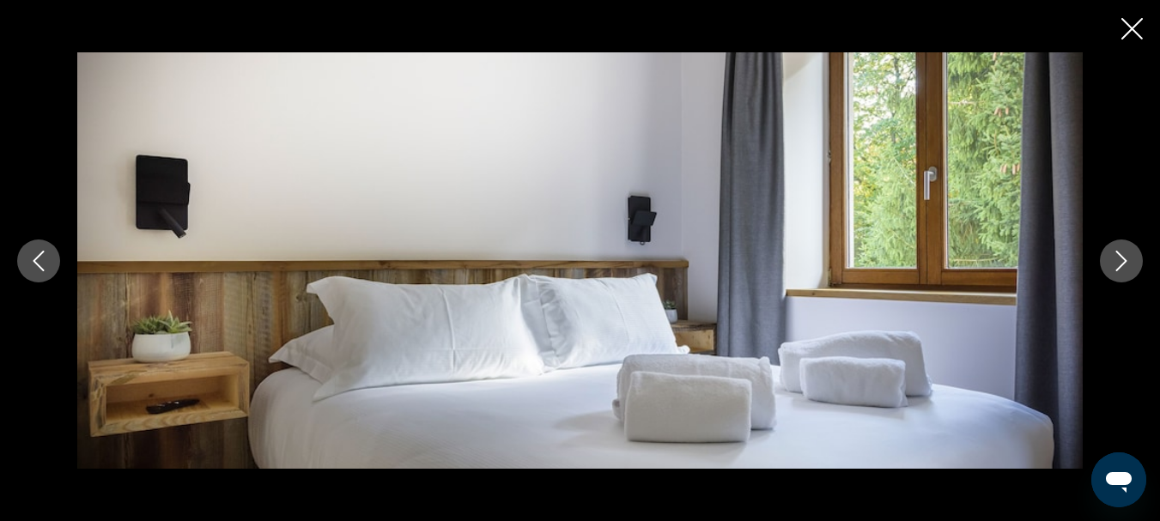
click at [1113, 255] on icon "Next image" at bounding box center [1121, 261] width 21 height 21
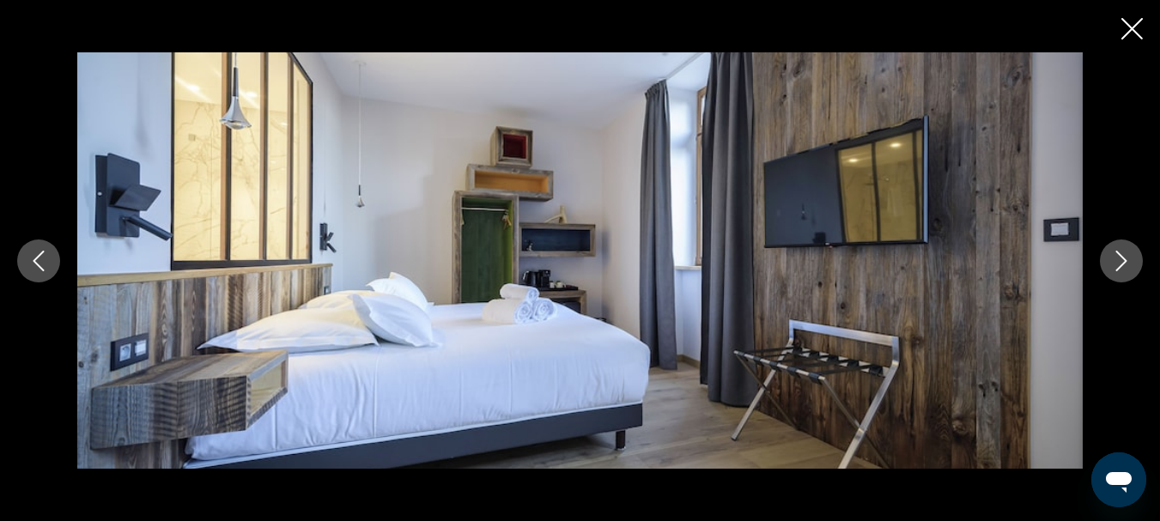
click at [1113, 255] on icon "Next image" at bounding box center [1121, 261] width 21 height 21
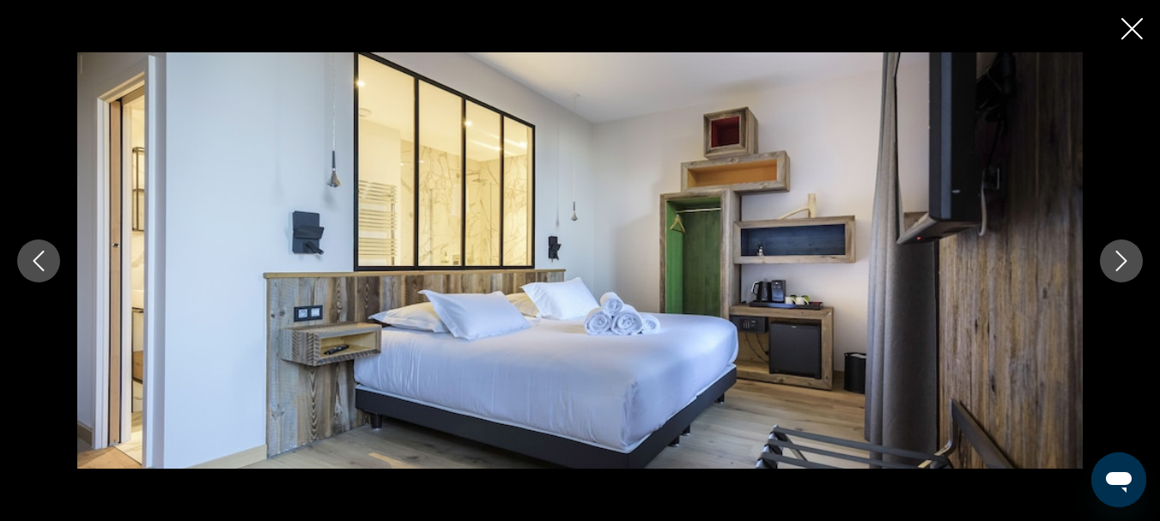
click at [1113, 255] on icon "Next image" at bounding box center [1121, 261] width 21 height 21
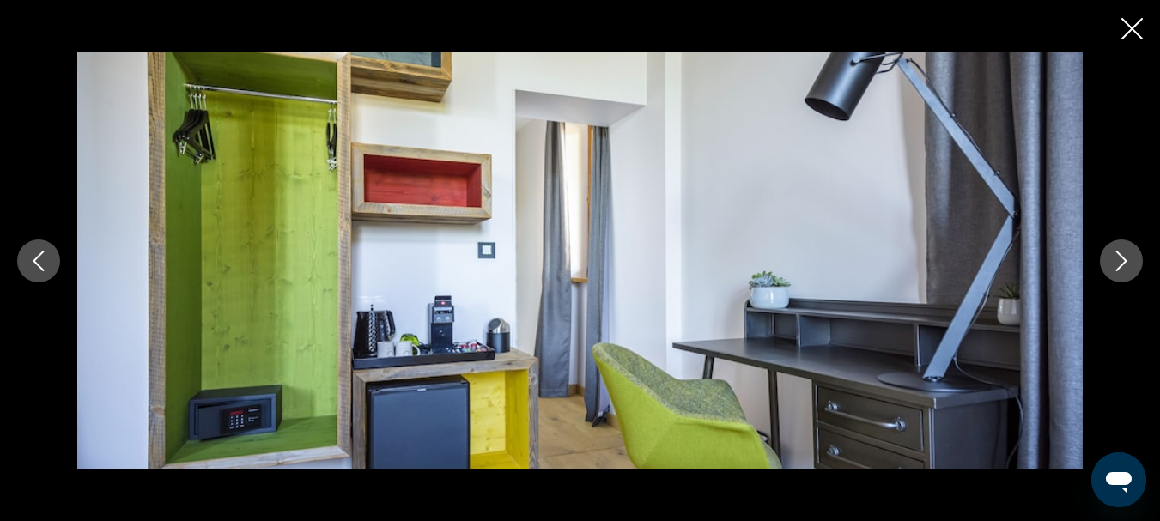
click at [1113, 255] on icon "Next image" at bounding box center [1121, 261] width 21 height 21
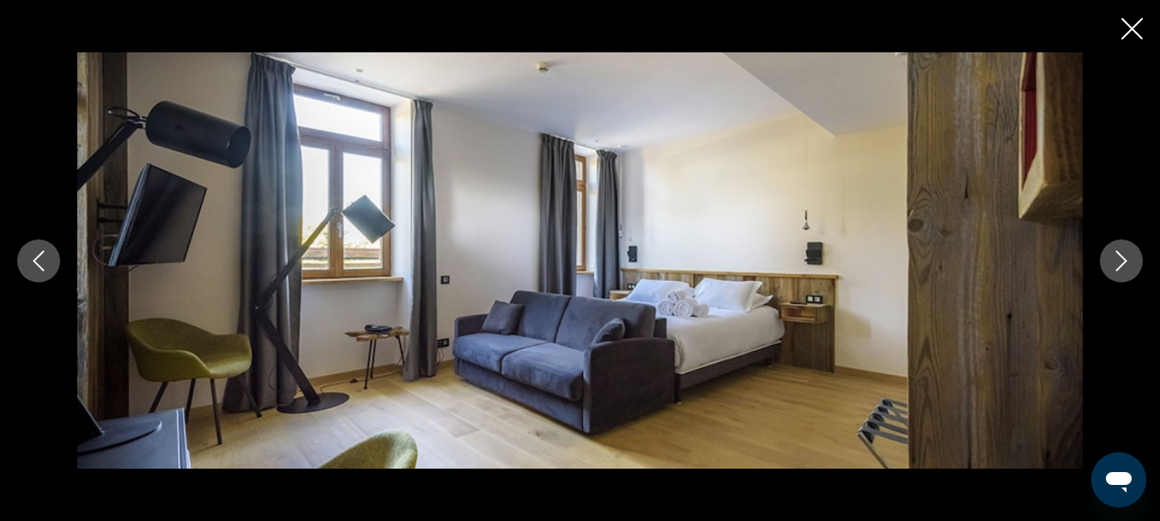
click at [1113, 255] on icon "Next image" at bounding box center [1121, 261] width 21 height 21
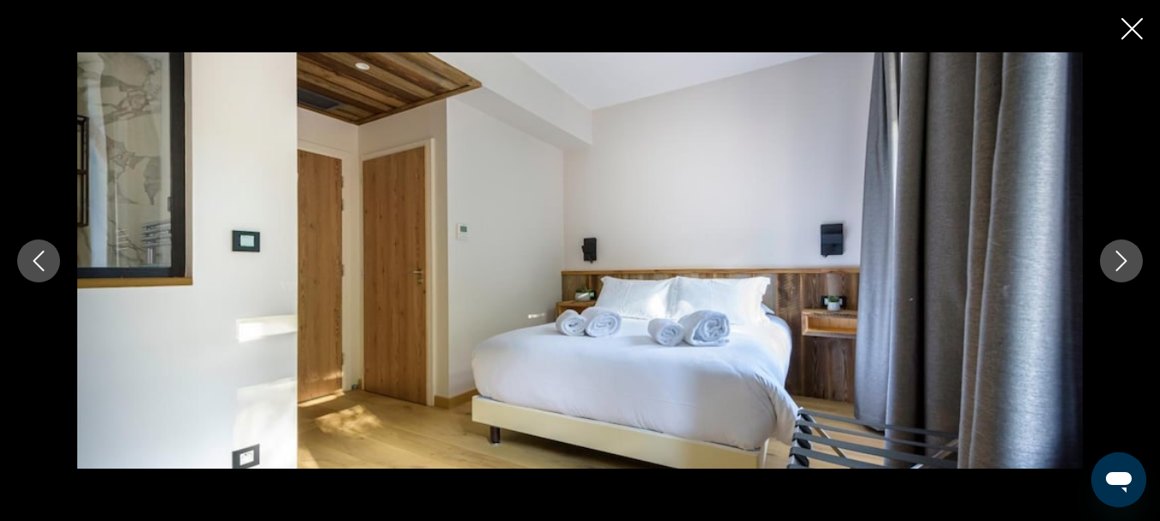
click at [1113, 255] on icon "Next image" at bounding box center [1121, 261] width 21 height 21
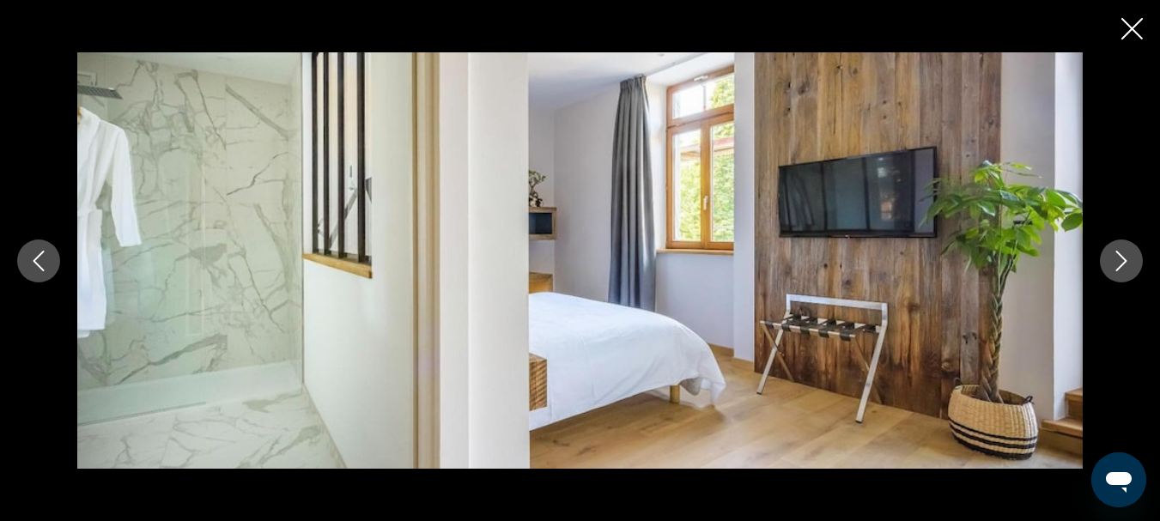
click at [1113, 255] on icon "Next image" at bounding box center [1121, 261] width 21 height 21
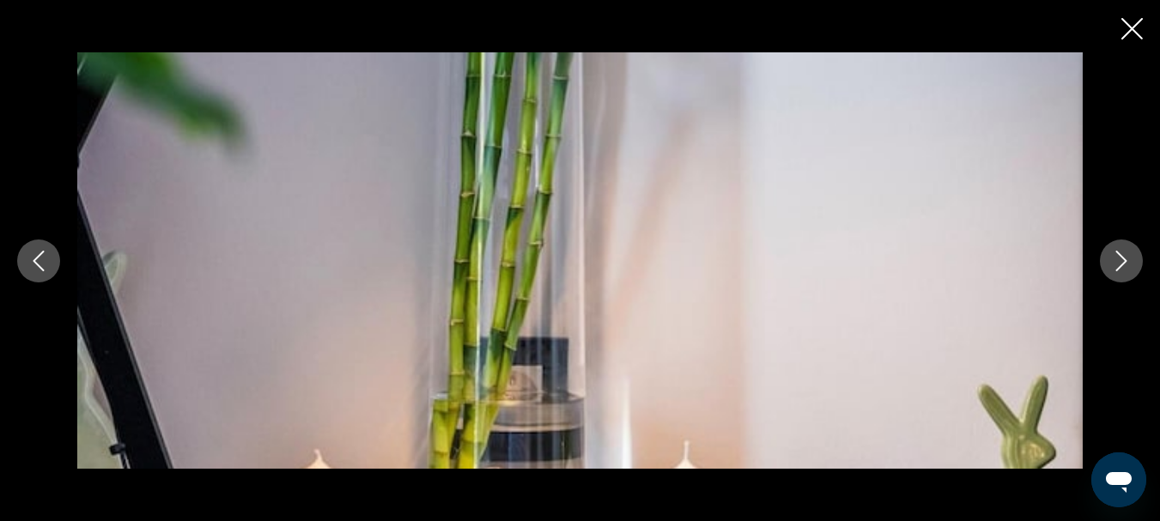
click at [1113, 255] on icon "Next image" at bounding box center [1121, 261] width 21 height 21
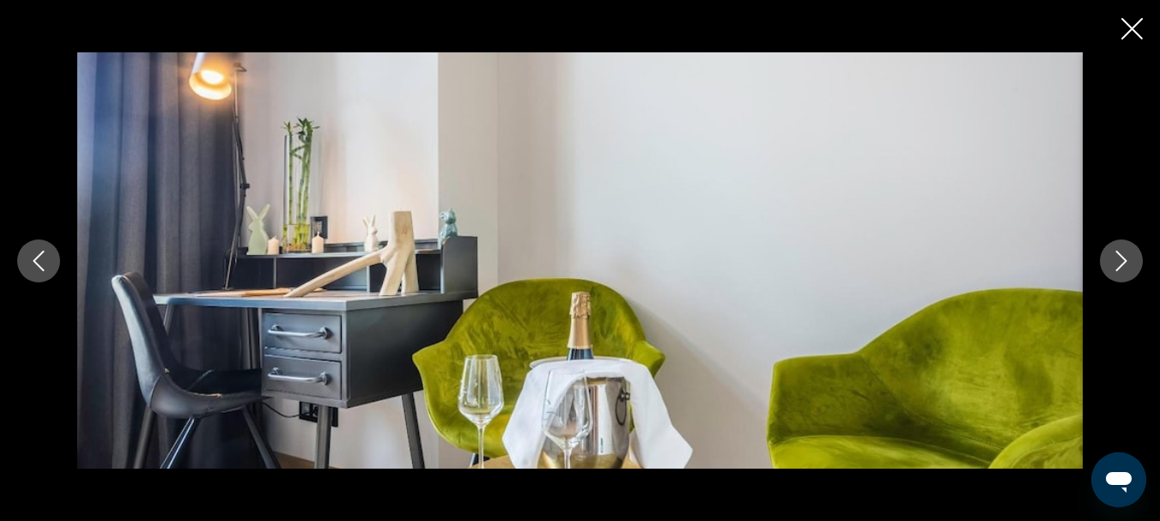
click at [1113, 255] on icon "Next image" at bounding box center [1121, 261] width 21 height 21
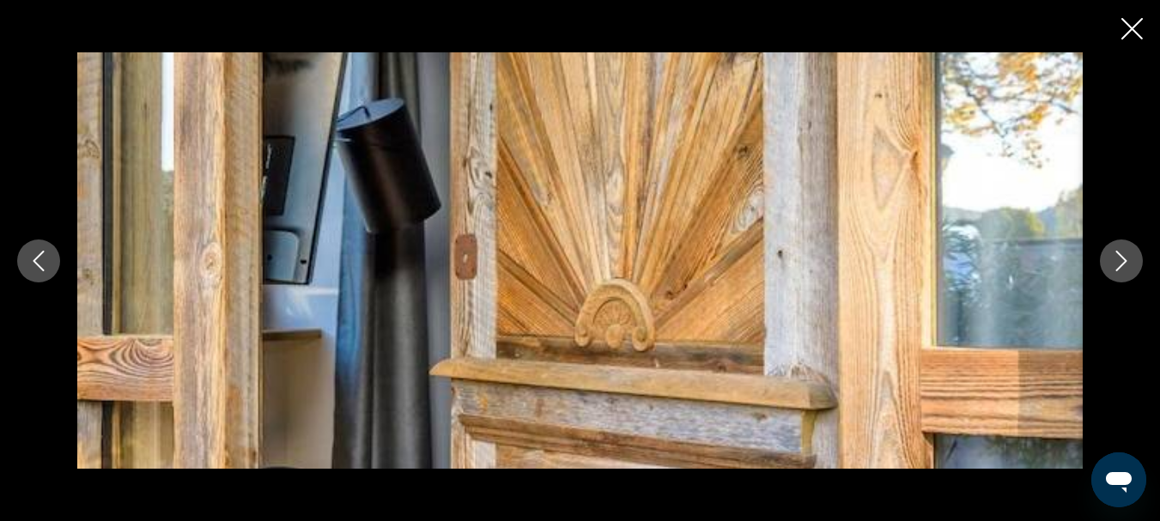
click at [1113, 255] on icon "Next image" at bounding box center [1121, 261] width 21 height 21
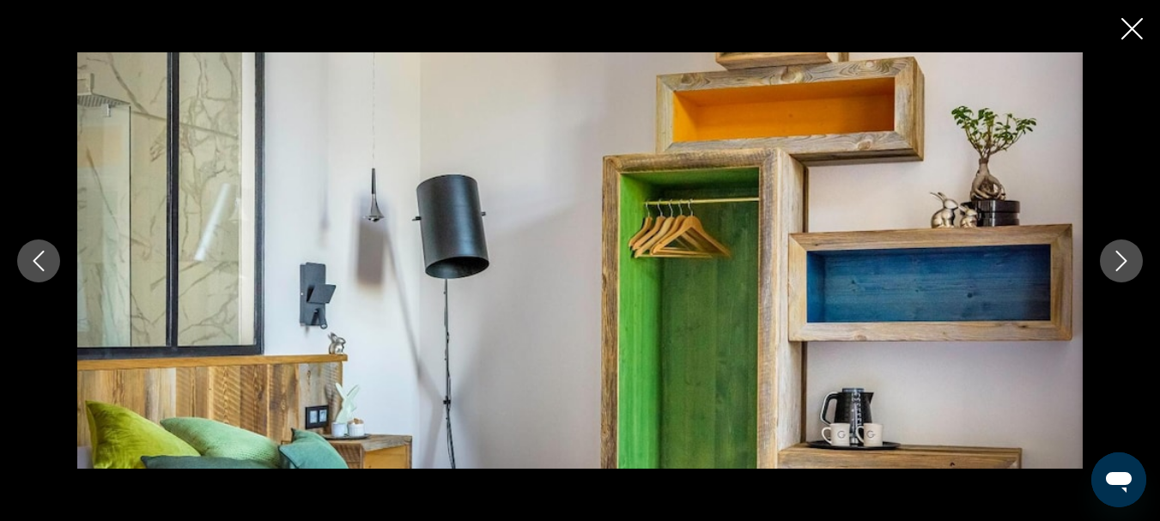
click at [1113, 255] on icon "Next image" at bounding box center [1121, 261] width 21 height 21
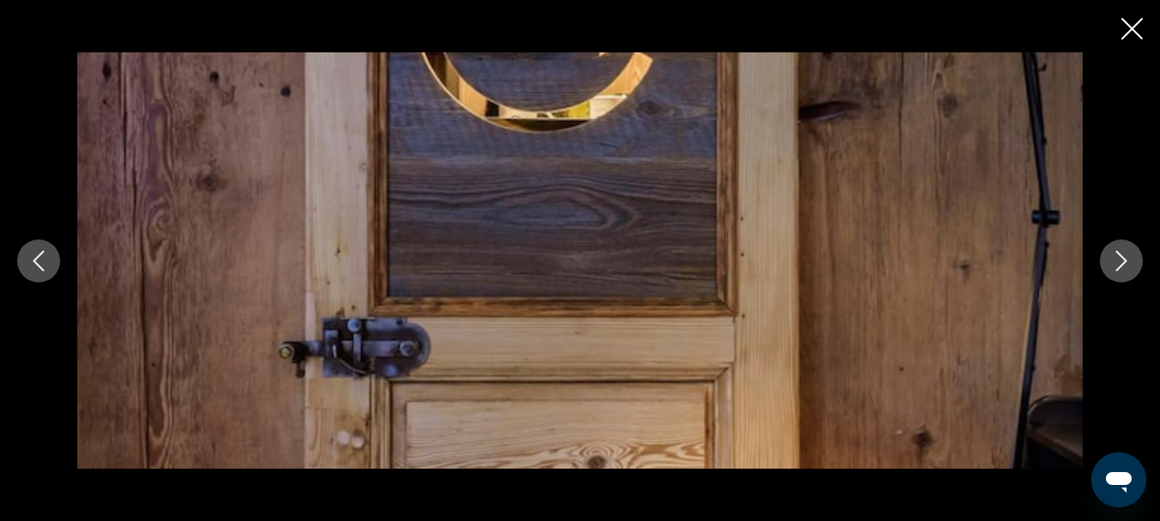
click at [1113, 255] on icon "Next image" at bounding box center [1121, 261] width 21 height 21
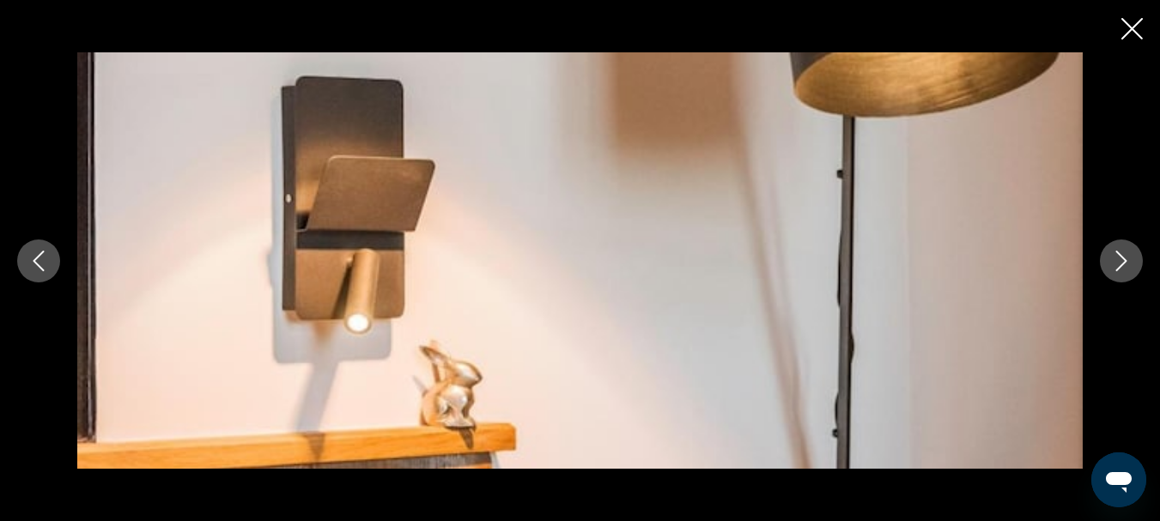
click at [1113, 255] on icon "Next image" at bounding box center [1121, 261] width 21 height 21
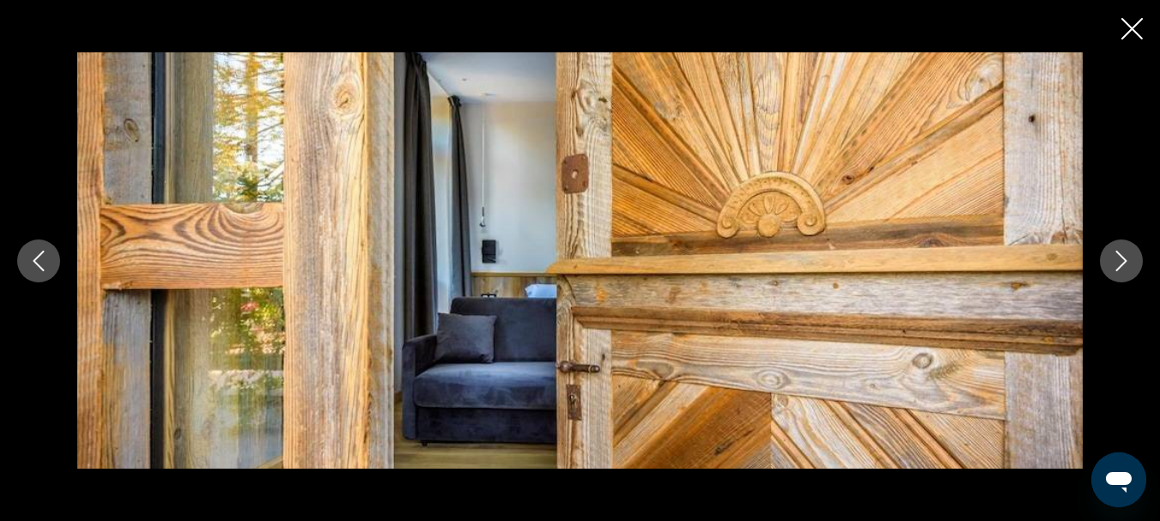
click at [1113, 255] on icon "Next image" at bounding box center [1121, 261] width 21 height 21
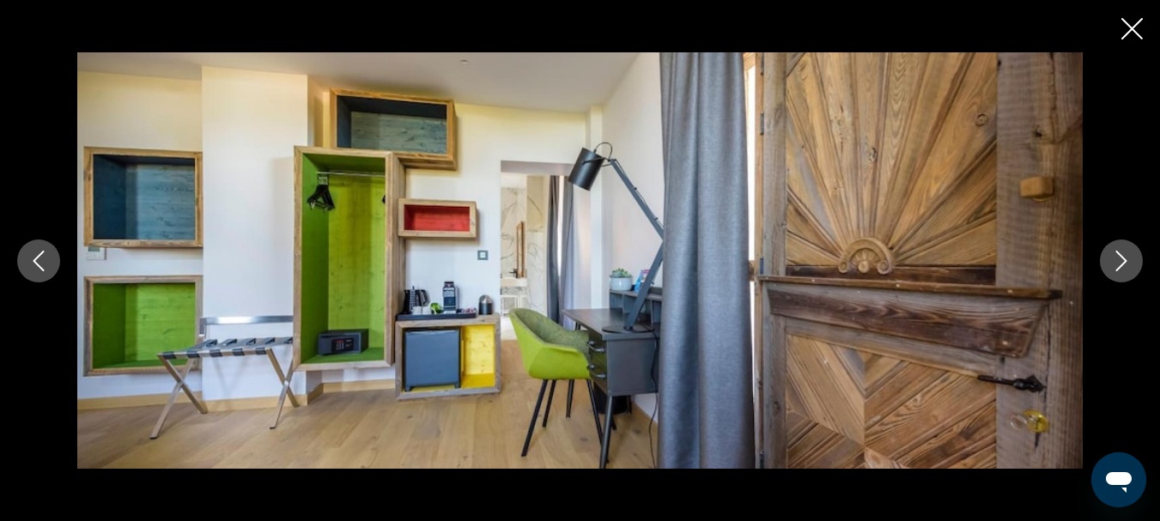
click at [1113, 255] on icon "Next image" at bounding box center [1121, 261] width 21 height 21
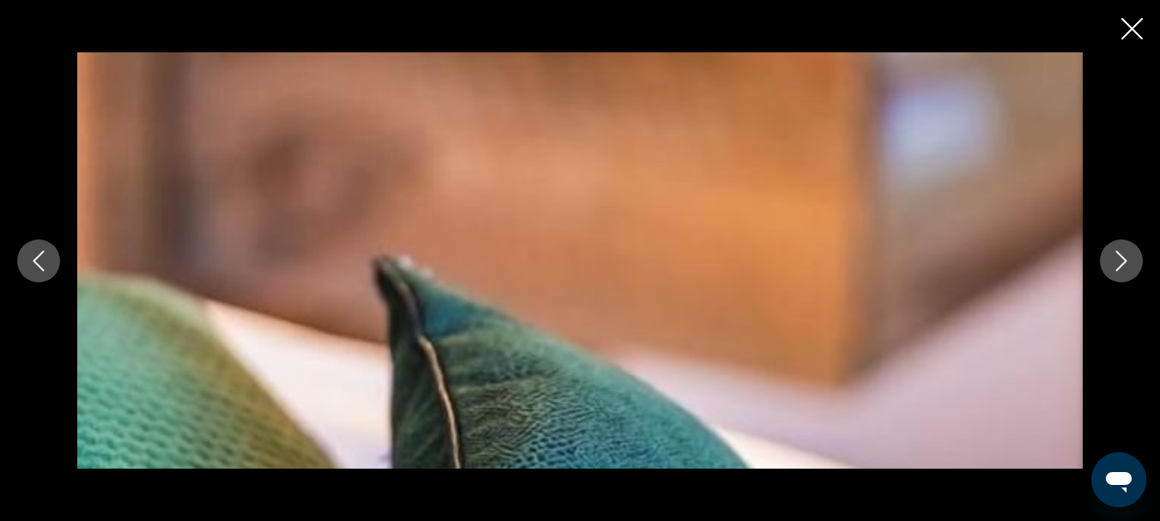
click at [1113, 255] on icon "Next image" at bounding box center [1121, 261] width 21 height 21
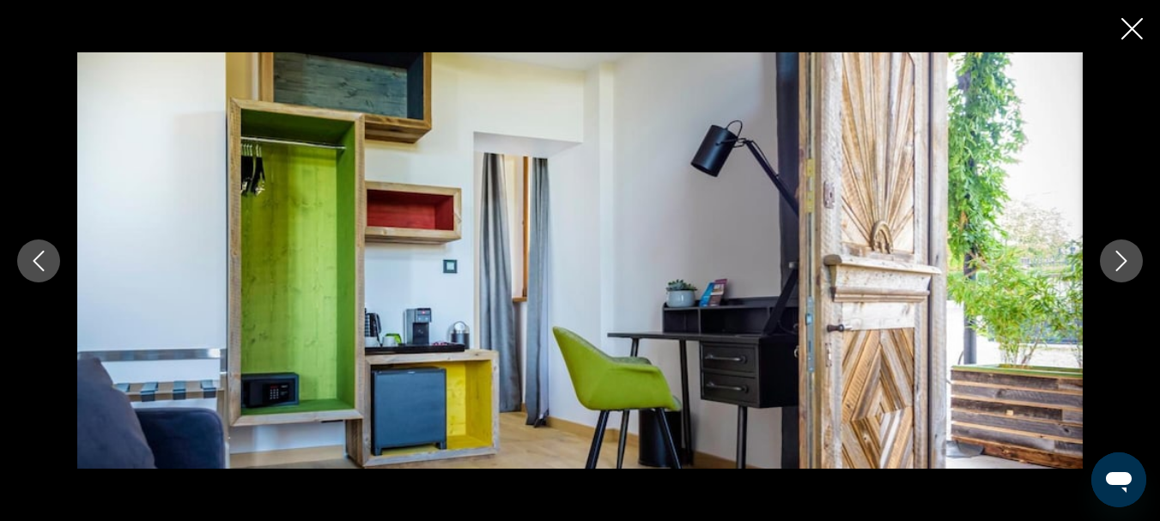
click at [1113, 255] on icon "Next image" at bounding box center [1121, 261] width 21 height 21
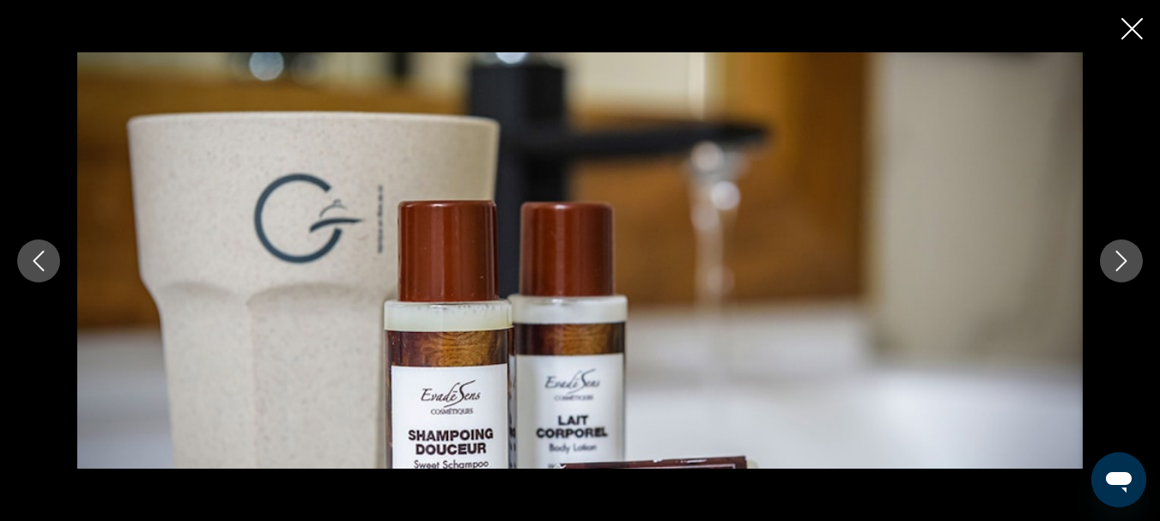
click at [1113, 255] on icon "Next image" at bounding box center [1121, 261] width 21 height 21
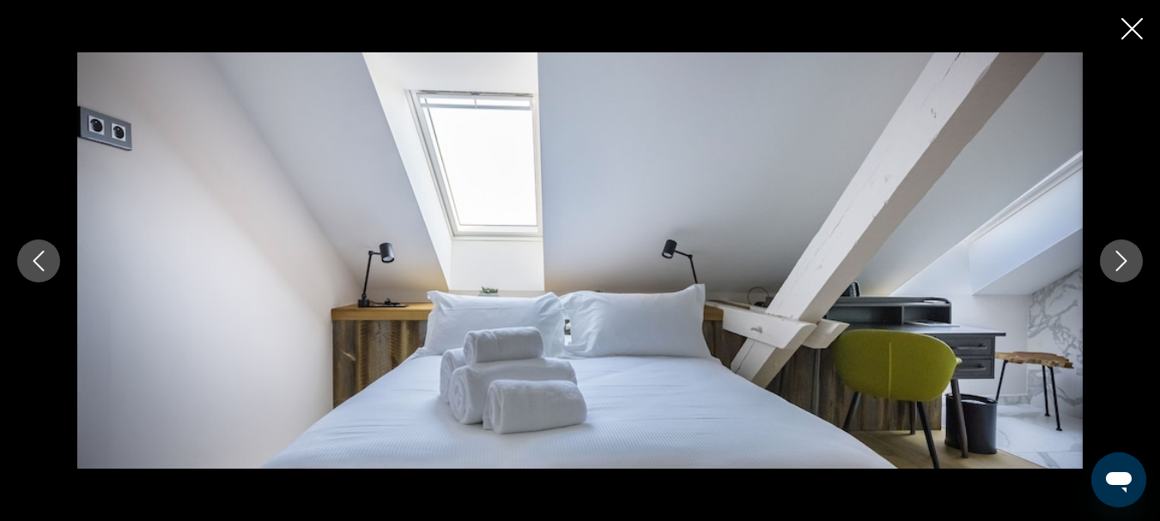
click at [1113, 255] on icon "Next image" at bounding box center [1121, 261] width 21 height 21
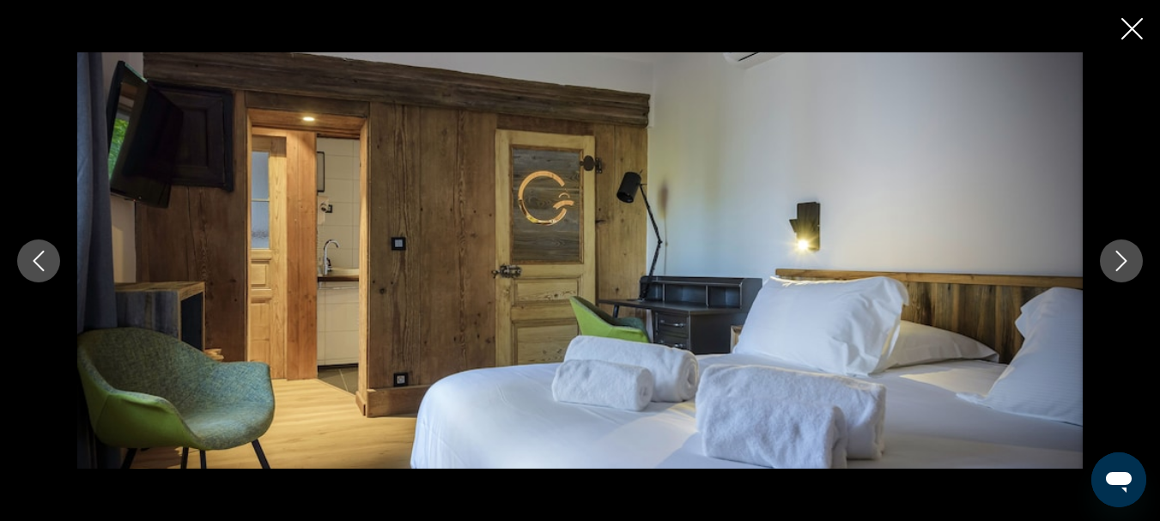
click at [1113, 255] on icon "Next image" at bounding box center [1121, 261] width 21 height 21
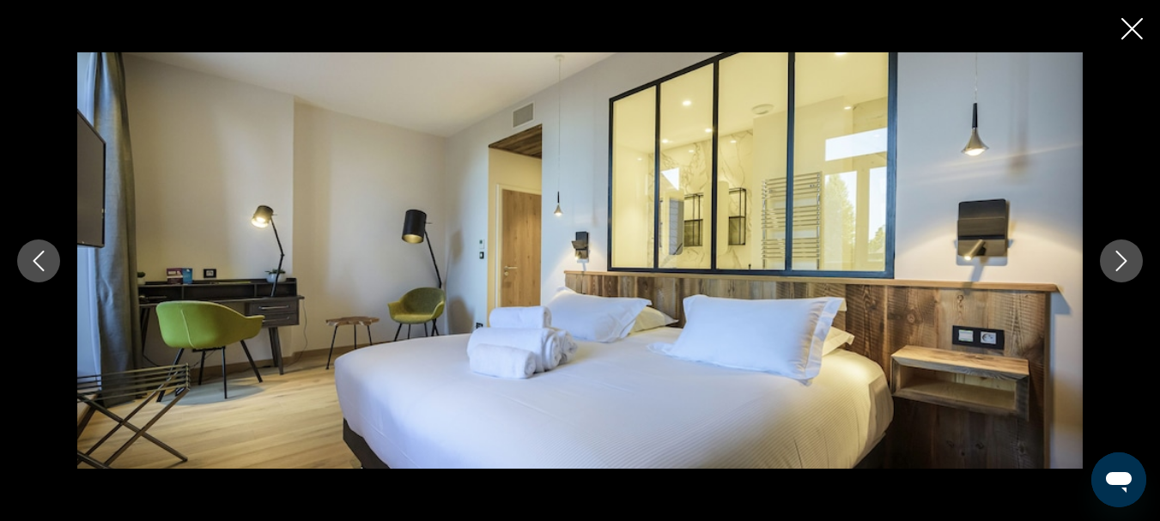
click at [1113, 255] on icon "Next image" at bounding box center [1121, 261] width 21 height 21
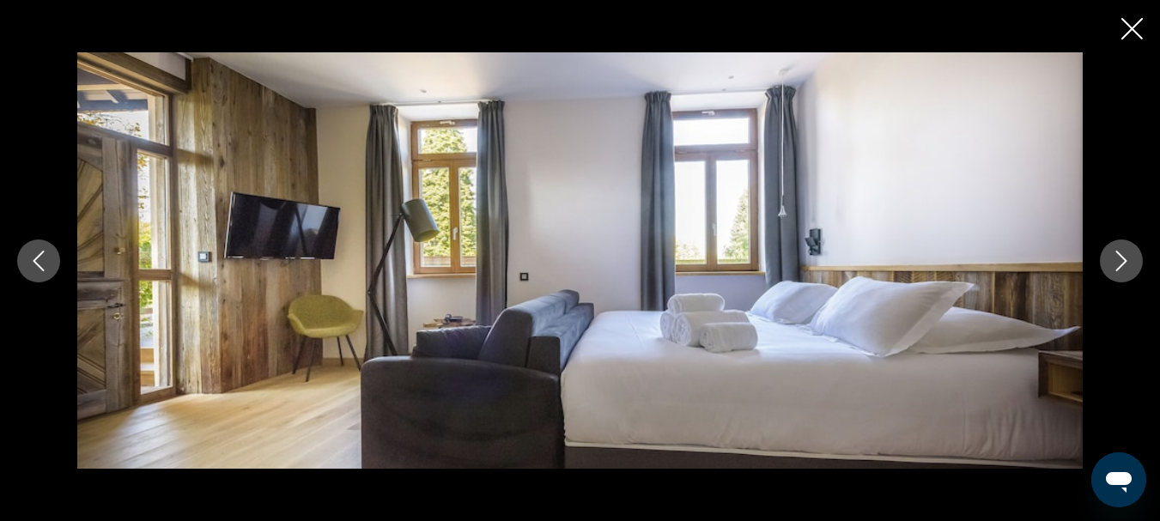
click at [1113, 255] on icon "Next image" at bounding box center [1121, 261] width 21 height 21
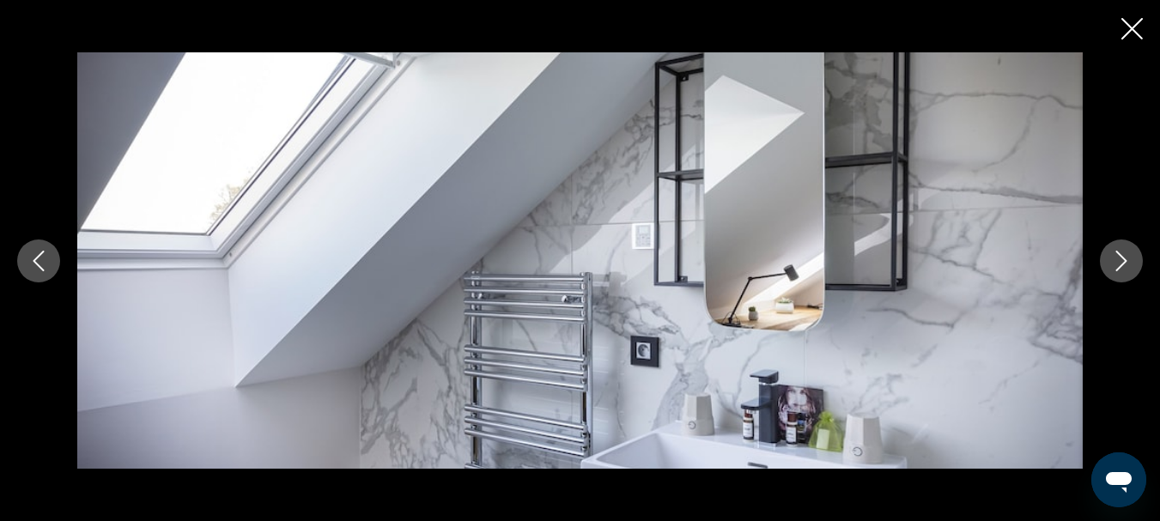
click at [1113, 255] on icon "Next image" at bounding box center [1121, 261] width 21 height 21
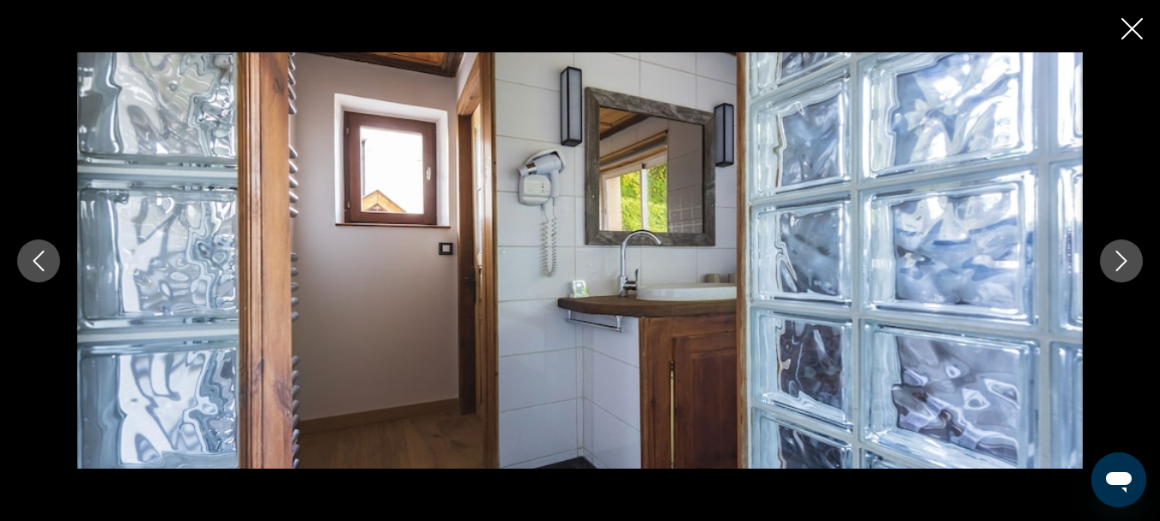
click at [1113, 255] on icon "Next image" at bounding box center [1121, 261] width 21 height 21
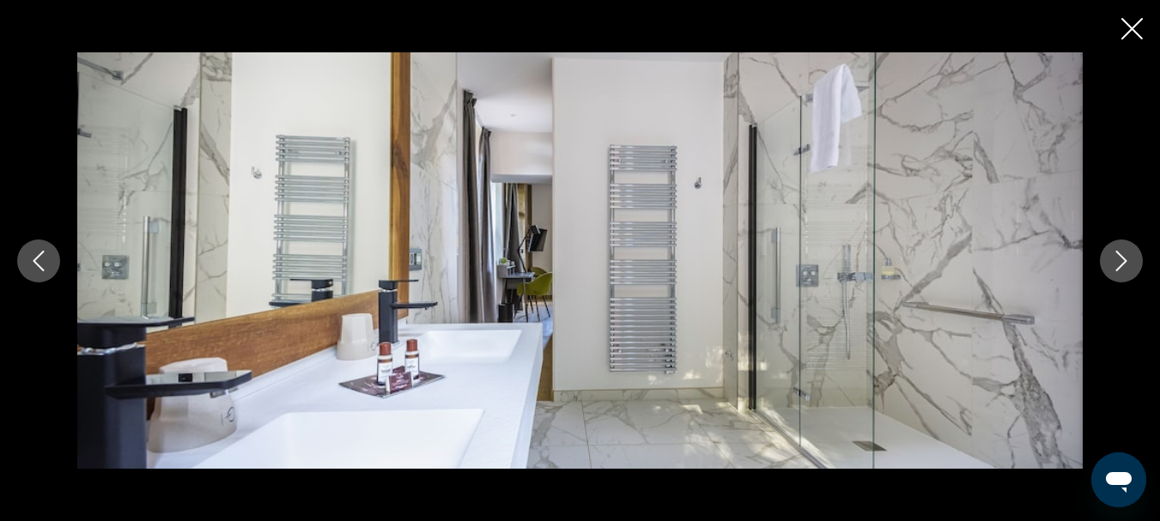
click at [1113, 255] on icon "Next image" at bounding box center [1121, 261] width 21 height 21
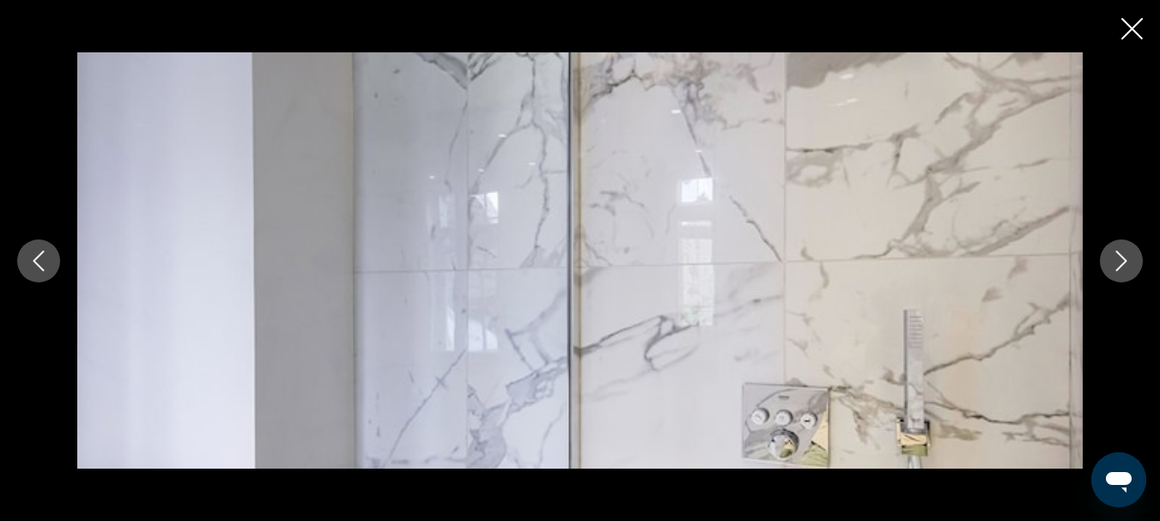
click at [1113, 255] on icon "Next image" at bounding box center [1121, 261] width 21 height 21
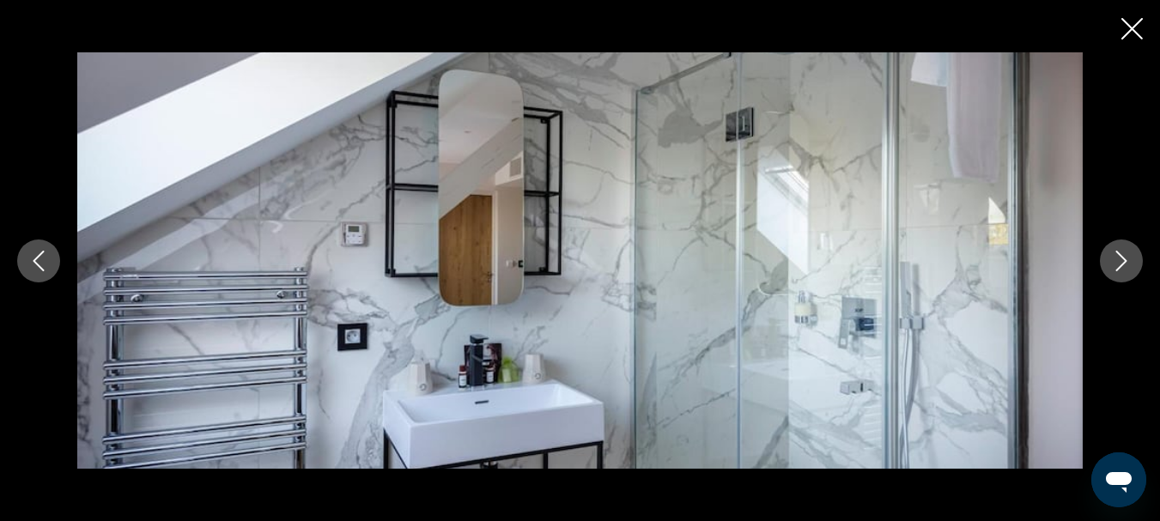
click at [1113, 255] on icon "Next image" at bounding box center [1121, 261] width 21 height 21
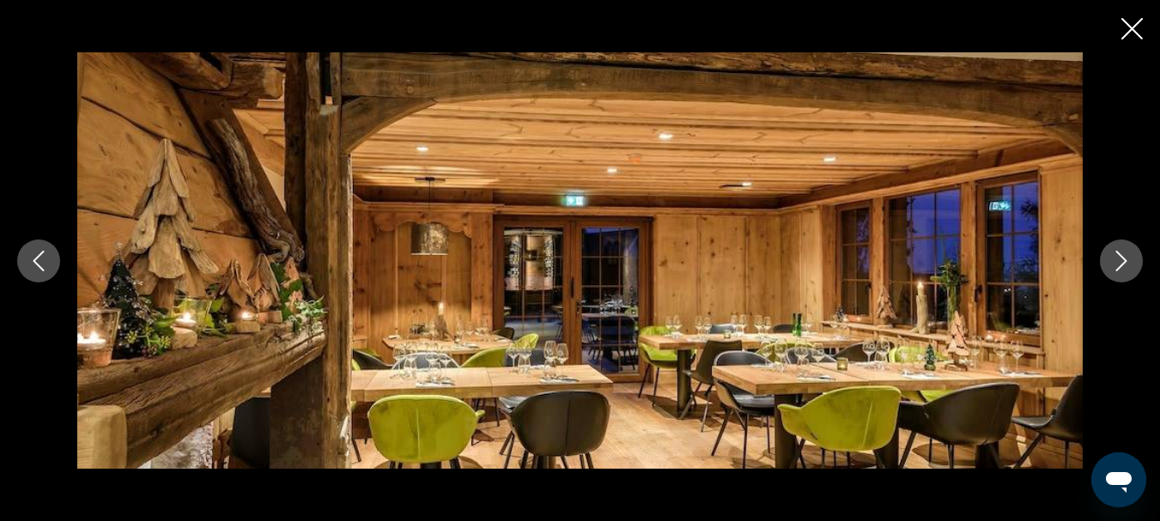
click at [1113, 255] on icon "Next image" at bounding box center [1121, 261] width 21 height 21
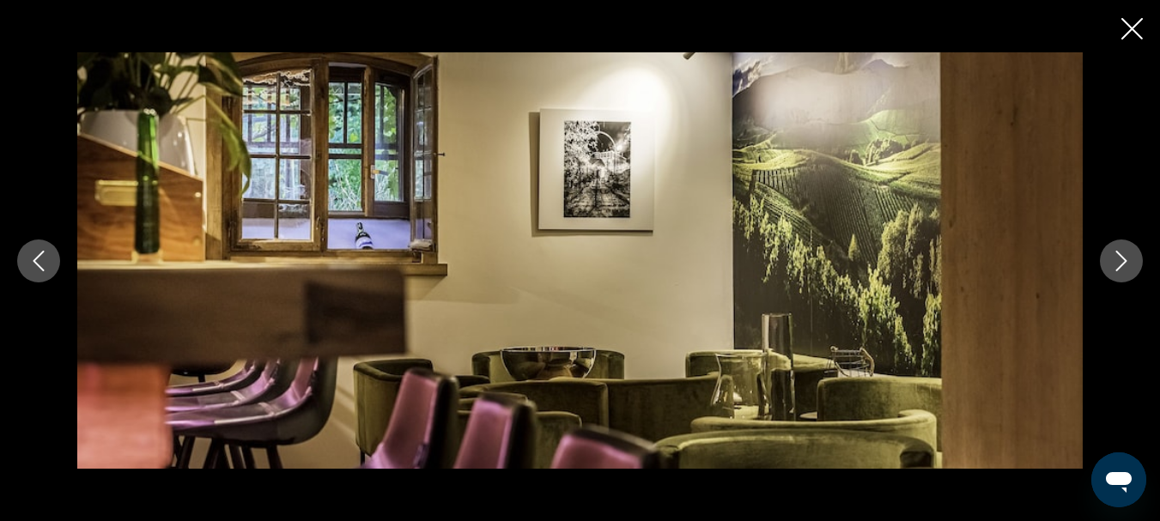
click at [1113, 255] on icon "Next image" at bounding box center [1121, 261] width 21 height 21
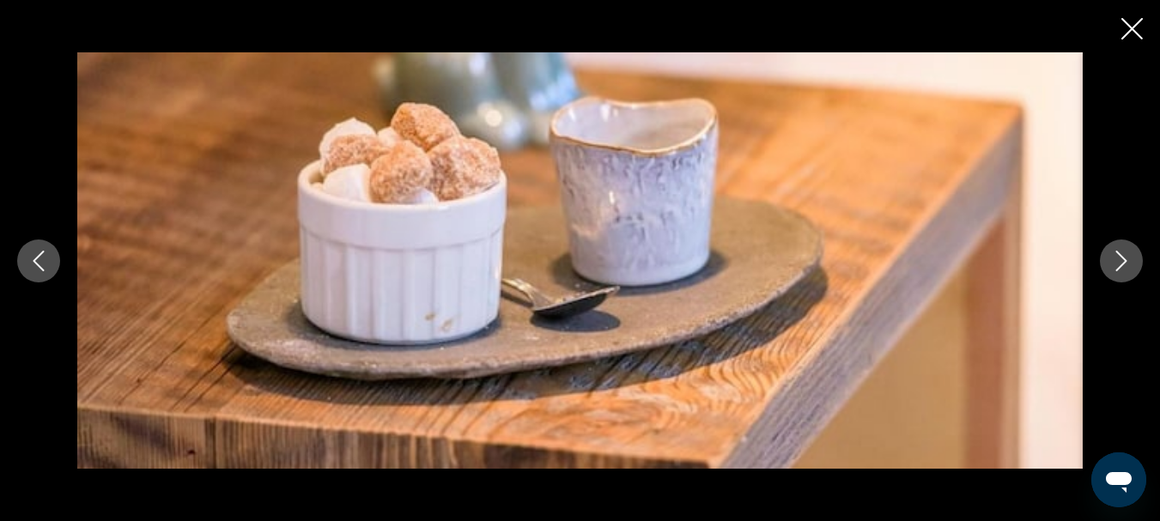
click at [1113, 255] on icon "Next image" at bounding box center [1121, 261] width 21 height 21
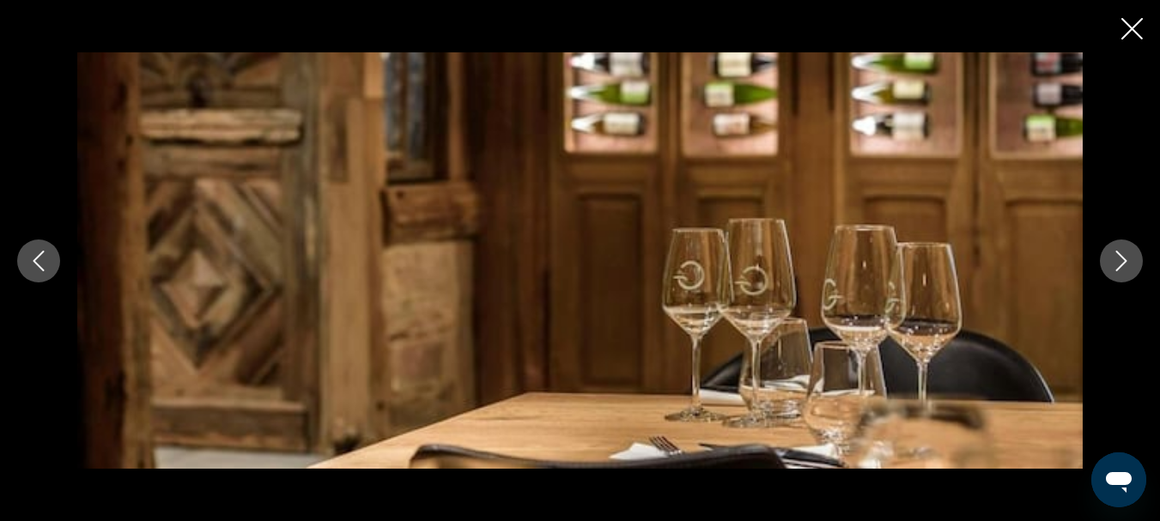
click at [1113, 255] on icon "Next image" at bounding box center [1121, 261] width 21 height 21
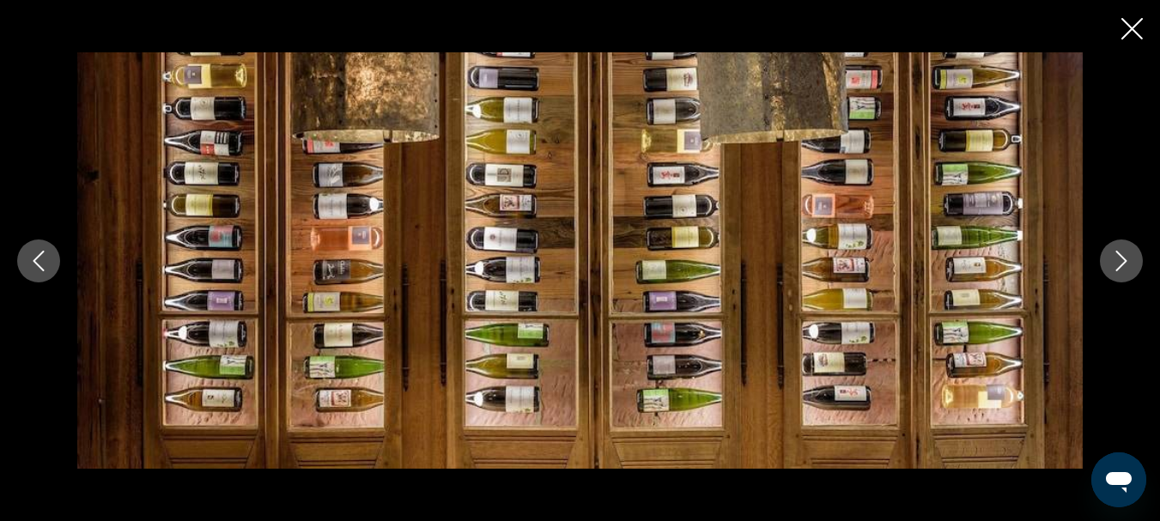
click at [1113, 255] on icon "Next image" at bounding box center [1121, 261] width 21 height 21
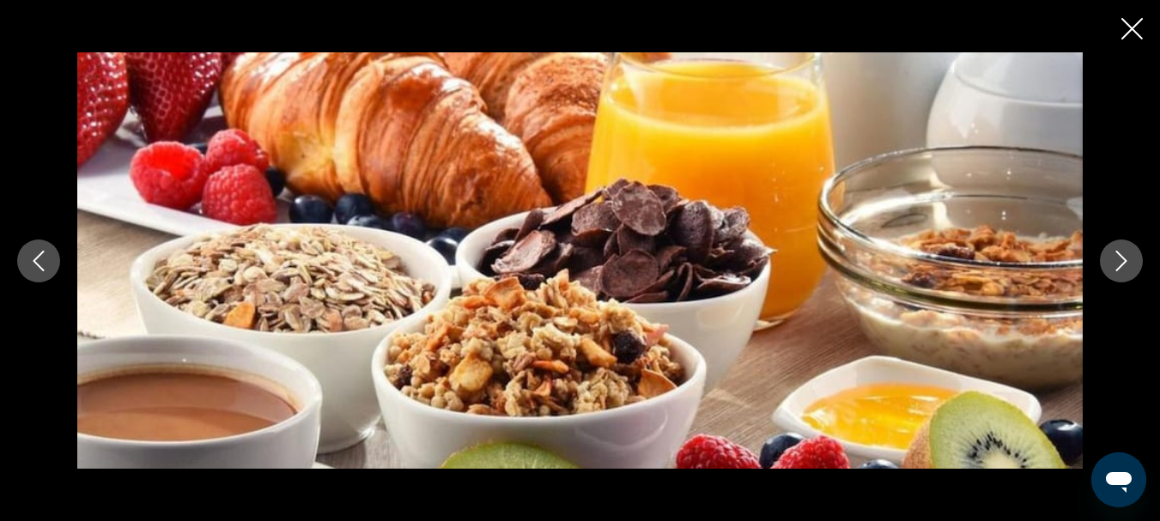
click at [1113, 255] on icon "Next image" at bounding box center [1121, 261] width 21 height 21
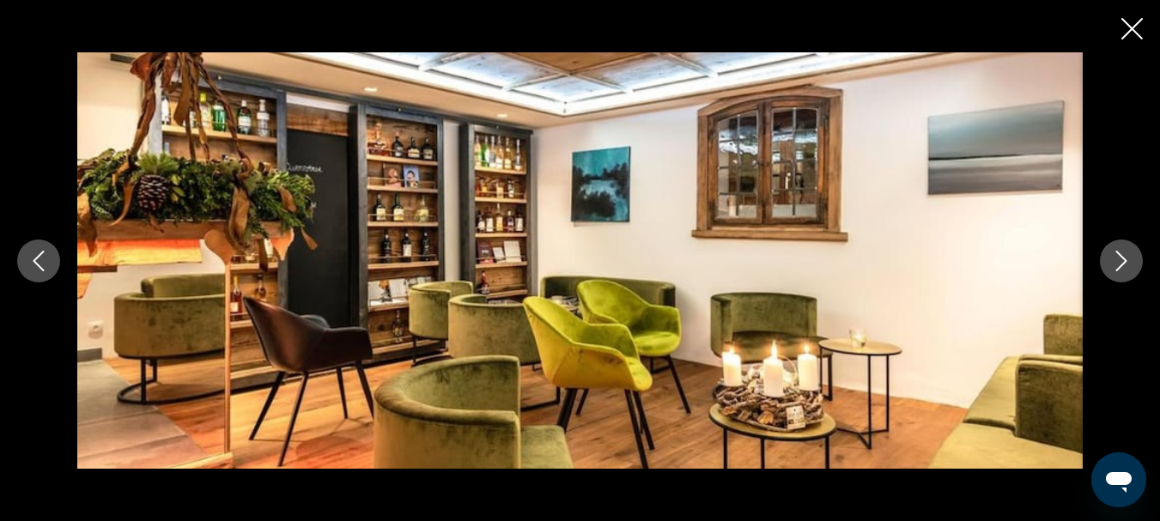
click at [1113, 255] on icon "Next image" at bounding box center [1121, 261] width 21 height 21
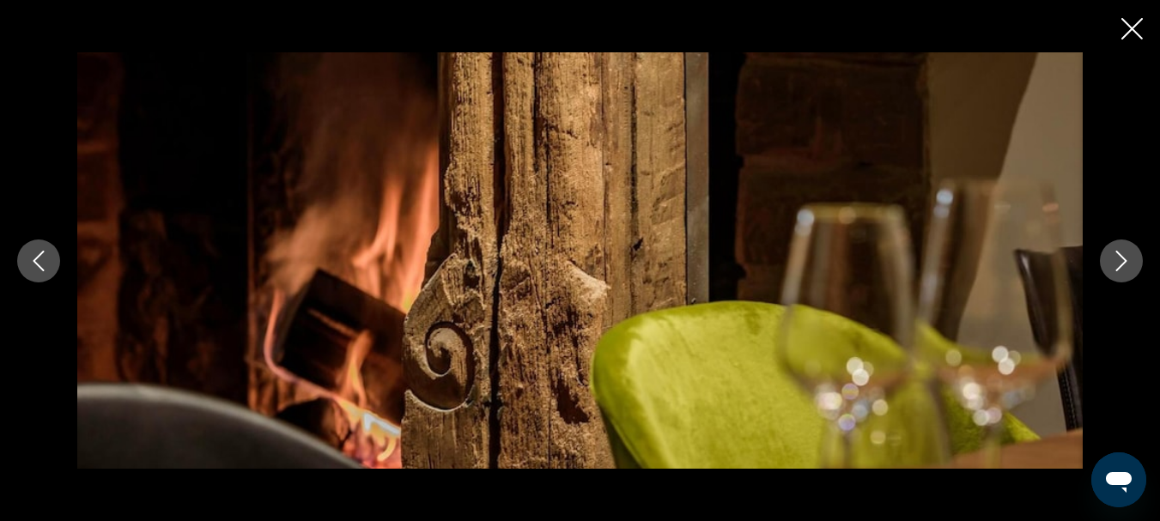
click at [1113, 255] on icon "Next image" at bounding box center [1121, 261] width 21 height 21
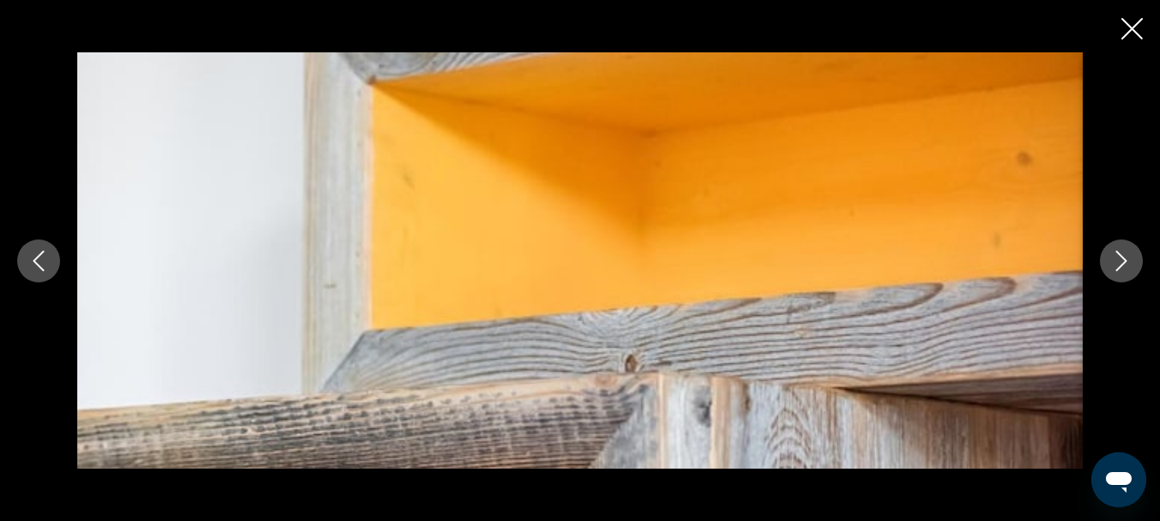
click at [1113, 255] on icon "Next image" at bounding box center [1121, 261] width 21 height 21
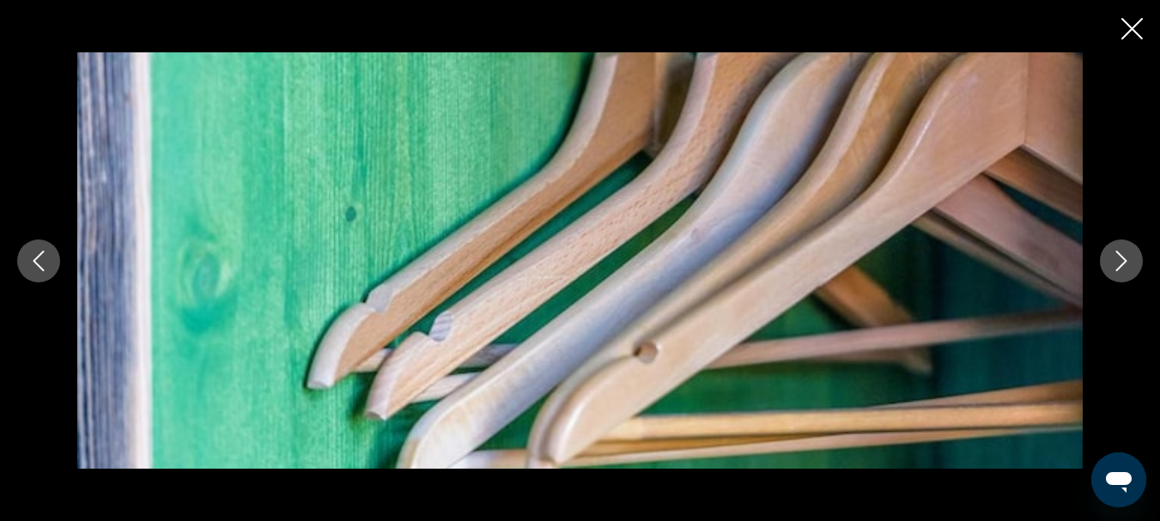
click at [1113, 255] on icon "Next image" at bounding box center [1121, 261] width 21 height 21
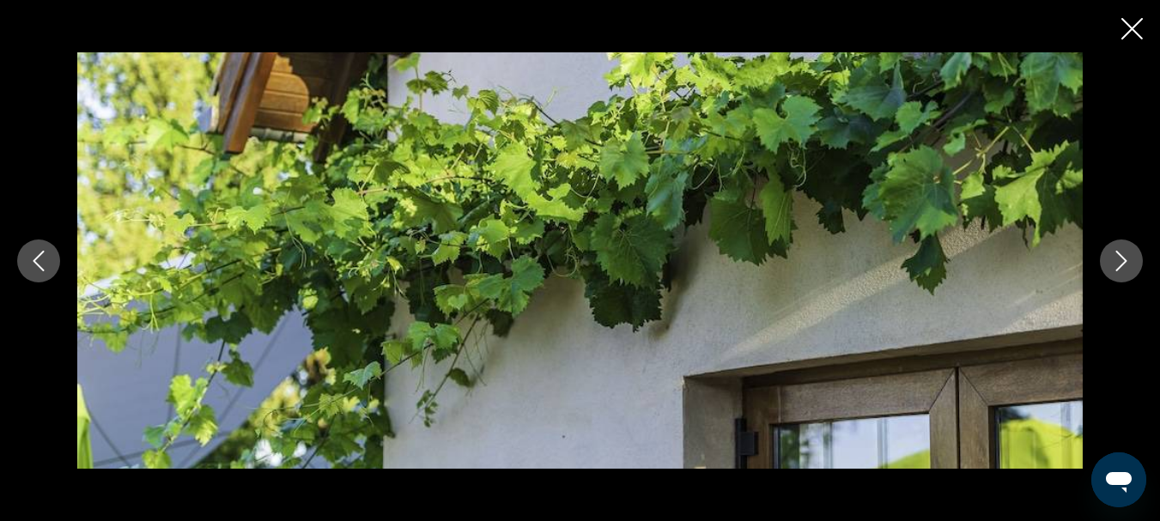
click at [1113, 255] on icon "Next image" at bounding box center [1121, 261] width 21 height 21
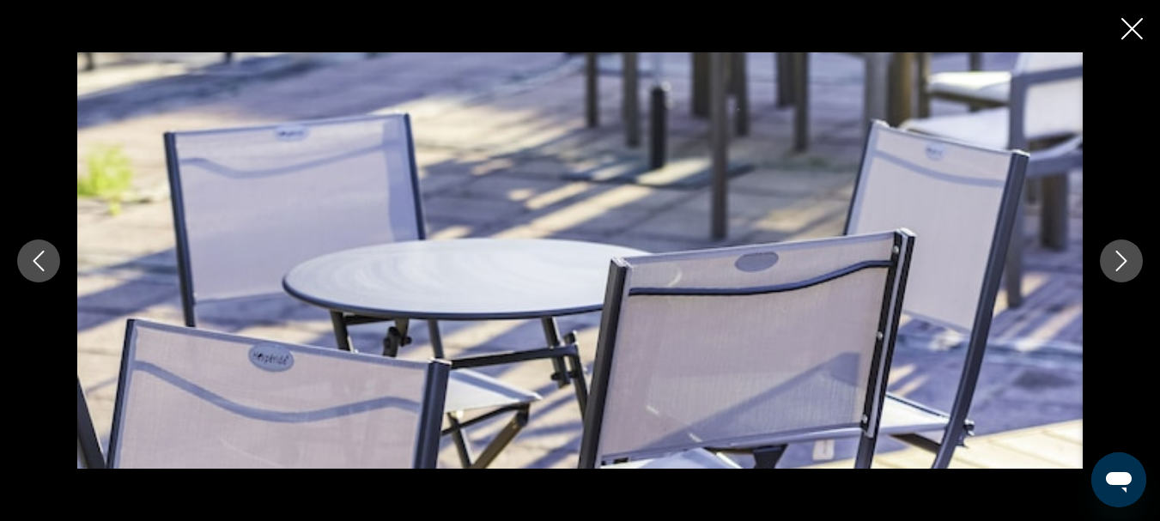
click at [1113, 255] on icon "Next image" at bounding box center [1121, 261] width 21 height 21
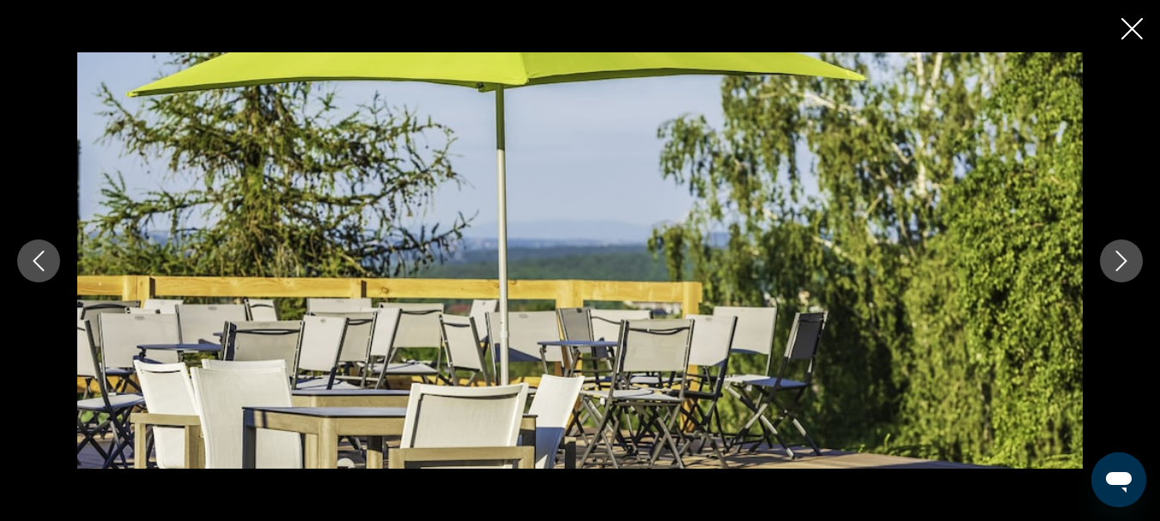
click at [1113, 255] on icon "Next image" at bounding box center [1121, 261] width 21 height 21
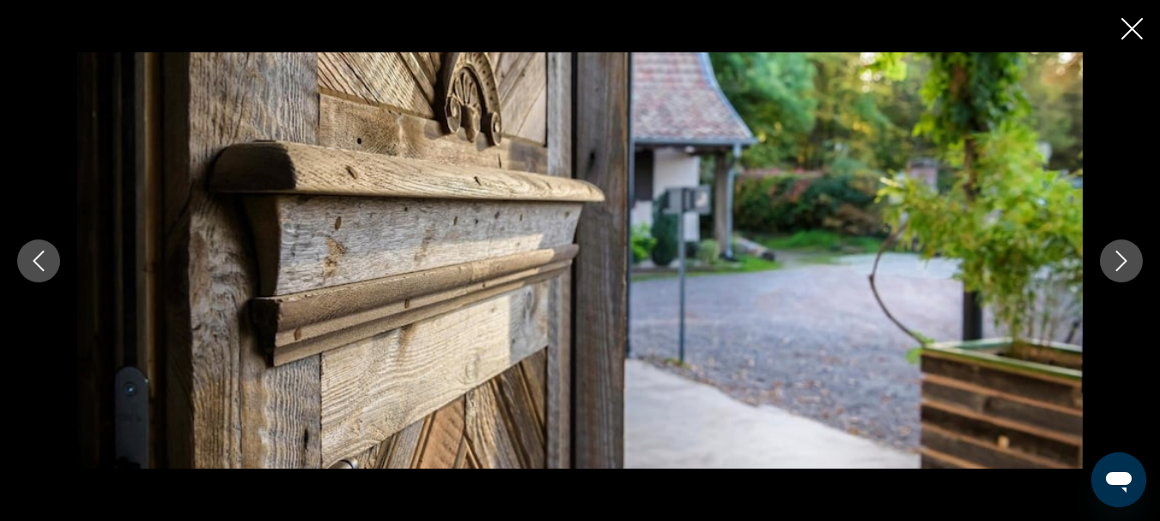
click at [1113, 255] on icon "Next image" at bounding box center [1121, 261] width 21 height 21
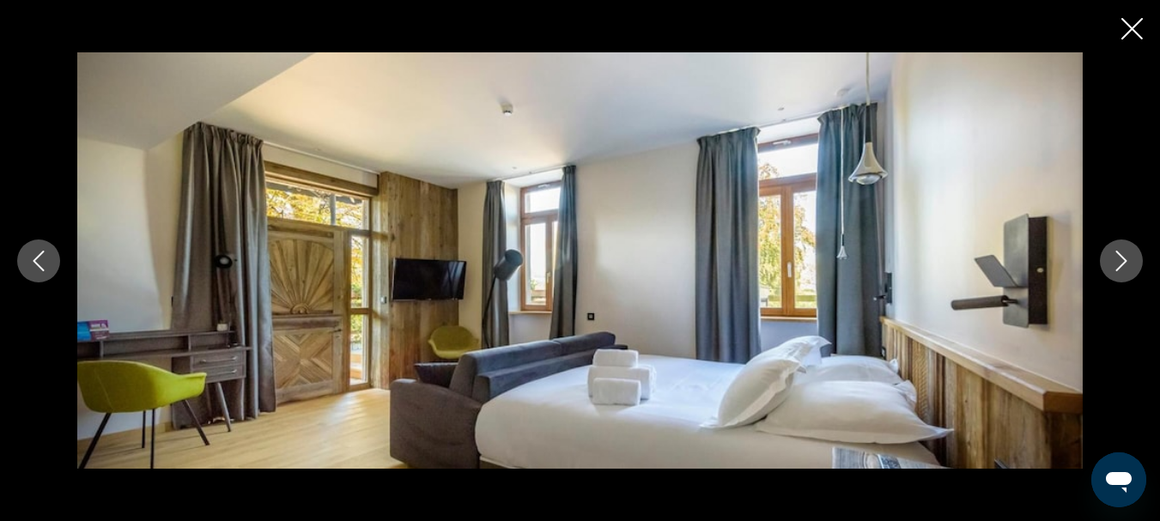
click at [1125, 31] on icon "Close slideshow" at bounding box center [1131, 28] width 21 height 21
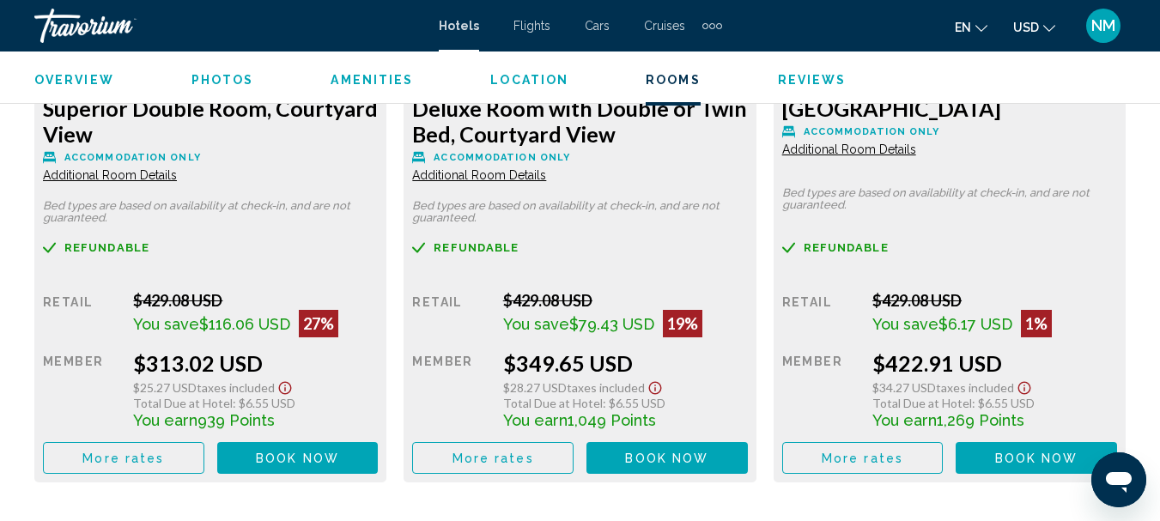
scroll to position [2861, 0]
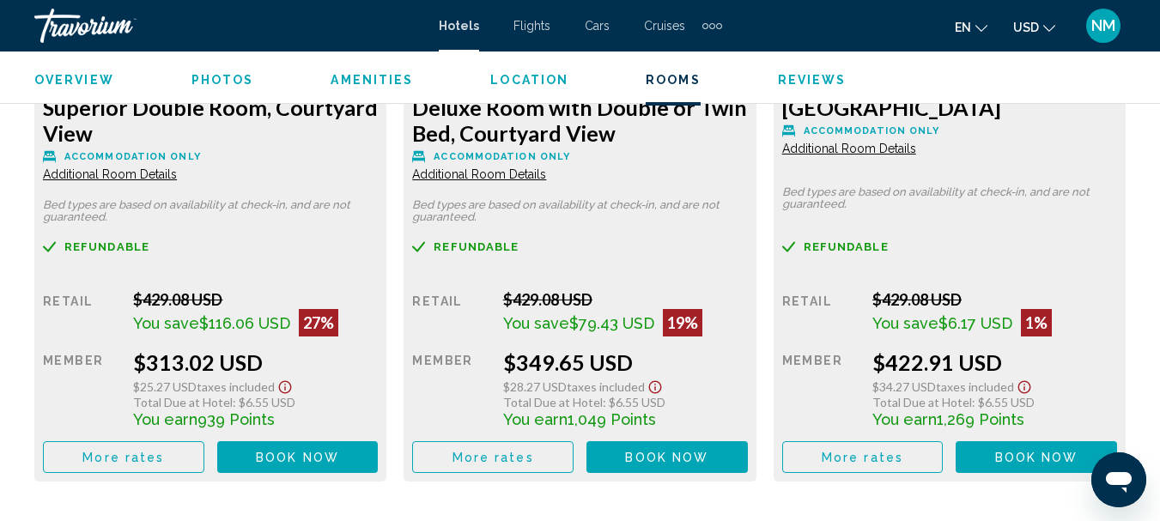
click at [156, 173] on span "Additional Room Details" at bounding box center [110, 174] width 134 height 14
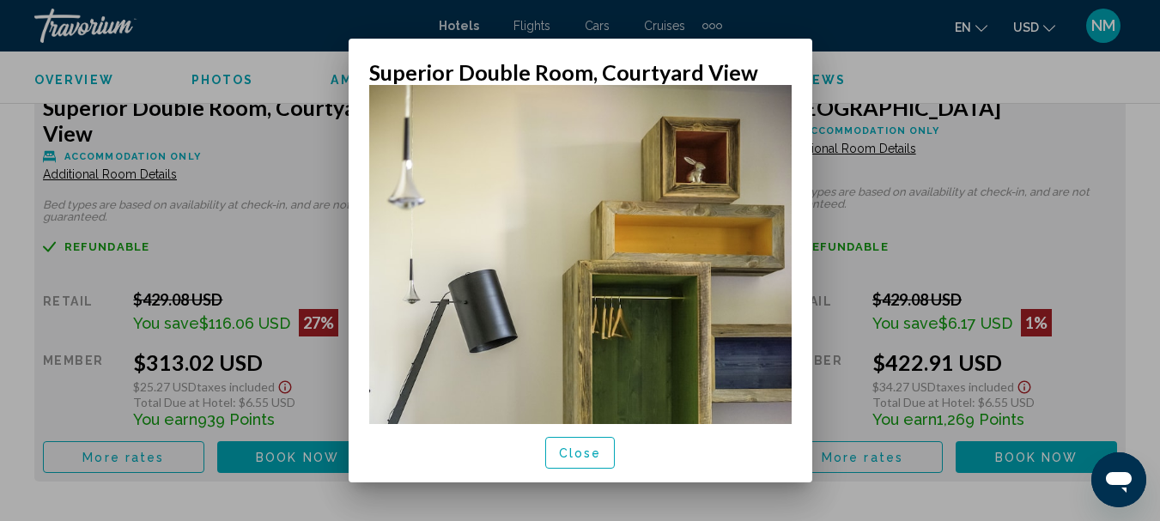
scroll to position [0, 0]
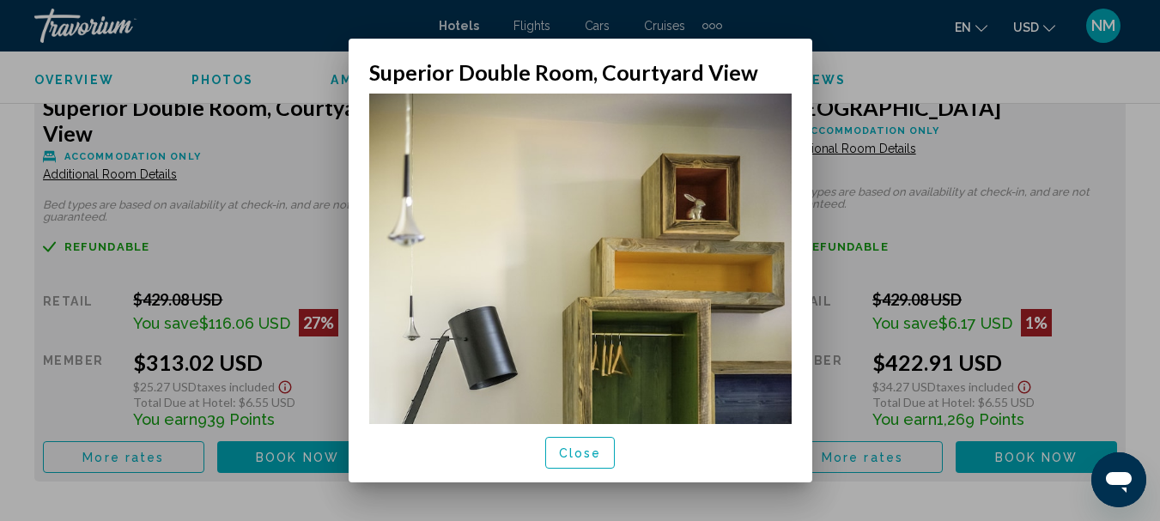
click at [884, 76] on div at bounding box center [580, 260] width 1160 height 521
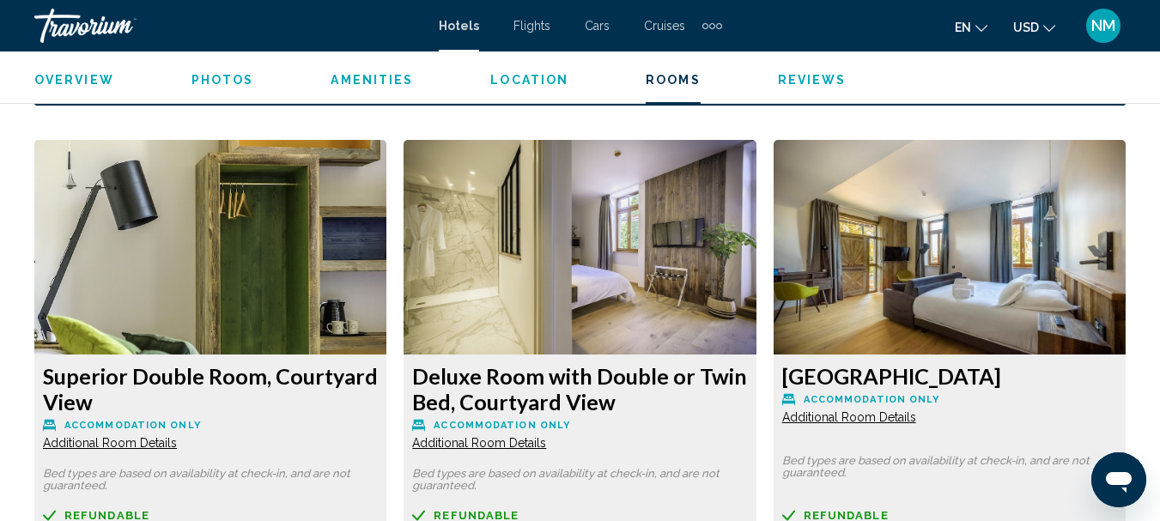
scroll to position [2591, 0]
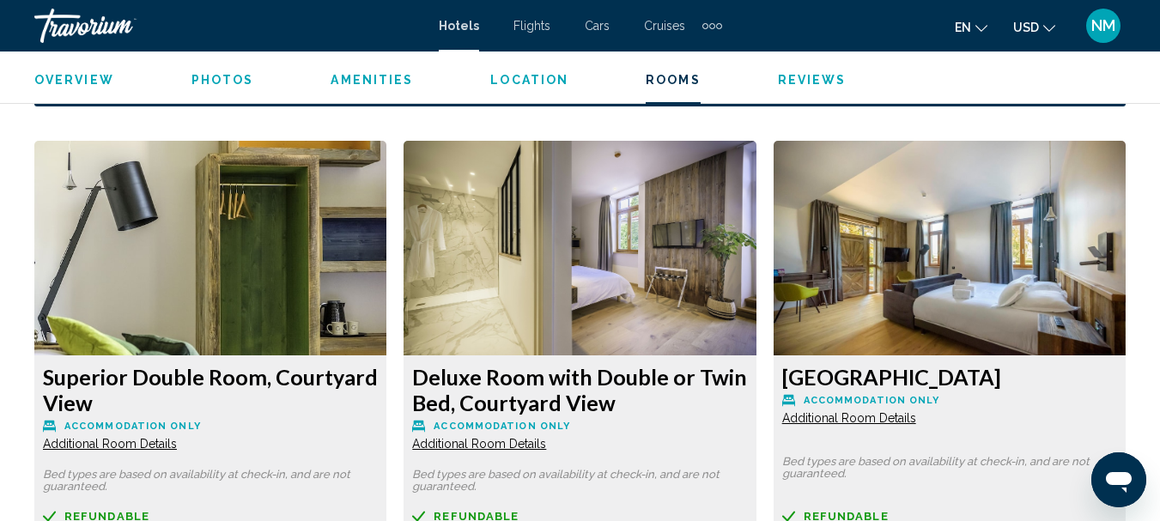
click at [137, 437] on span "Additional Room Details" at bounding box center [110, 444] width 134 height 14
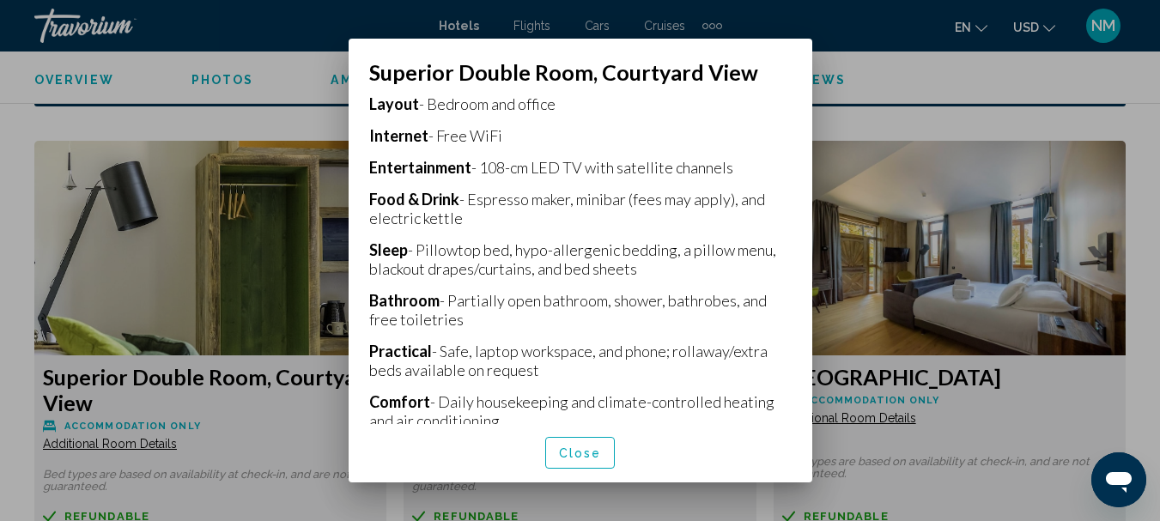
scroll to position [858, 0]
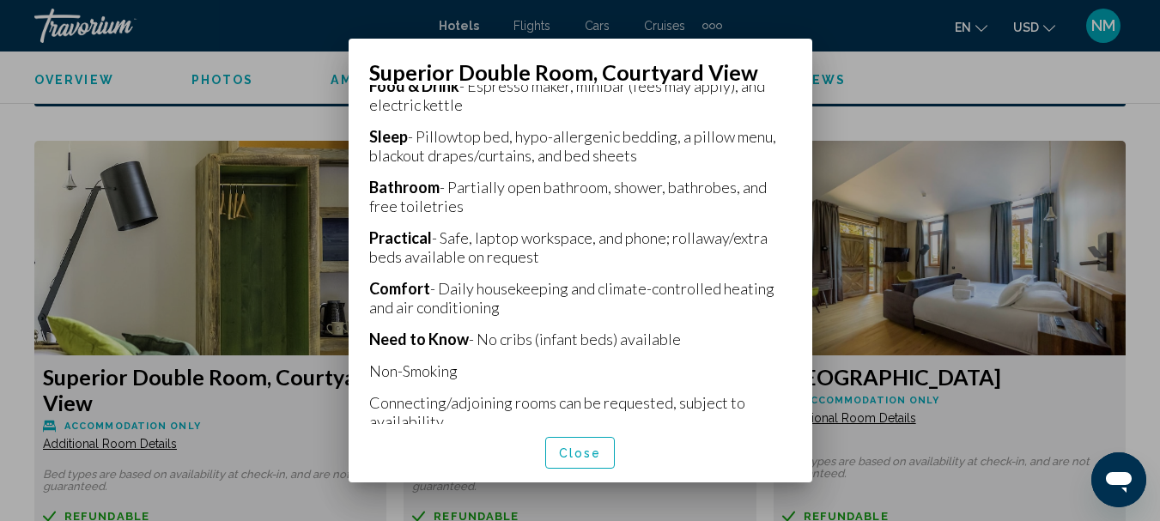
click at [579, 453] on span "Close" at bounding box center [580, 453] width 43 height 14
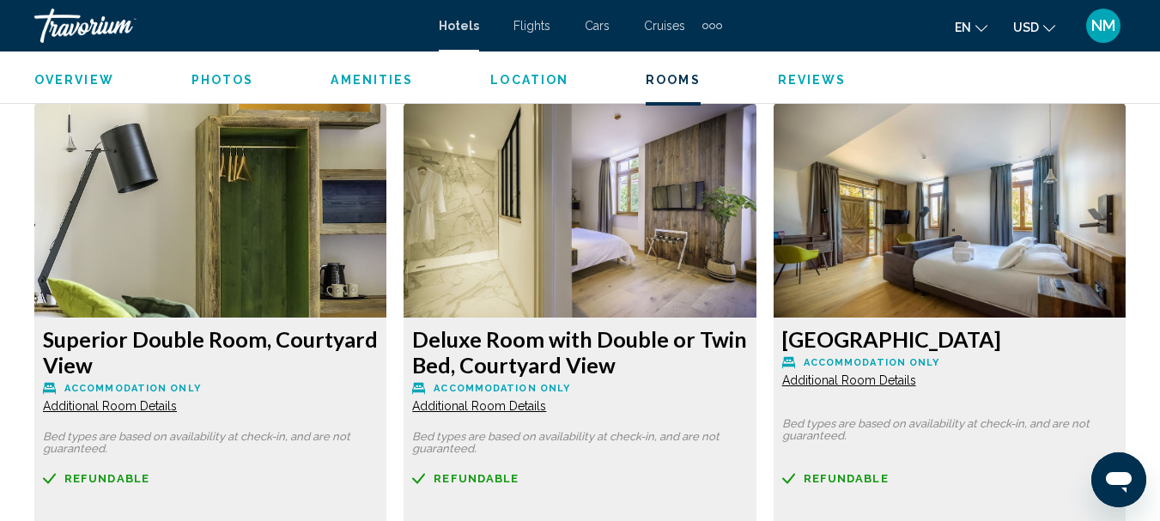
scroll to position [2626, 0]
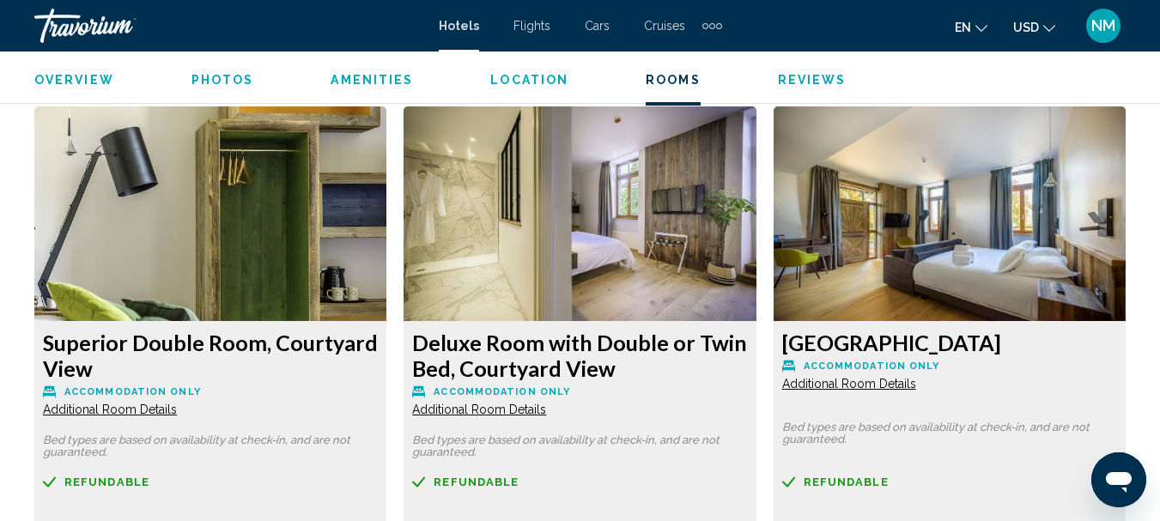
click at [161, 405] on span "Additional Room Details" at bounding box center [110, 410] width 134 height 14
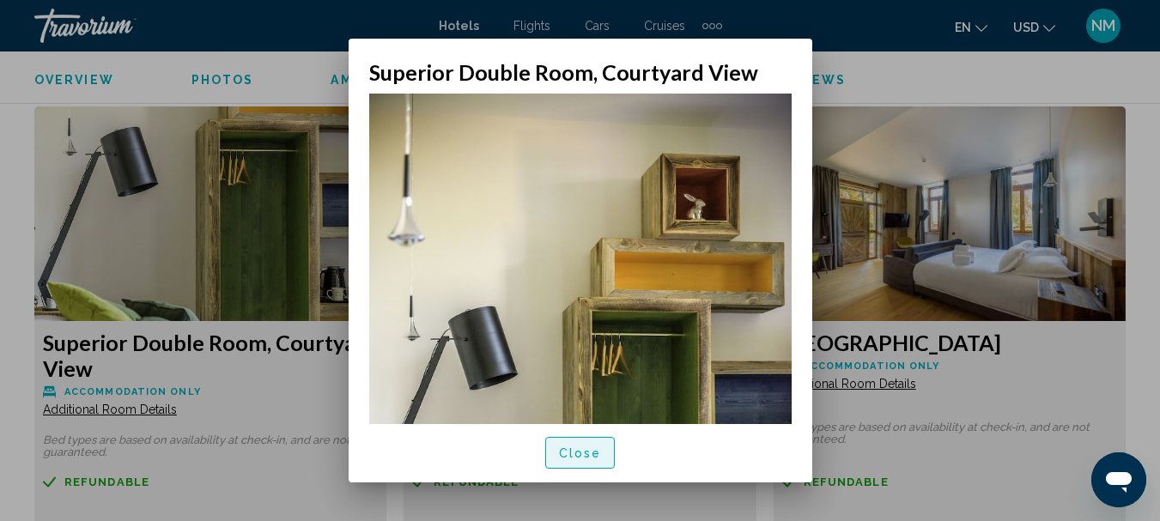
click at [591, 447] on span "Close" at bounding box center [580, 453] width 43 height 14
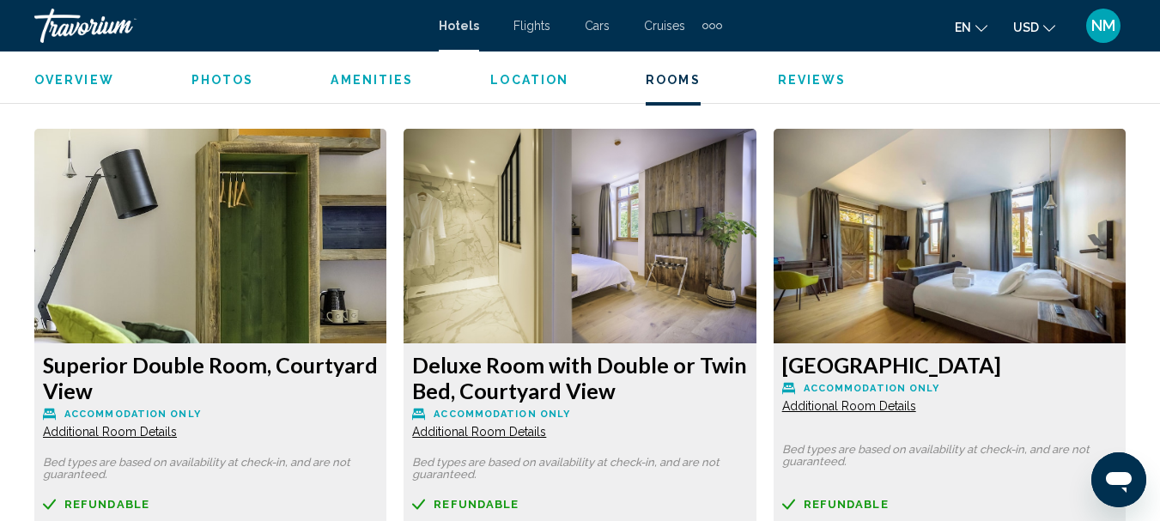
scroll to position [2603, 0]
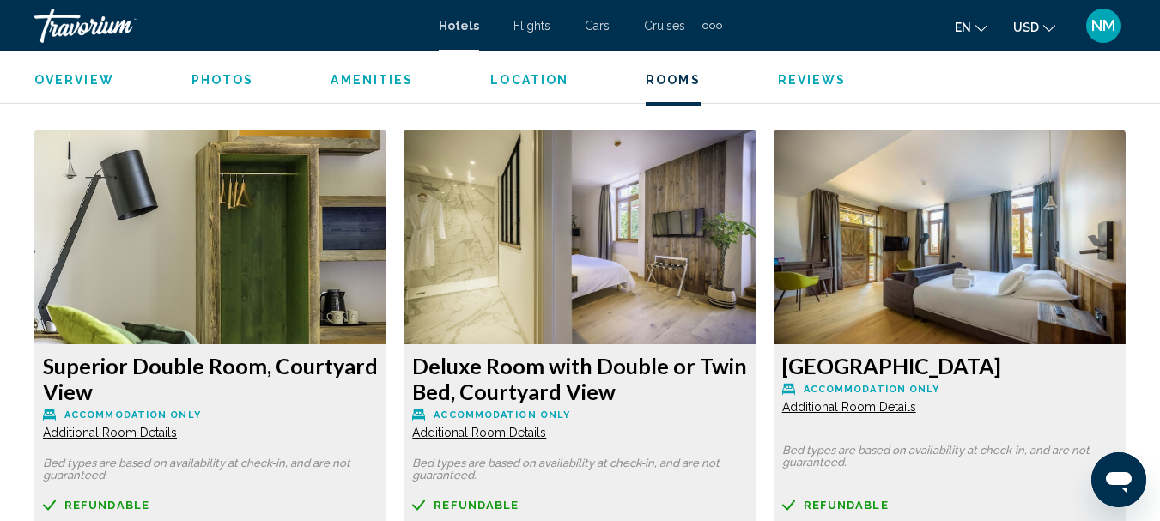
click at [161, 426] on span "Additional Room Details" at bounding box center [110, 433] width 134 height 14
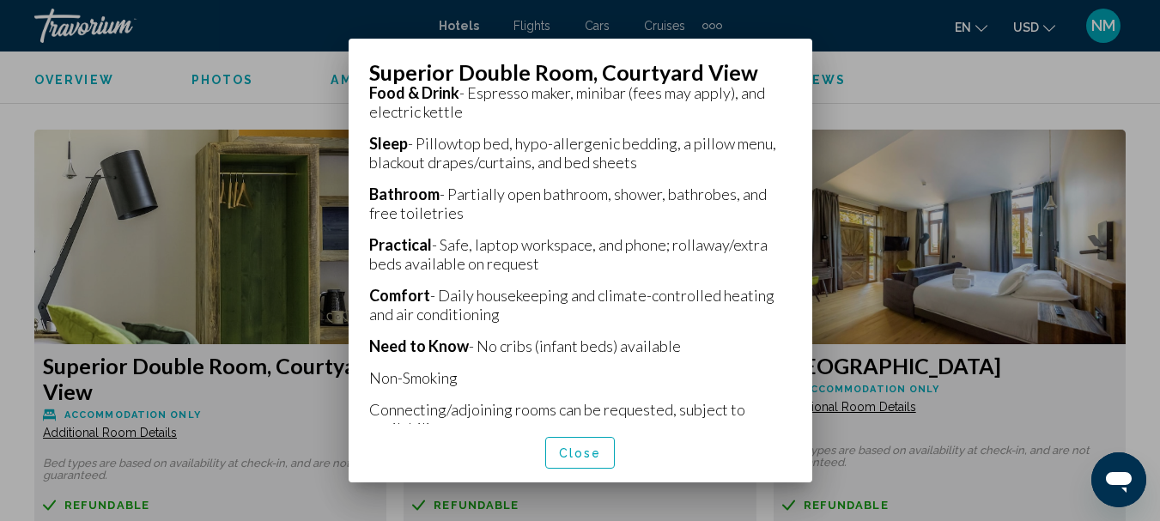
scroll to position [858, 0]
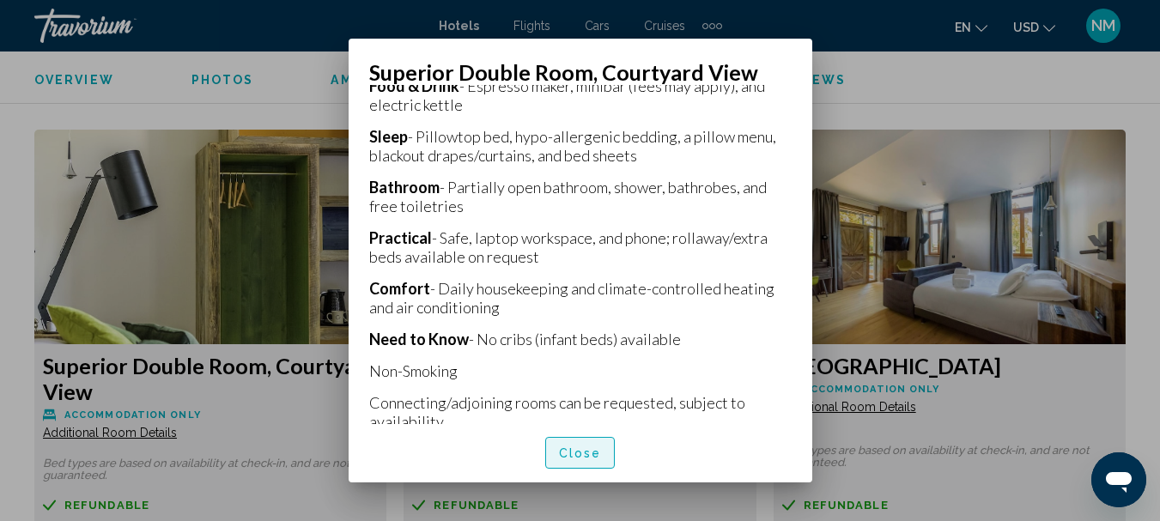
click at [607, 446] on button "Close" at bounding box center [580, 453] width 70 height 32
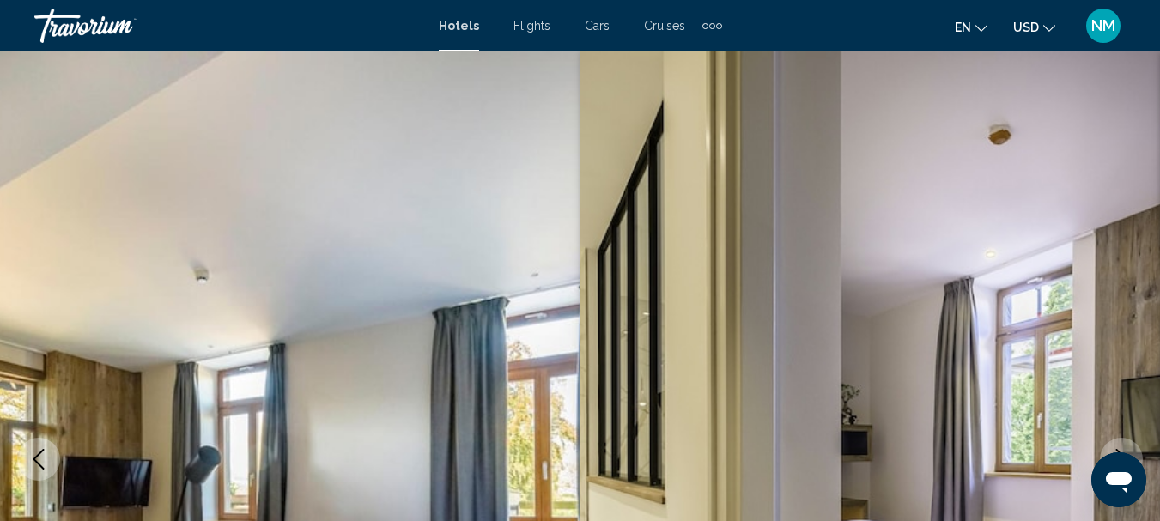
scroll to position [2603, 0]
